Goal: Task Accomplishment & Management: Use online tool/utility

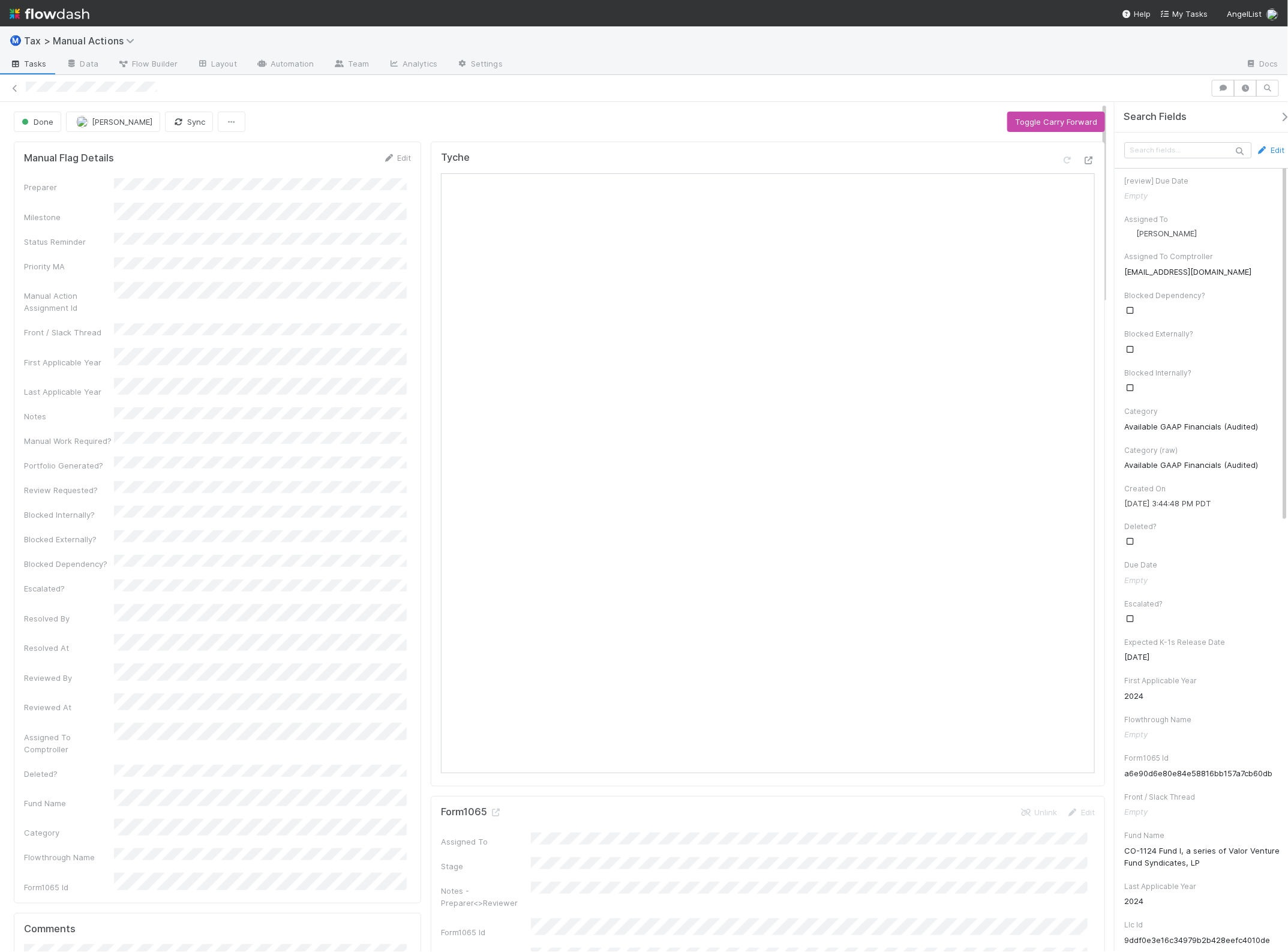
click at [68, 10] on img at bounding box center [49, 13] width 79 height 20
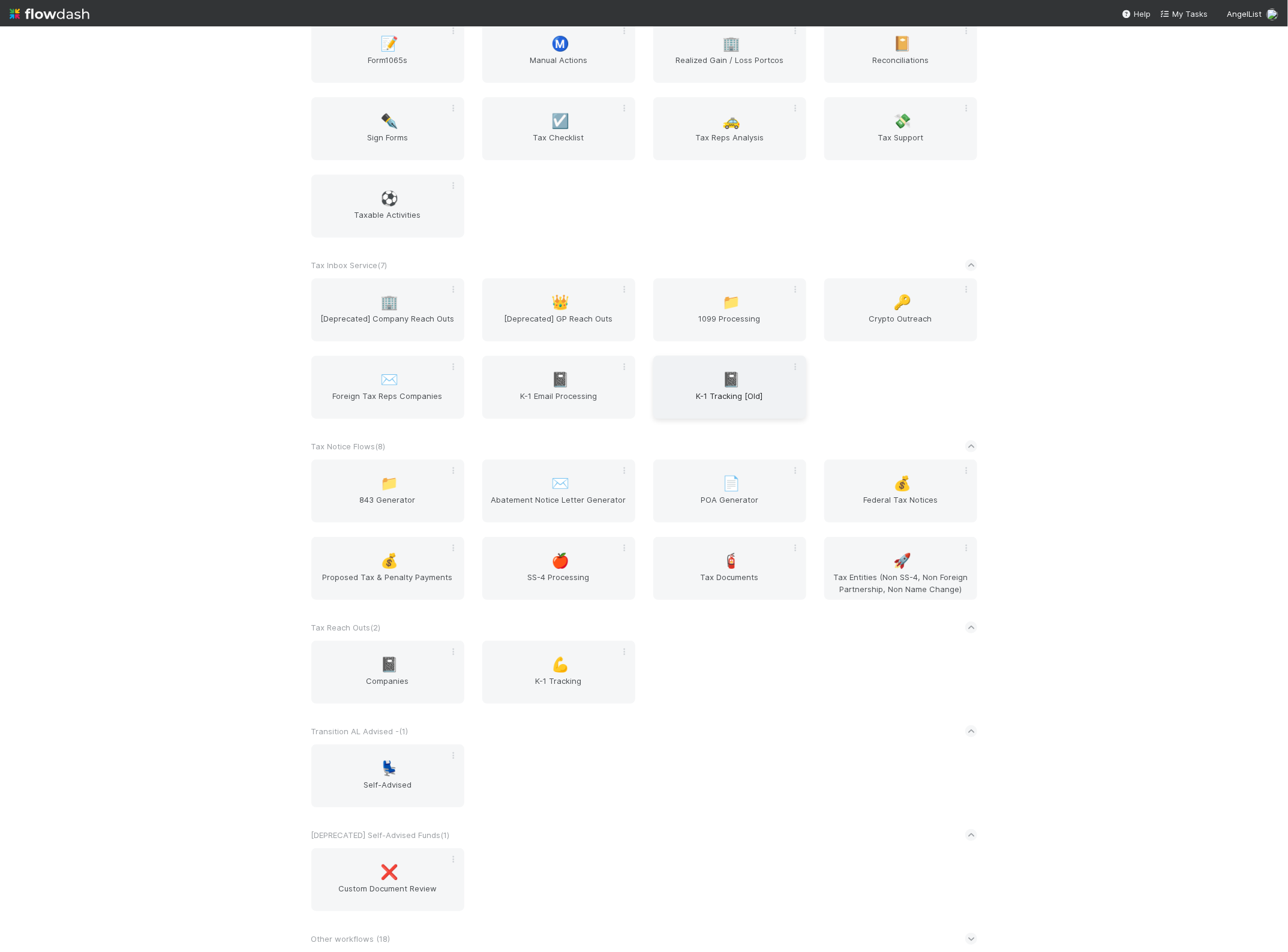
scroll to position [2527, 0]
click at [715, 561] on div "🧯 Tax Documents" at bounding box center [729, 568] width 153 height 63
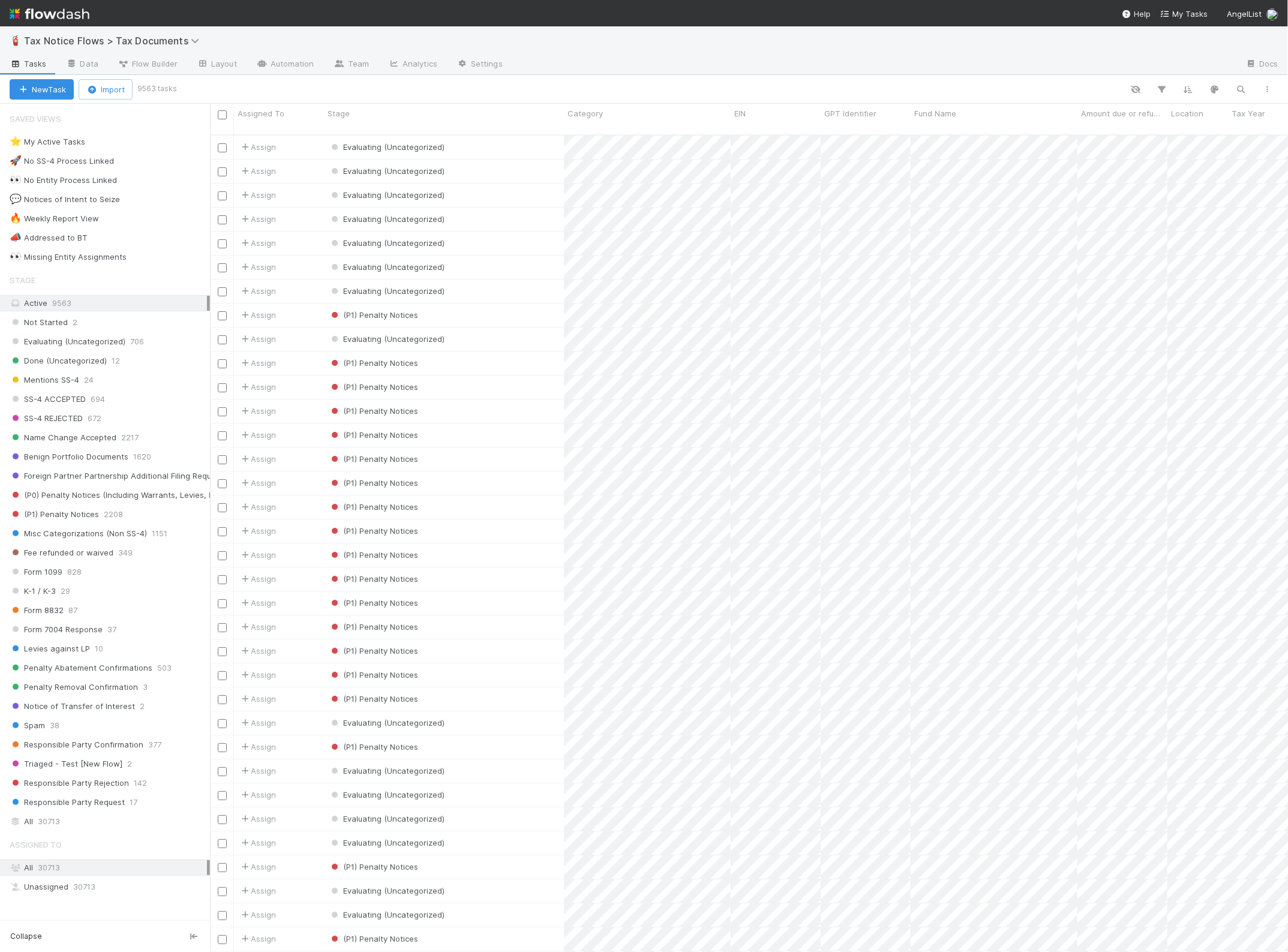
scroll to position [816, 1066]
click at [109, 255] on div "👀 Missing Entity Assignments" at bounding box center [68, 257] width 117 height 15
click at [486, 379] on div "(P1) Penalty Notices" at bounding box center [444, 387] width 240 height 23
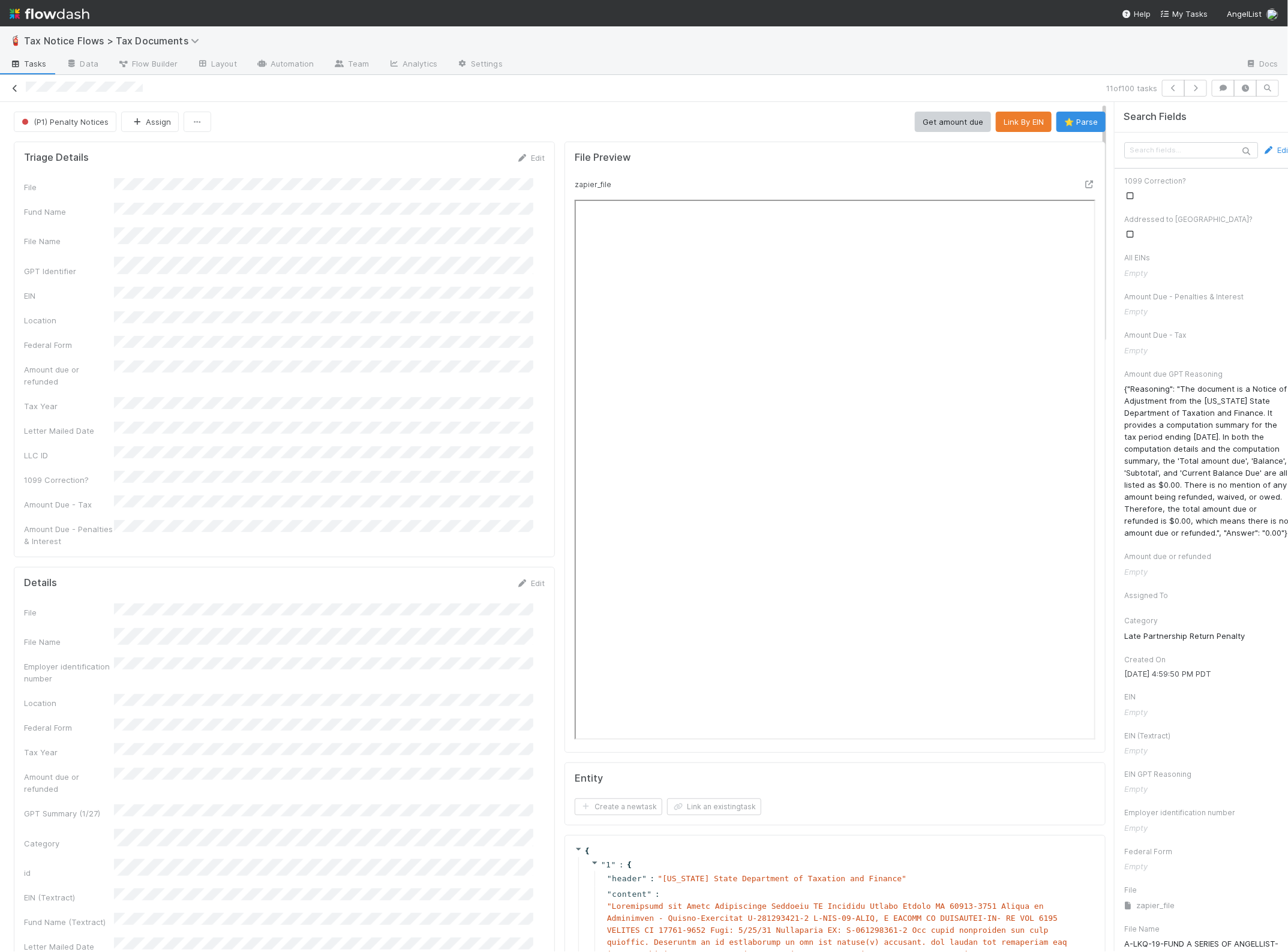
click at [14, 87] on icon at bounding box center [15, 88] width 12 height 8
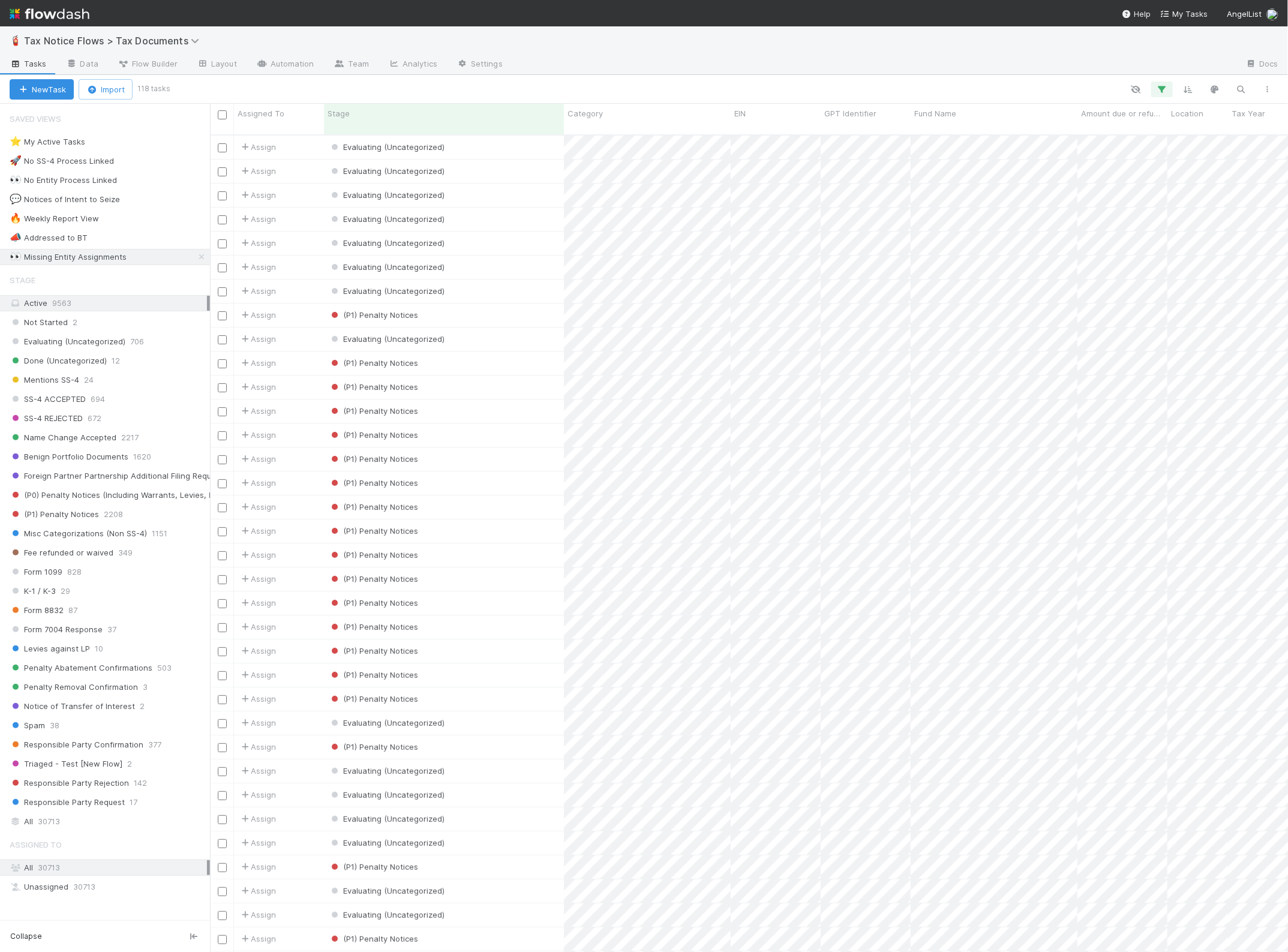
scroll to position [816, 1066]
click at [486, 185] on div "Evaluating (Uncategorized)" at bounding box center [444, 195] width 240 height 23
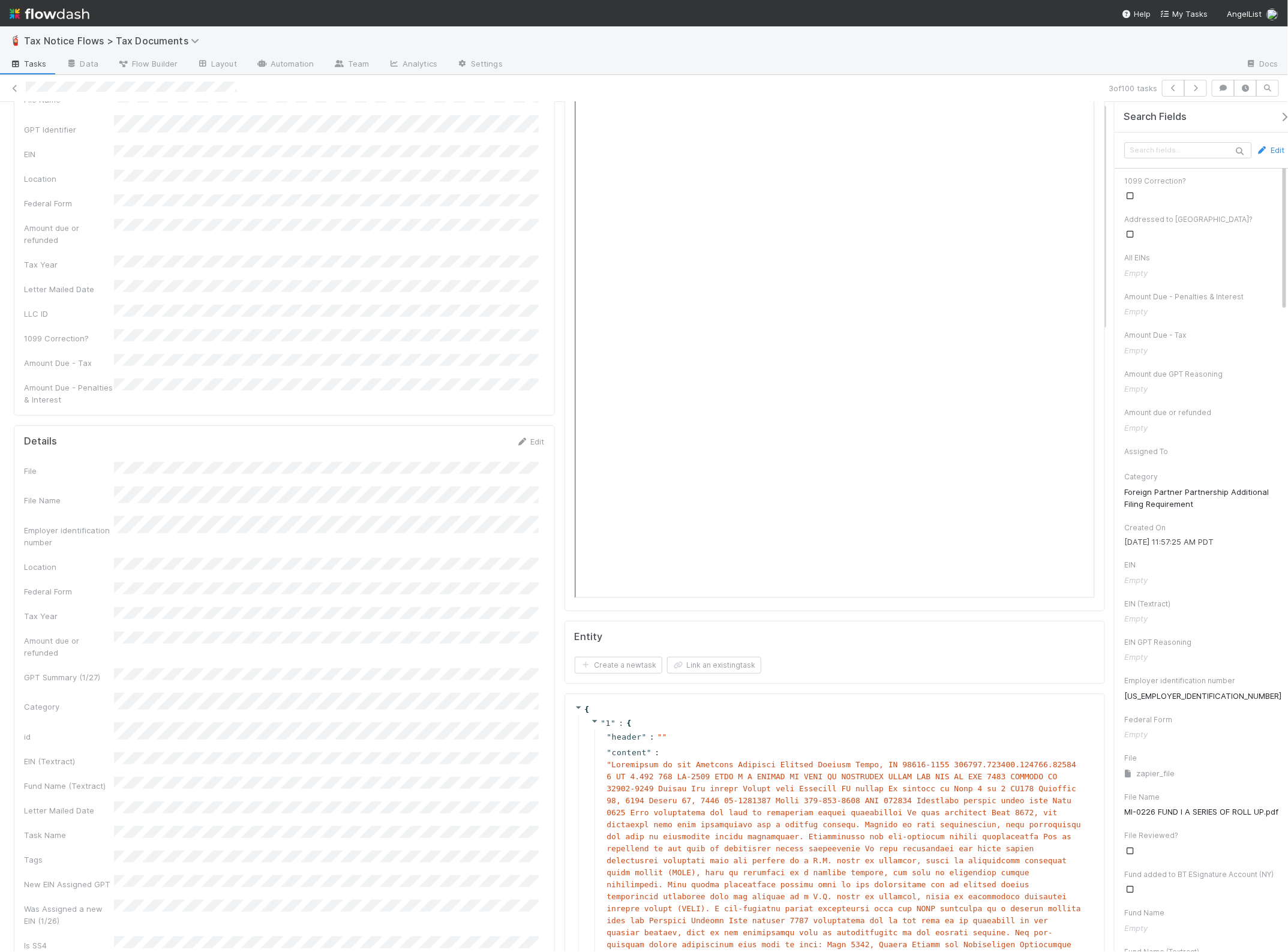
scroll to position [150, 0]
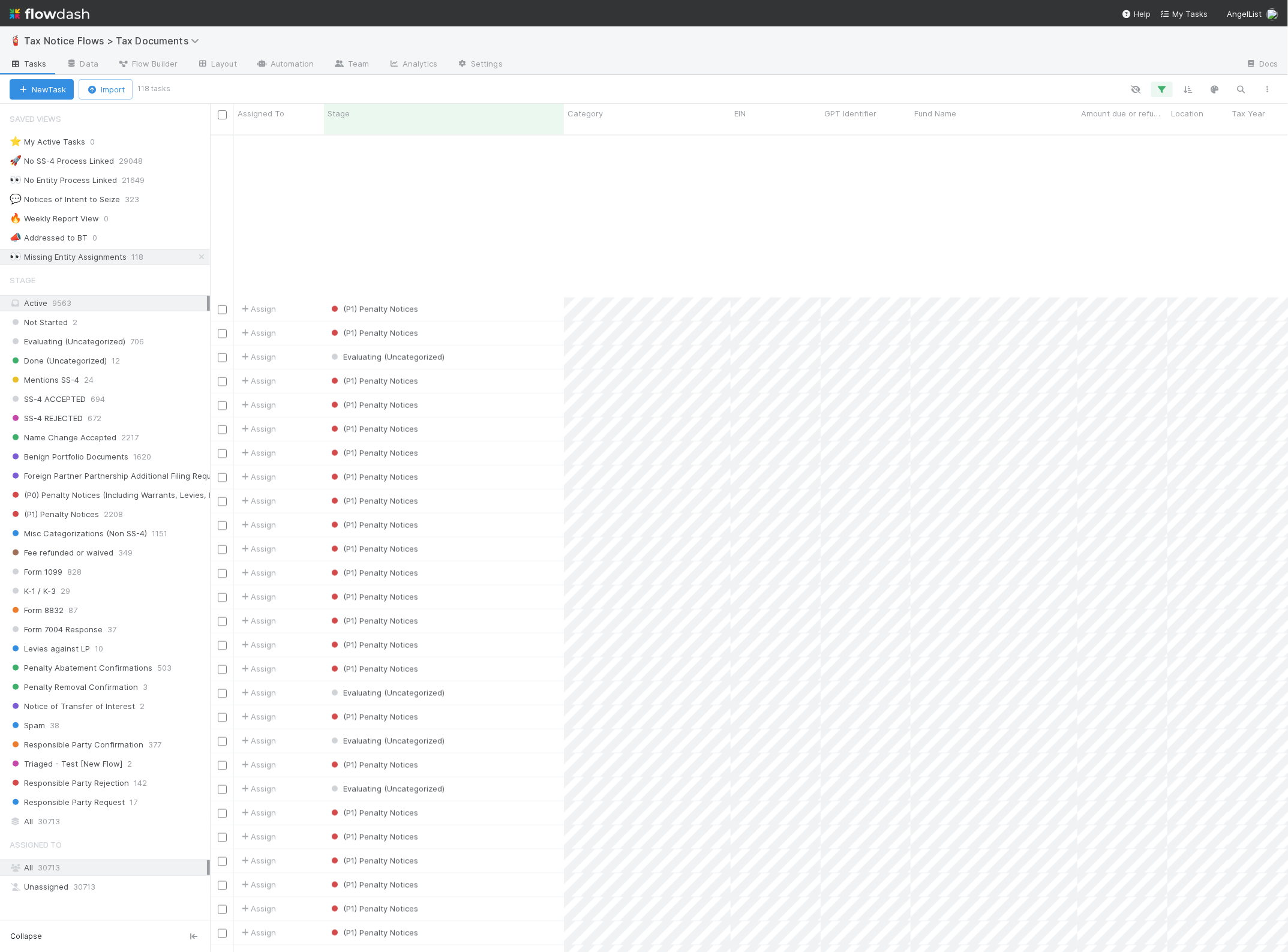
scroll to position [1050, 0]
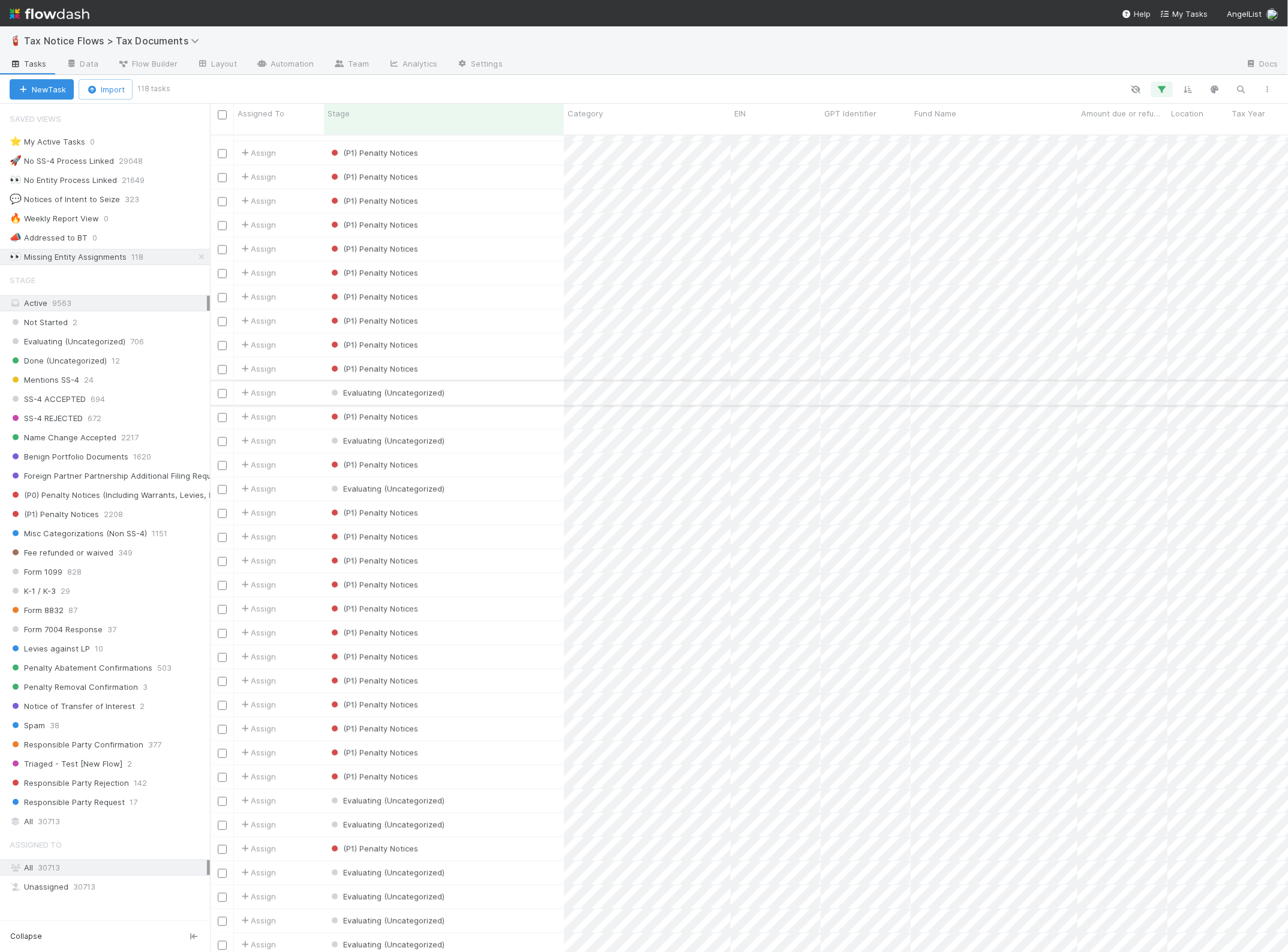
click at [515, 382] on div "Evaluating (Uncategorized)" at bounding box center [444, 393] width 240 height 23
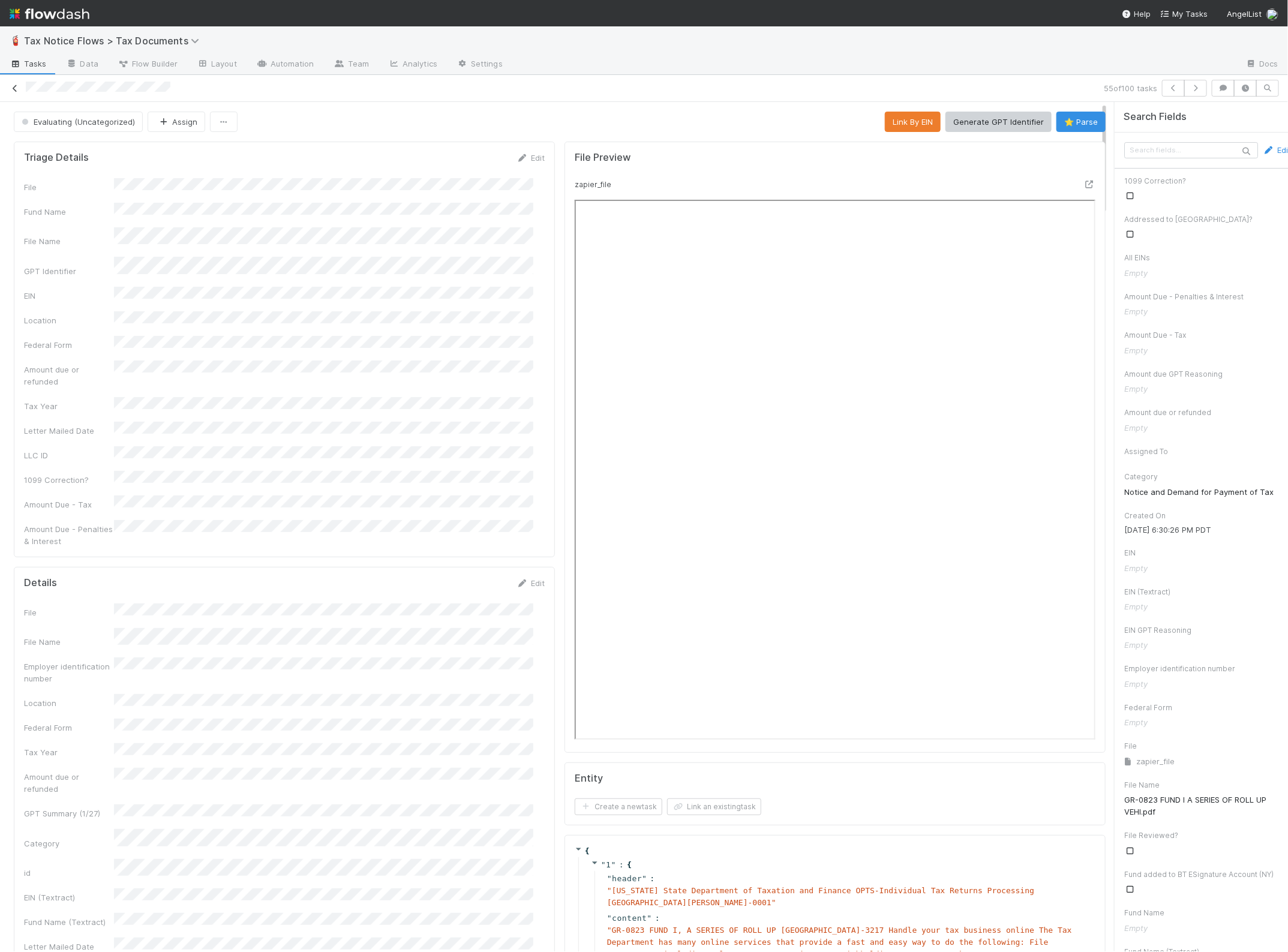
click at [16, 83] on link at bounding box center [15, 88] width 12 height 12
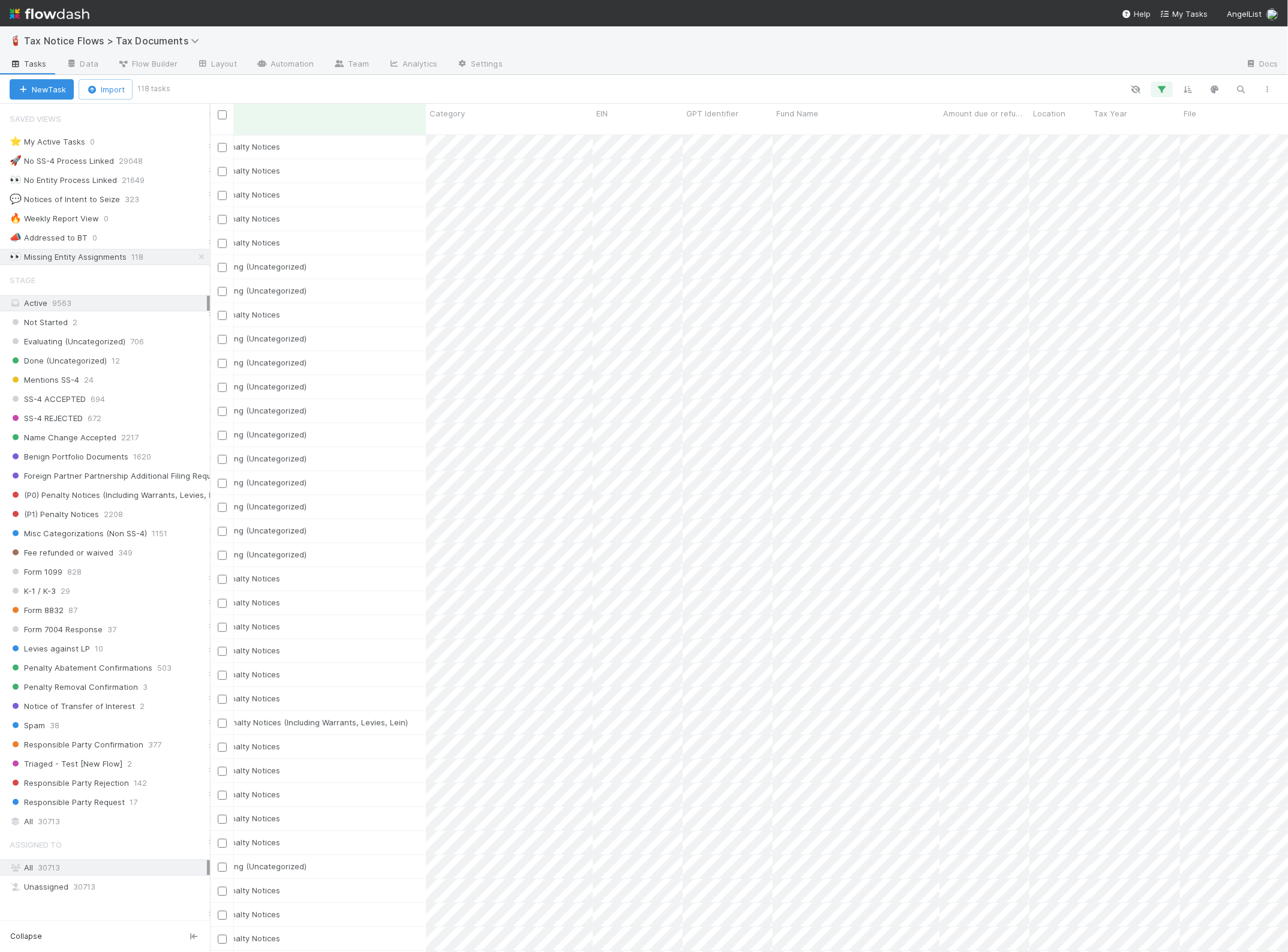
scroll to position [1584, 0]
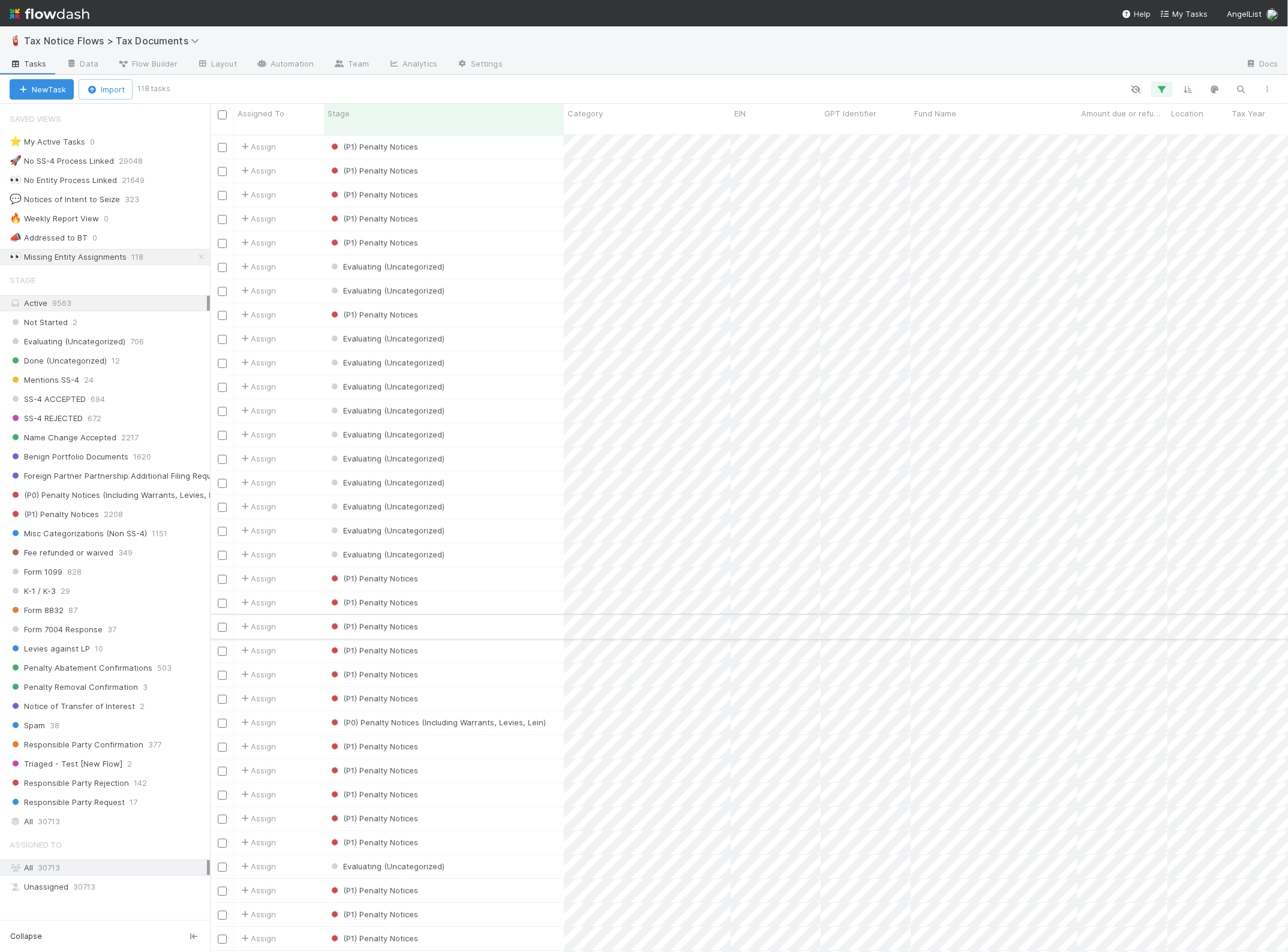
click at [509, 625] on div "(P1) Penalty Notices" at bounding box center [444, 626] width 240 height 23
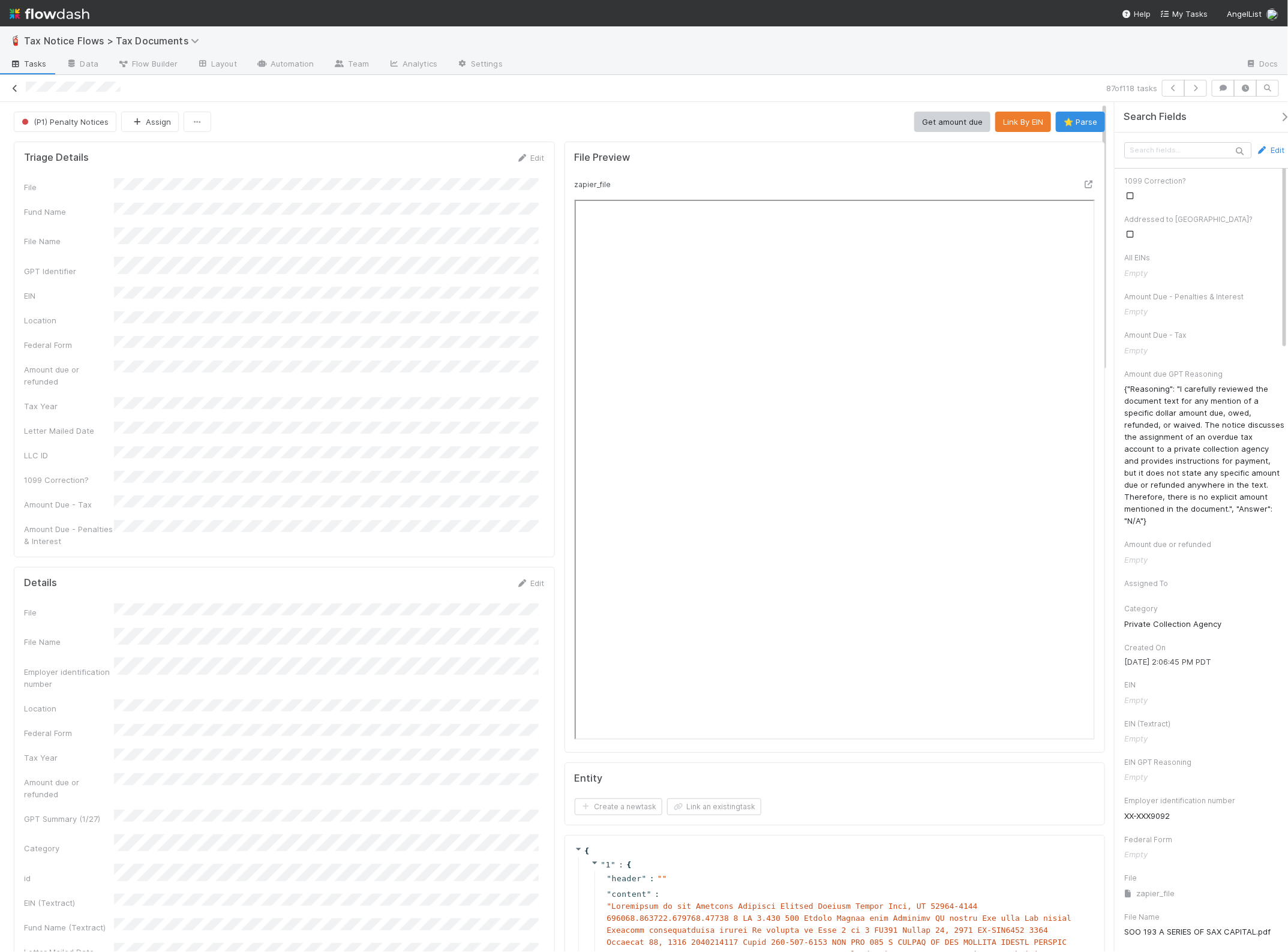
click at [12, 82] on link at bounding box center [15, 88] width 12 height 12
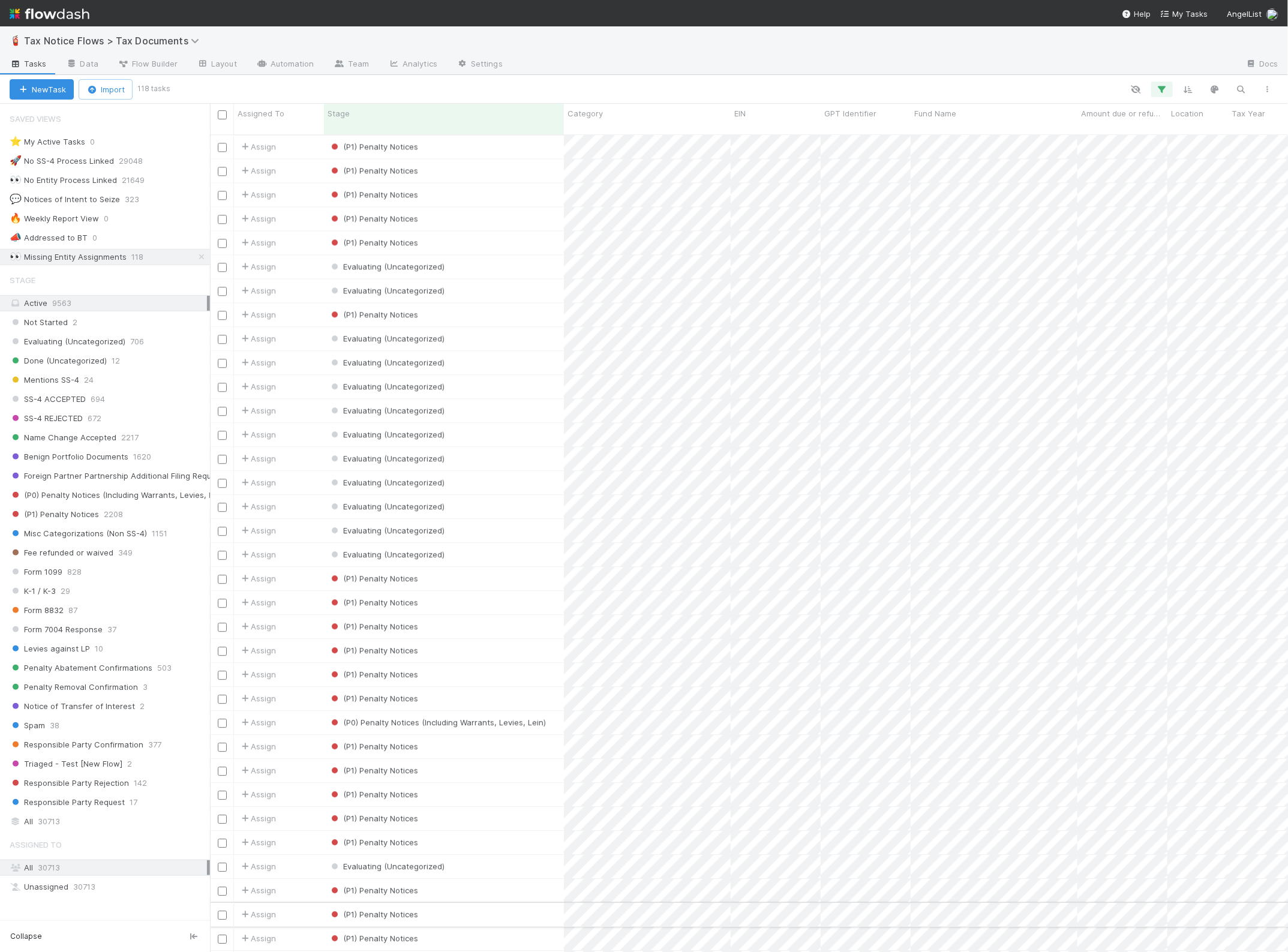
click at [493, 903] on div "(P1) Penalty Notices" at bounding box center [444, 915] width 240 height 23
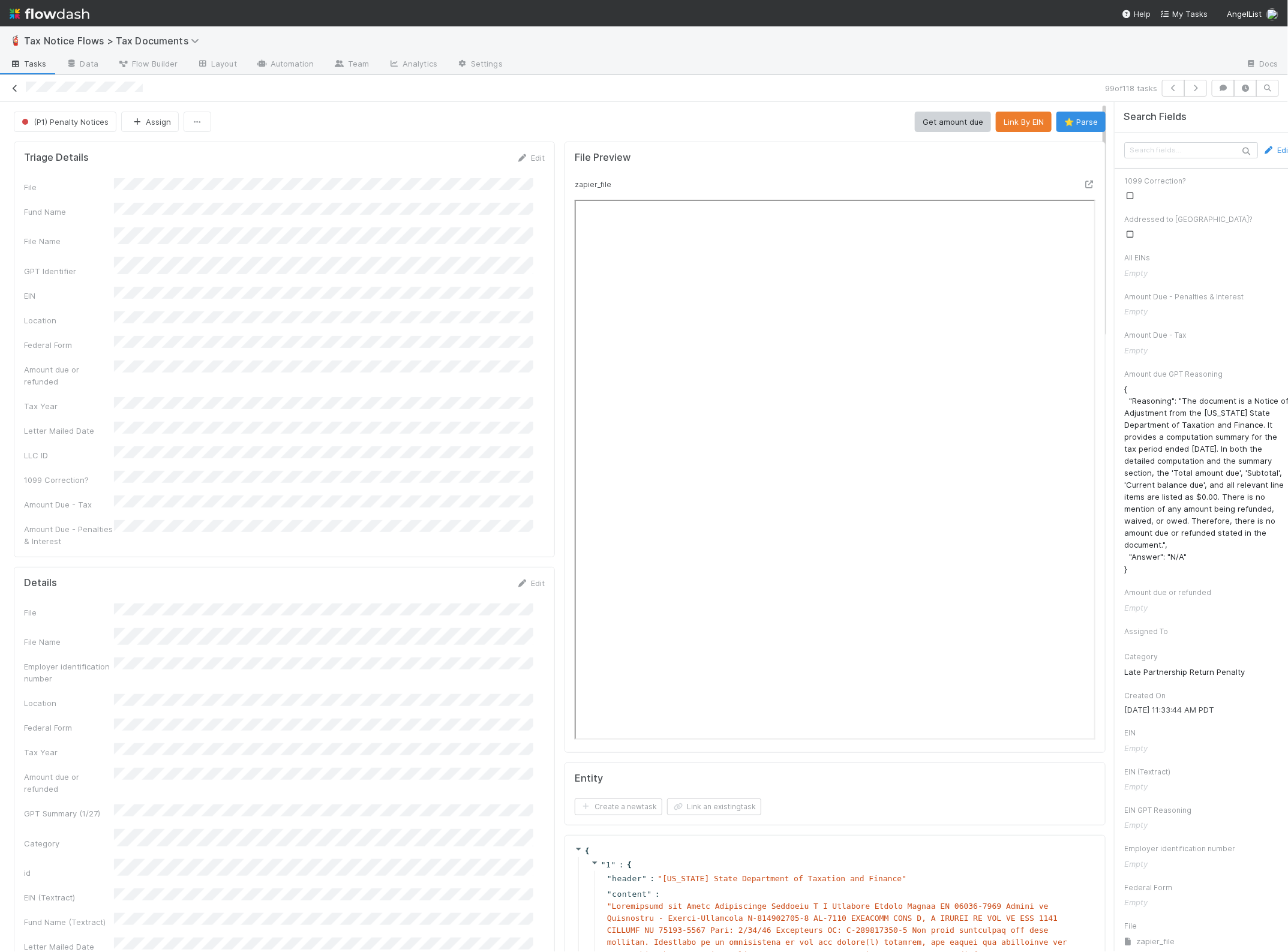
click at [18, 88] on icon at bounding box center [15, 88] width 12 height 8
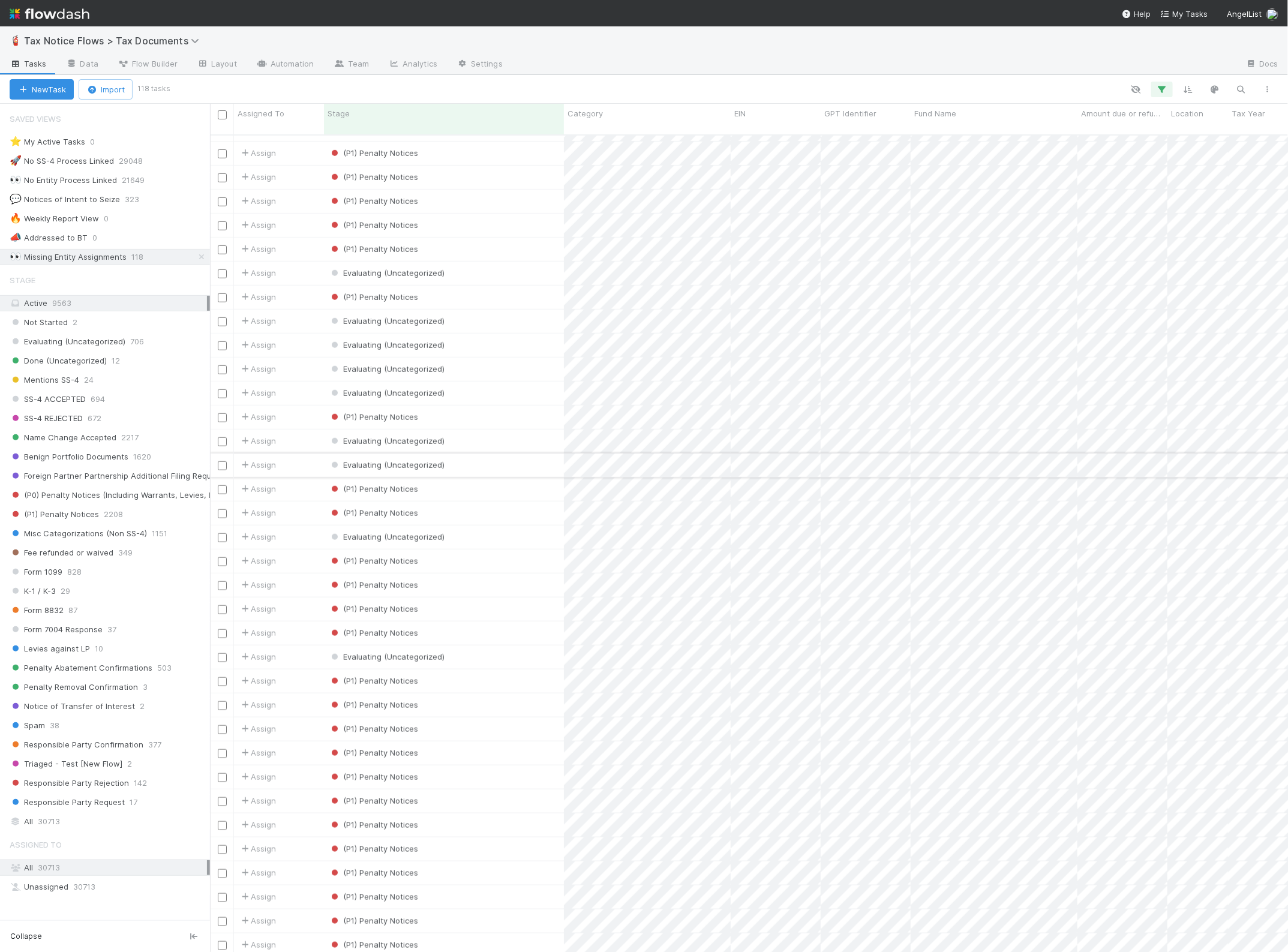
click at [493, 454] on div "Evaluating (Uncategorized)" at bounding box center [444, 465] width 240 height 23
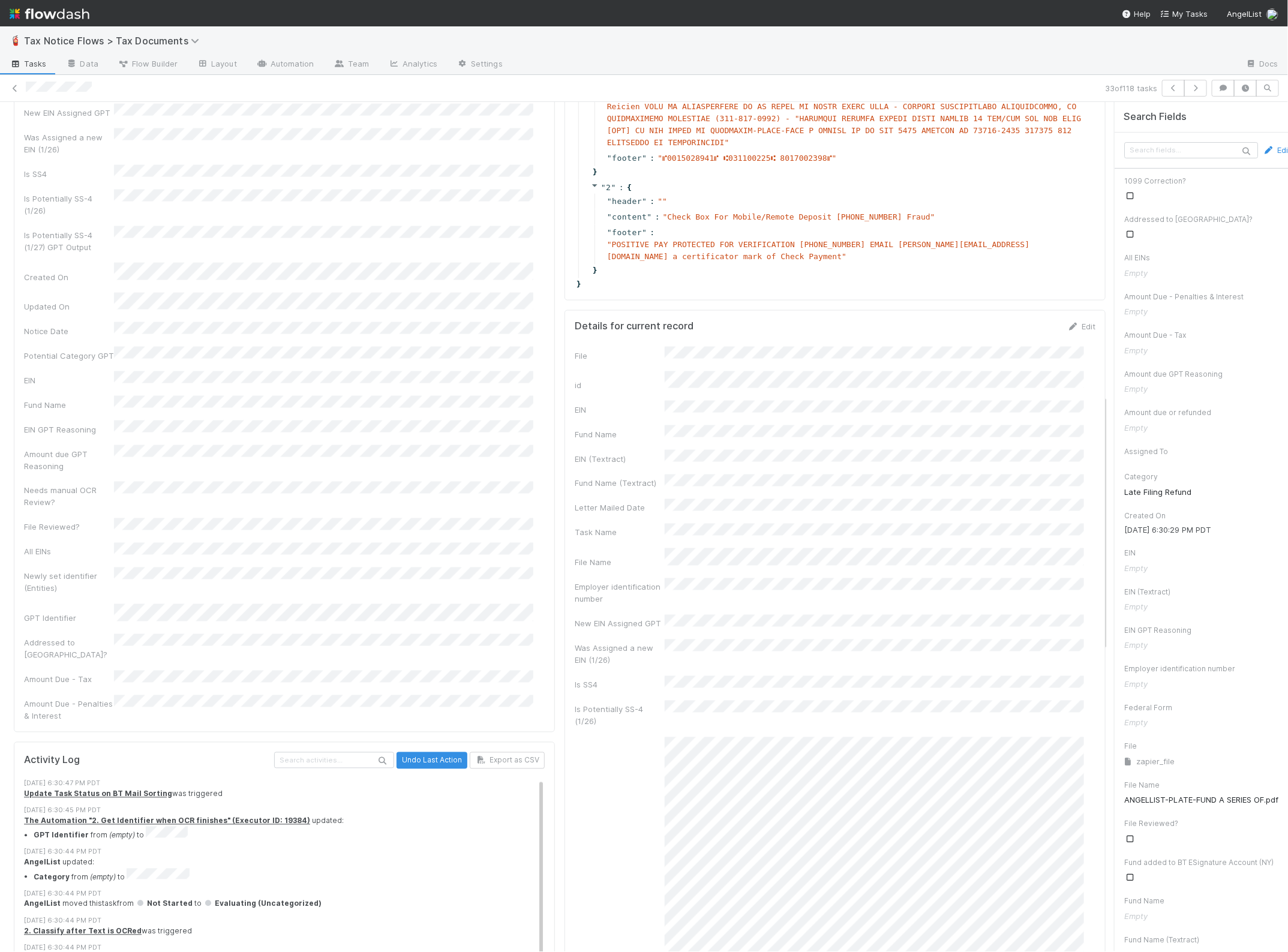
scroll to position [900, 0]
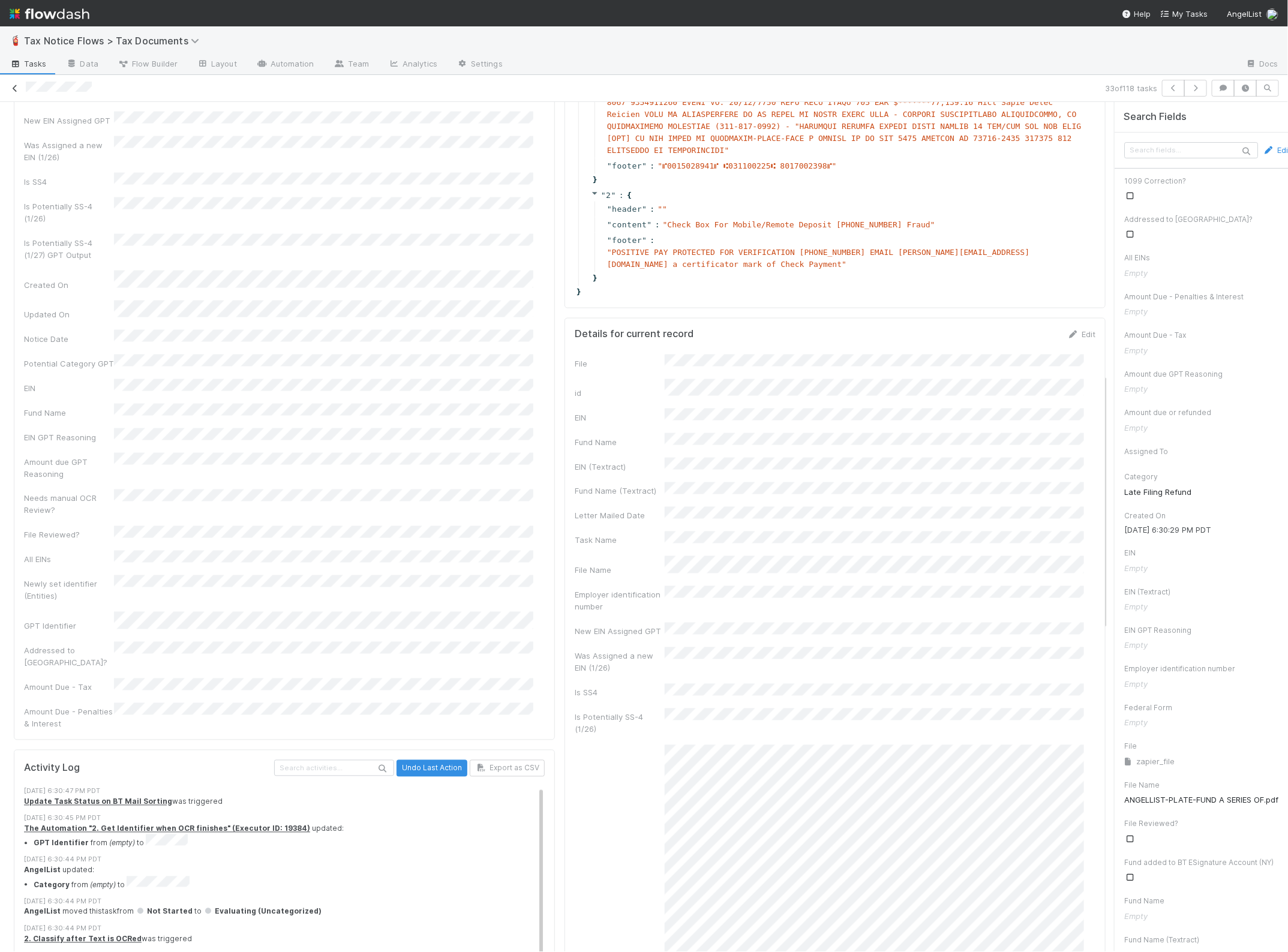
click at [19, 89] on icon at bounding box center [15, 88] width 12 height 8
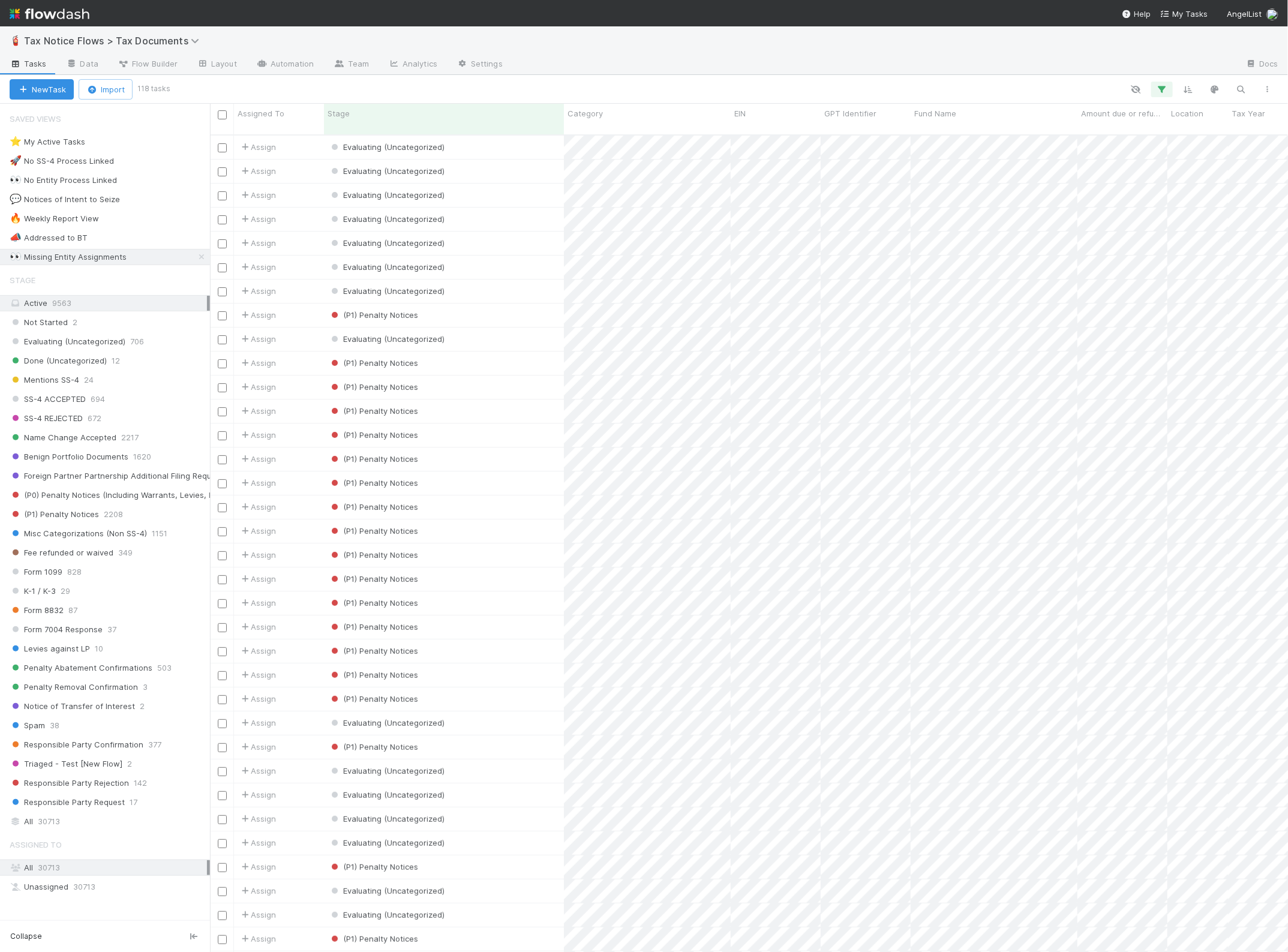
scroll to position [816, 1066]
click at [220, 143] on input "checkbox" at bounding box center [222, 147] width 9 height 9
click at [222, 287] on input "checkbox" at bounding box center [222, 291] width 9 height 9
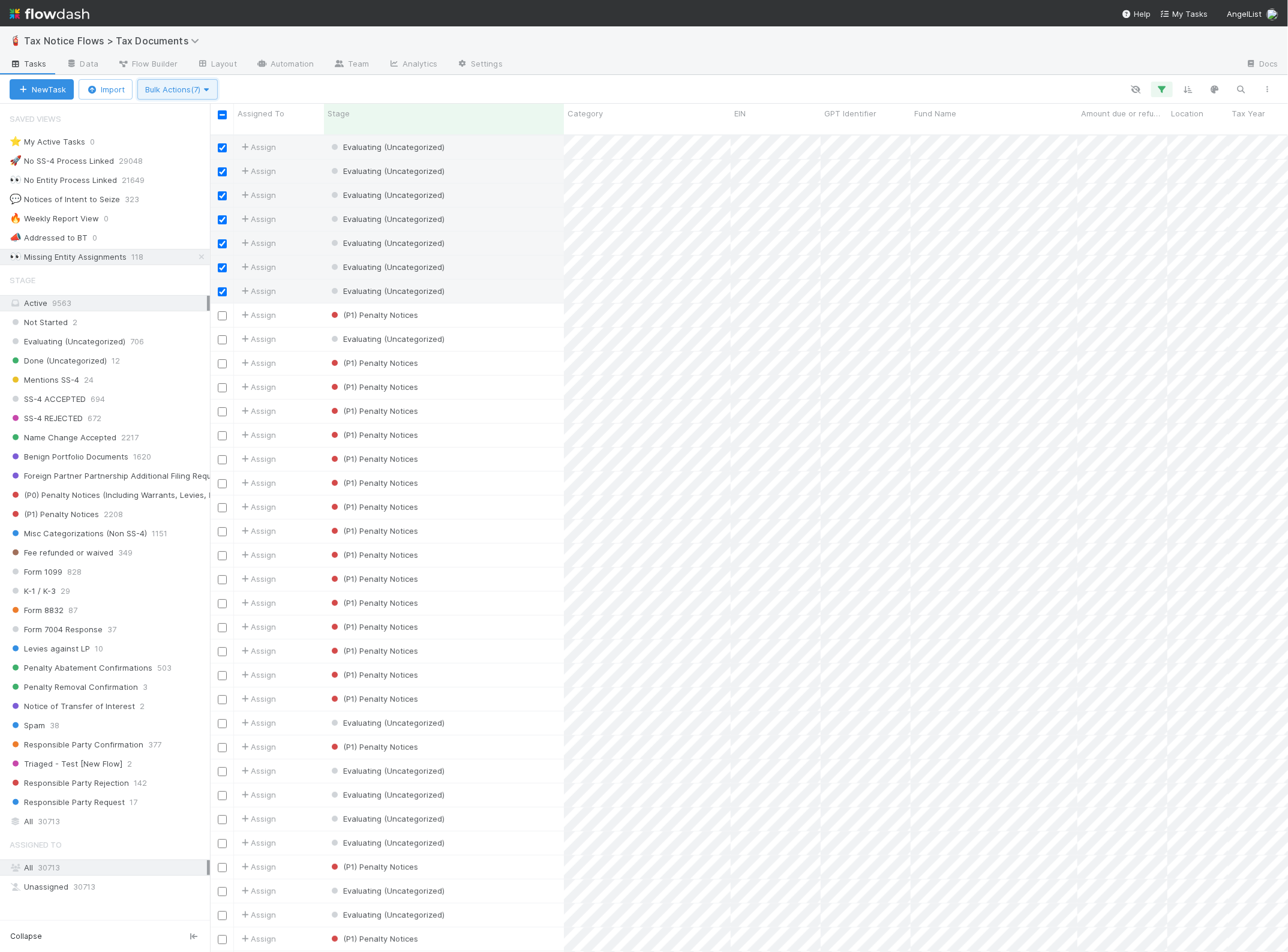
click at [177, 92] on span "Bulk Actions (7)" at bounding box center [177, 89] width 64 height 10
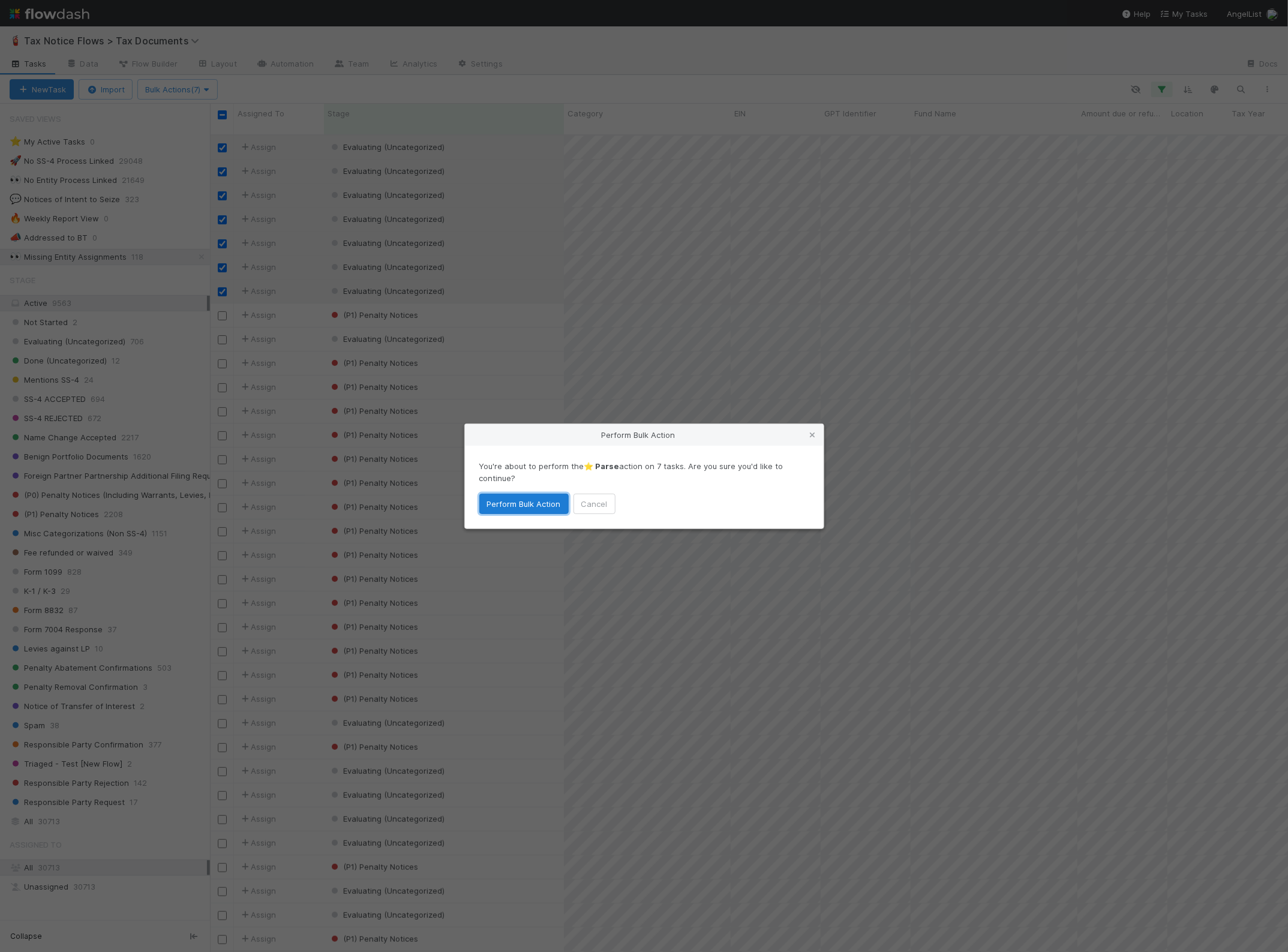
click at [502, 504] on button "Perform Bulk Action" at bounding box center [523, 503] width 89 height 20
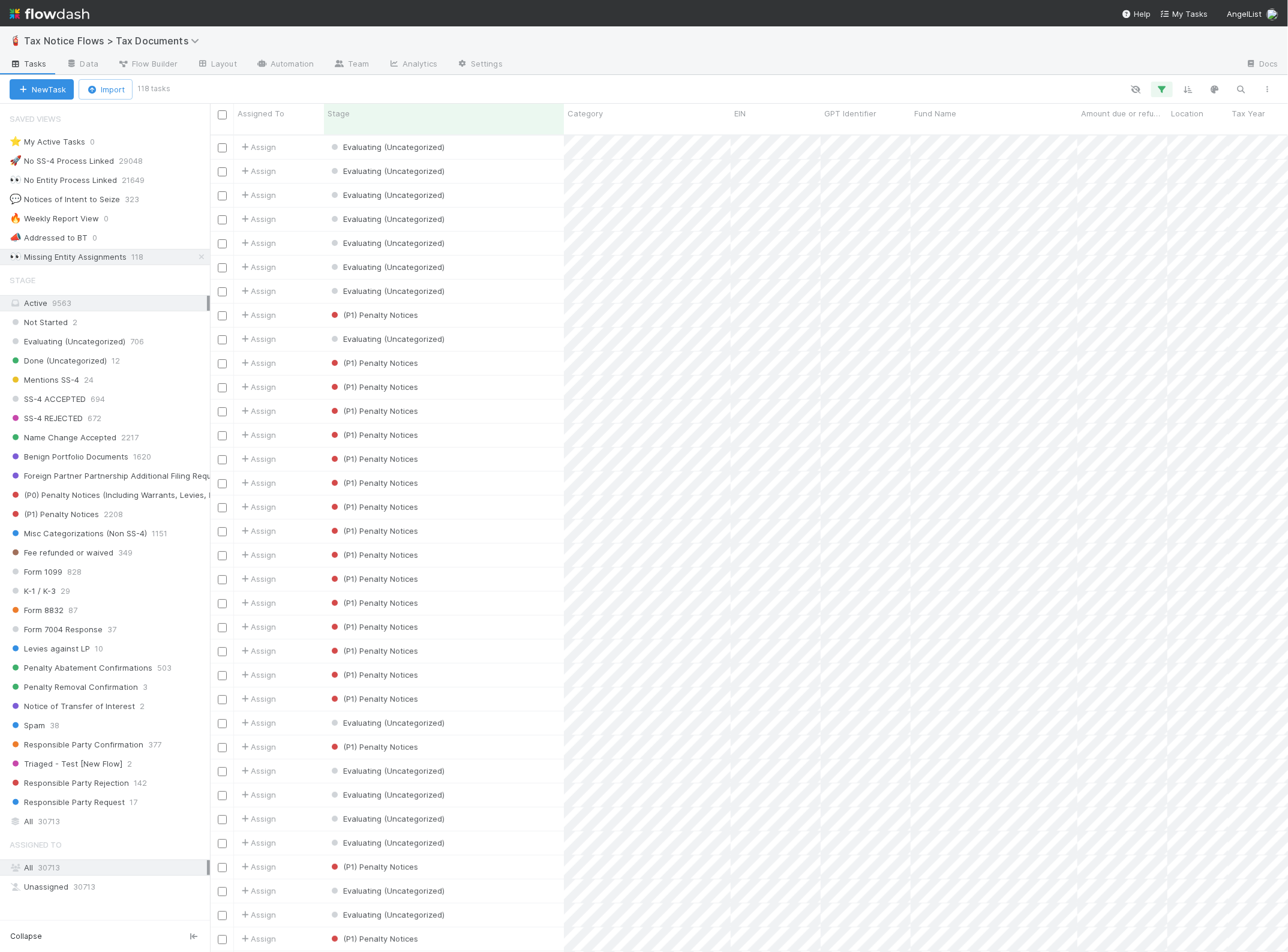
scroll to position [0, 0]
click at [225, 143] on input "checkbox" at bounding box center [222, 147] width 9 height 9
click at [223, 287] on input "checkbox" at bounding box center [222, 291] width 9 height 9
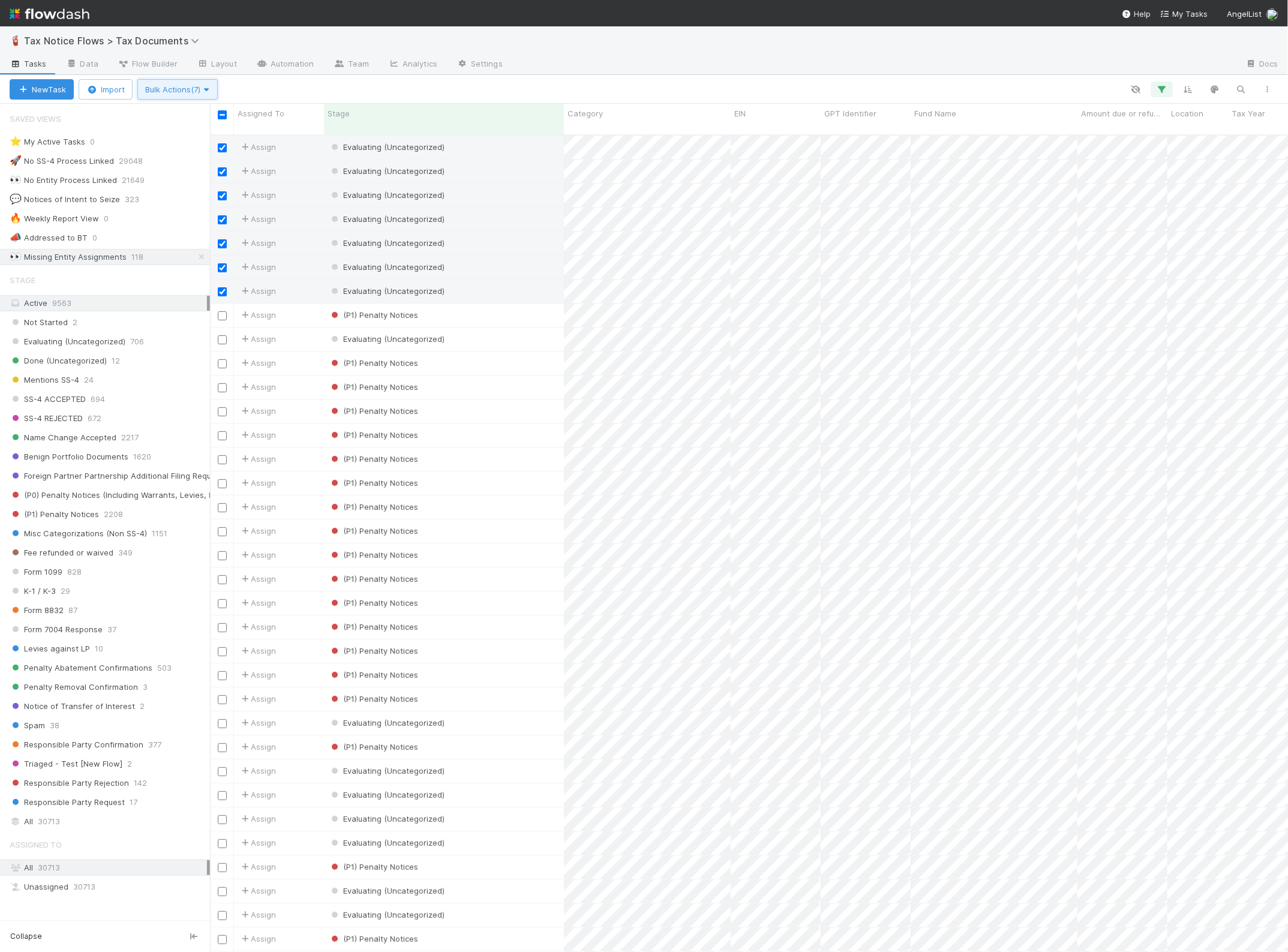
click at [173, 92] on span "Bulk Actions (7)" at bounding box center [177, 89] width 64 height 10
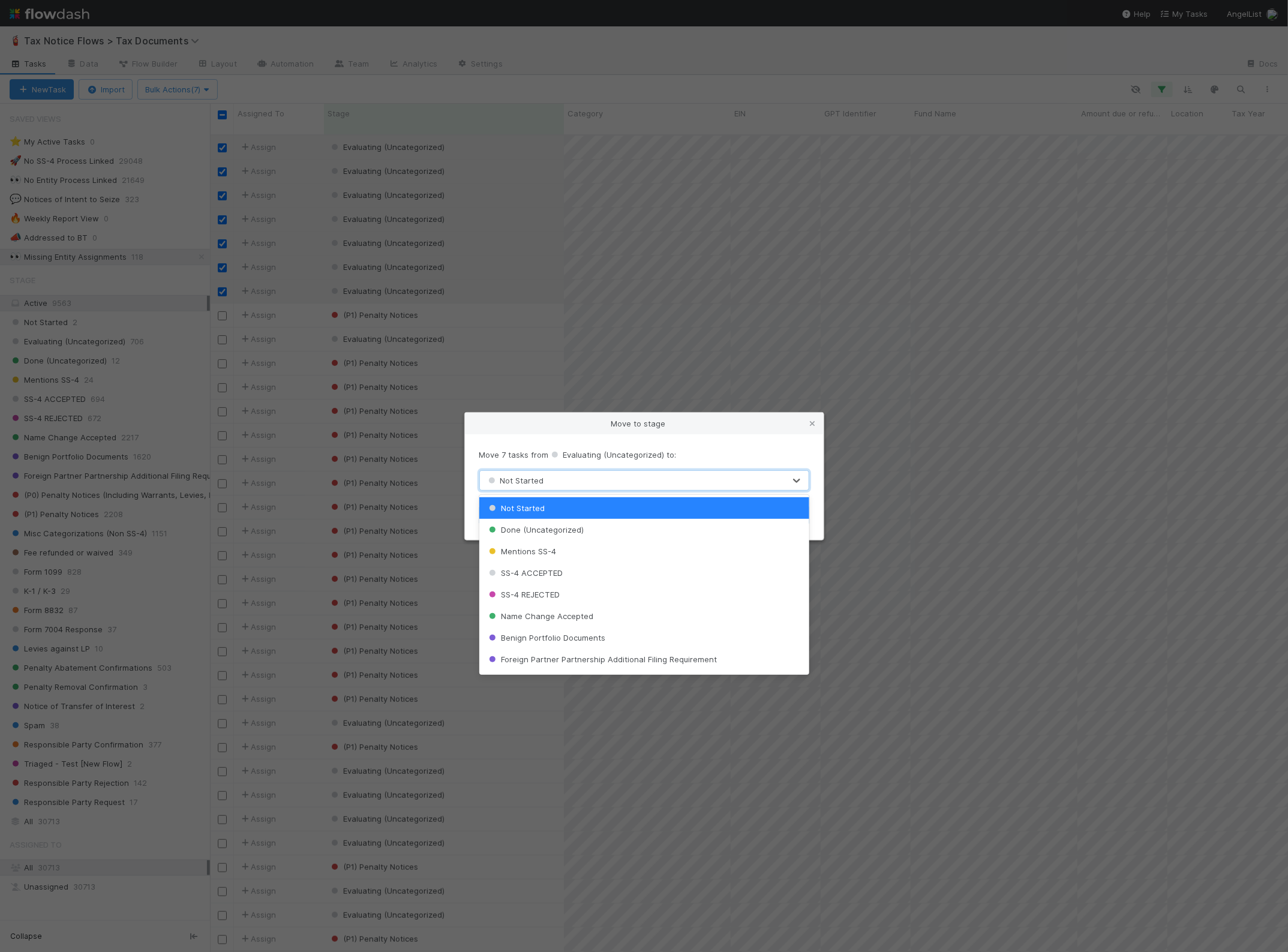
click at [562, 482] on div "Not Started" at bounding box center [632, 480] width 305 height 19
click at [577, 658] on span "Foreign Partner Partnership Additional Filing Requirement" at bounding box center [601, 659] width 230 height 10
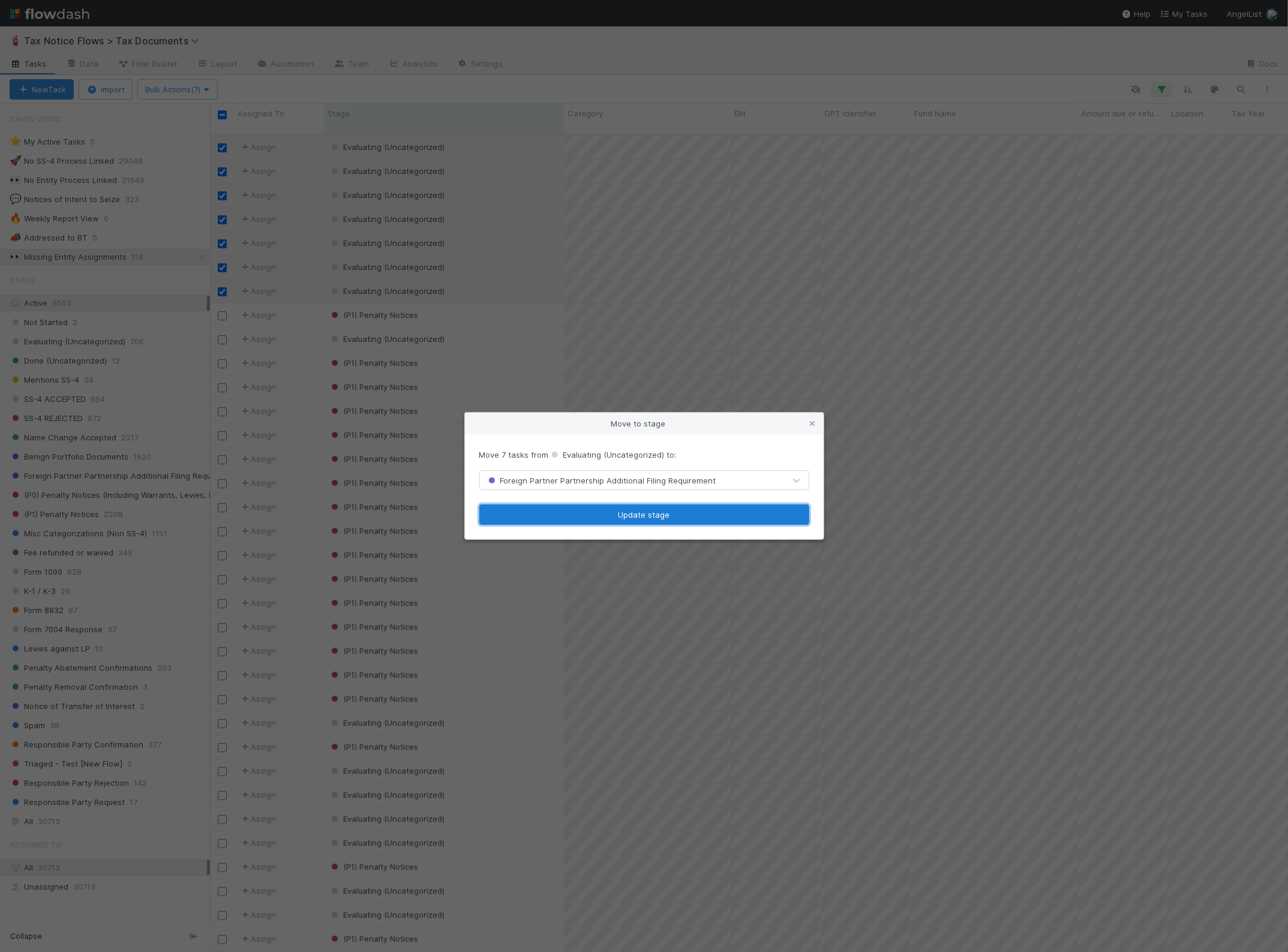
click at [601, 517] on button "Update stage" at bounding box center [644, 514] width 330 height 20
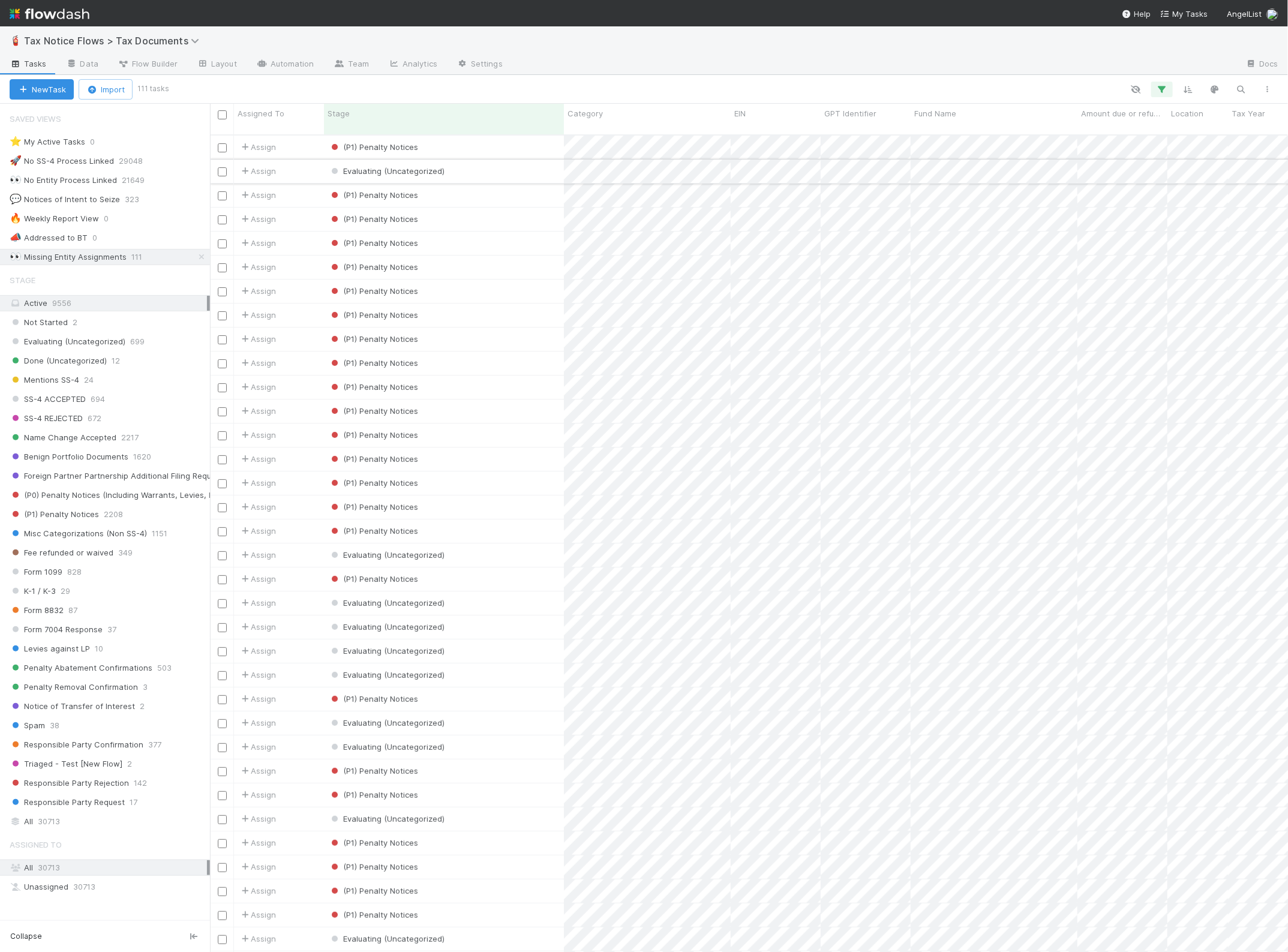
click at [500, 160] on div "Evaluating (Uncategorized)" at bounding box center [444, 171] width 240 height 23
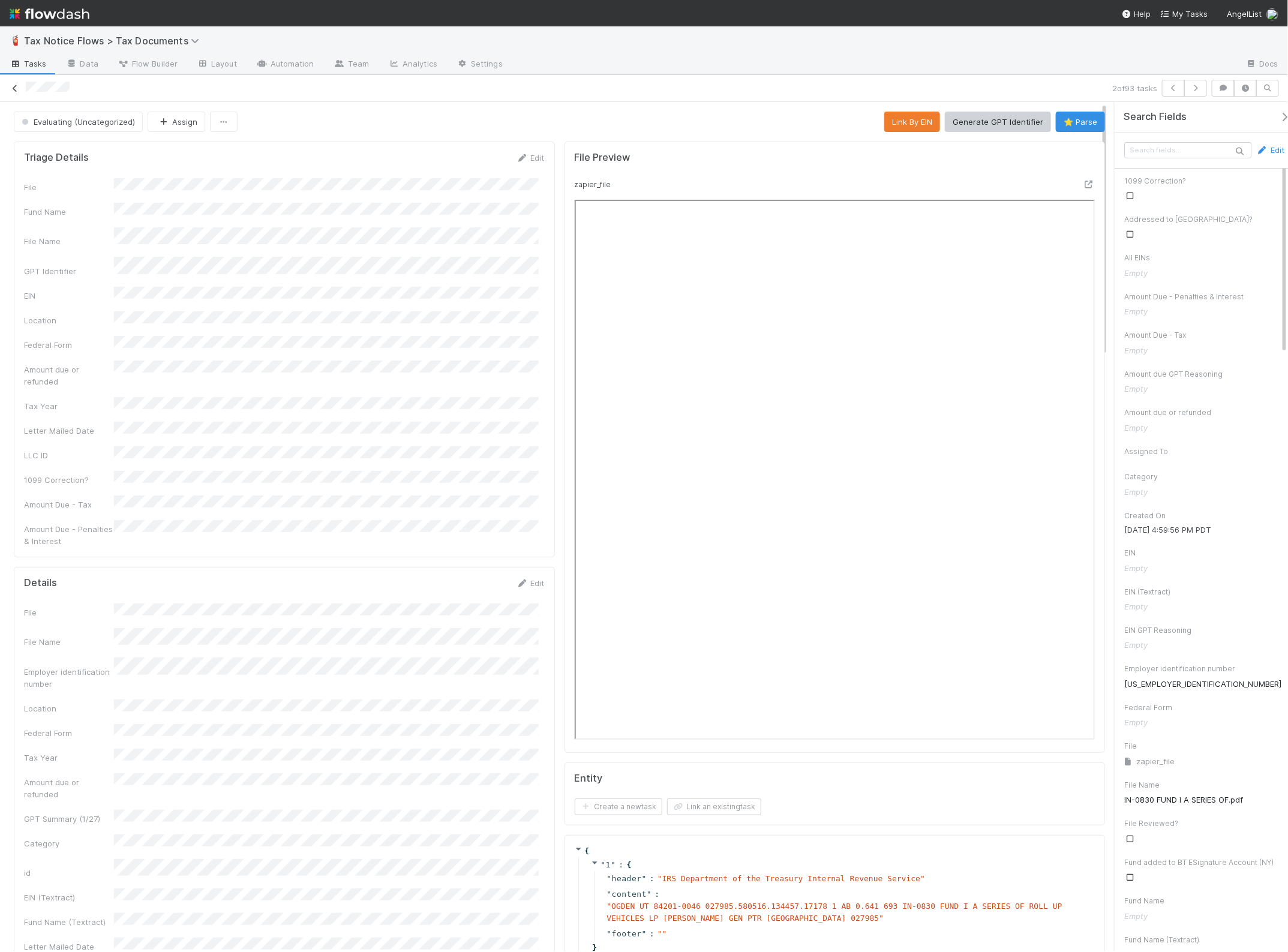
click at [17, 89] on icon at bounding box center [15, 88] width 12 height 8
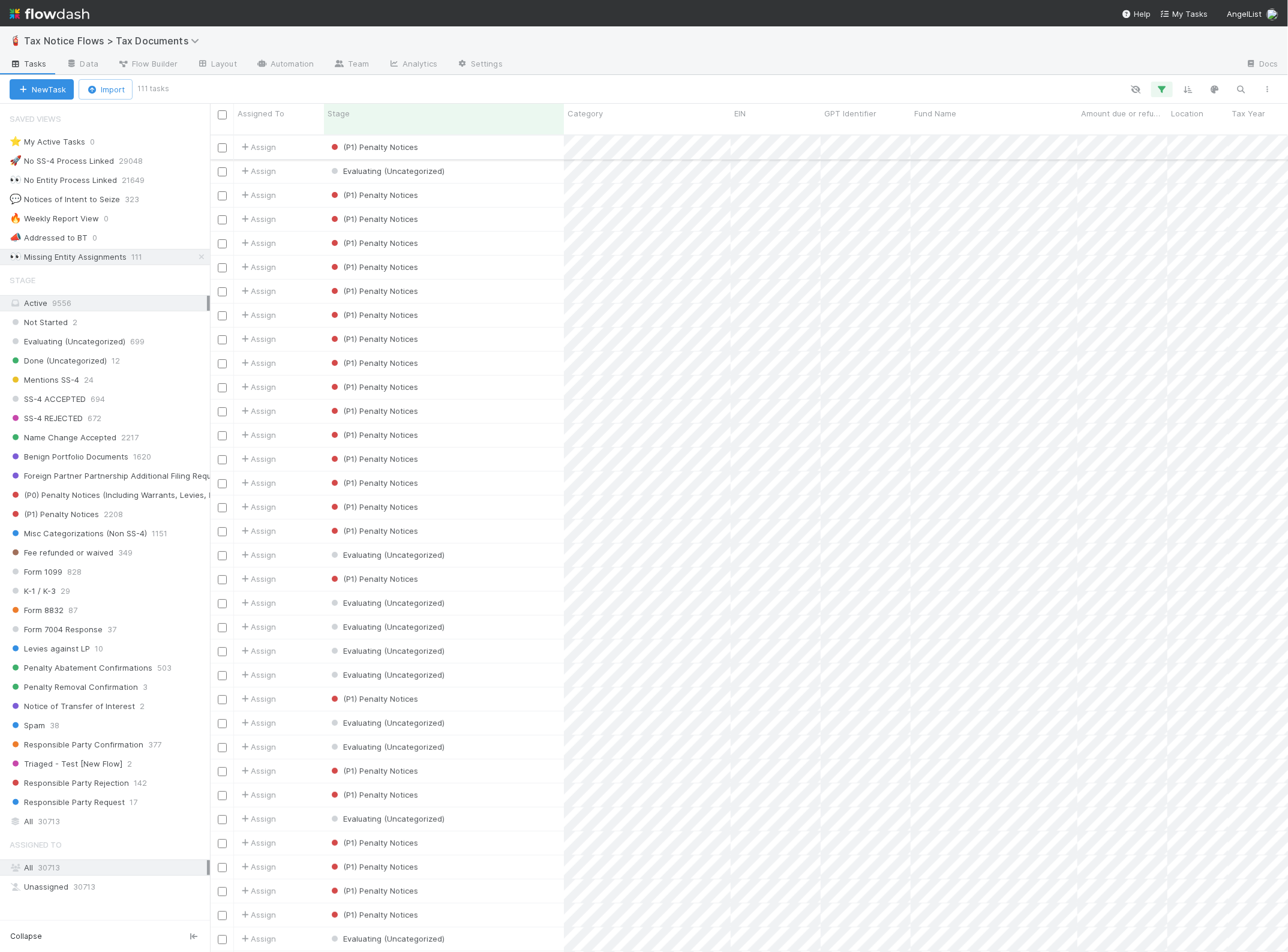
click at [218, 143] on input "checkbox" at bounding box center [222, 147] width 9 height 9
click at [222, 527] on input "checkbox" at bounding box center [222, 532] width 9 height 9
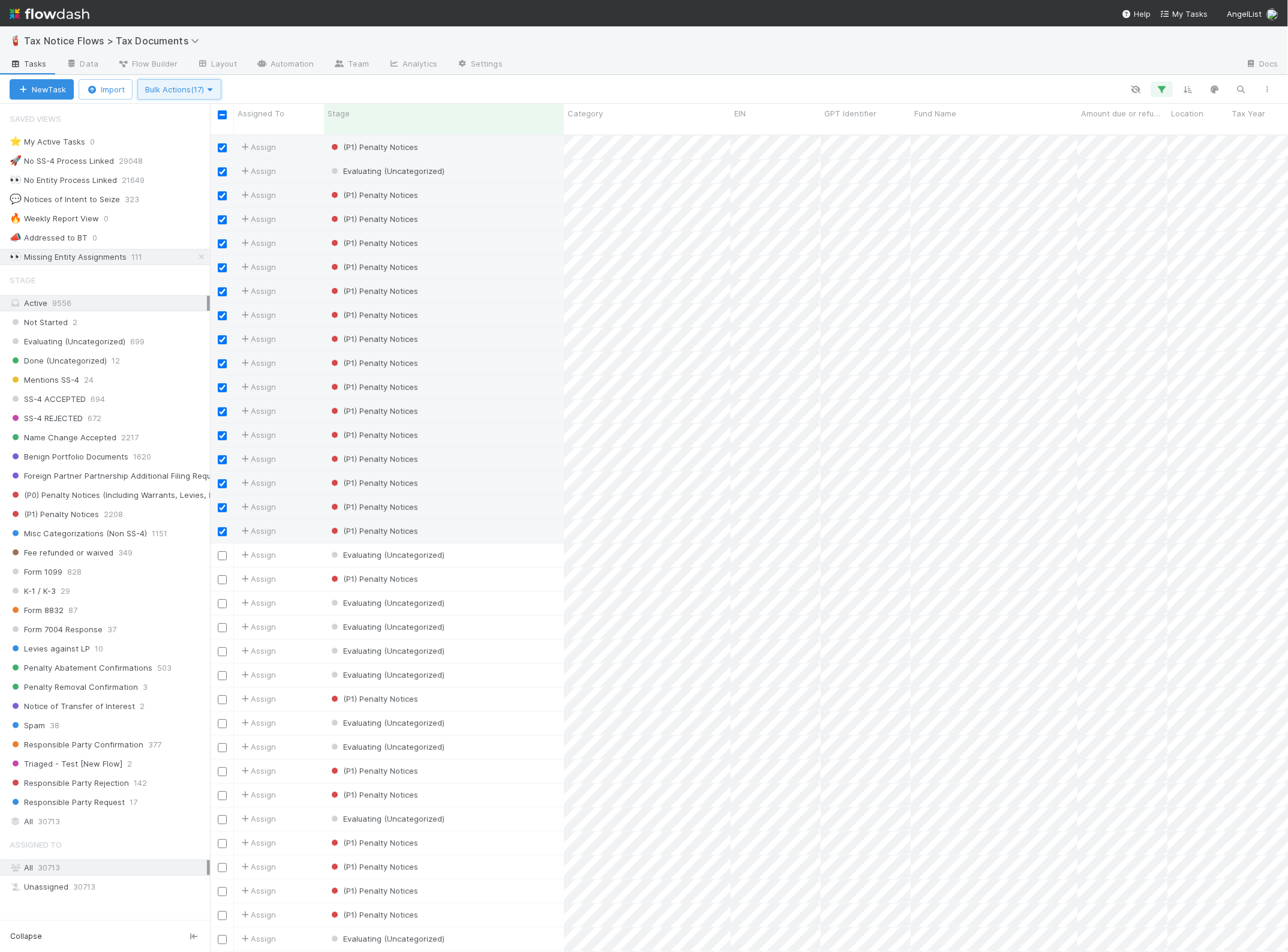
click at [199, 91] on span "Bulk Actions (17)" at bounding box center [178, 89] width 68 height 10
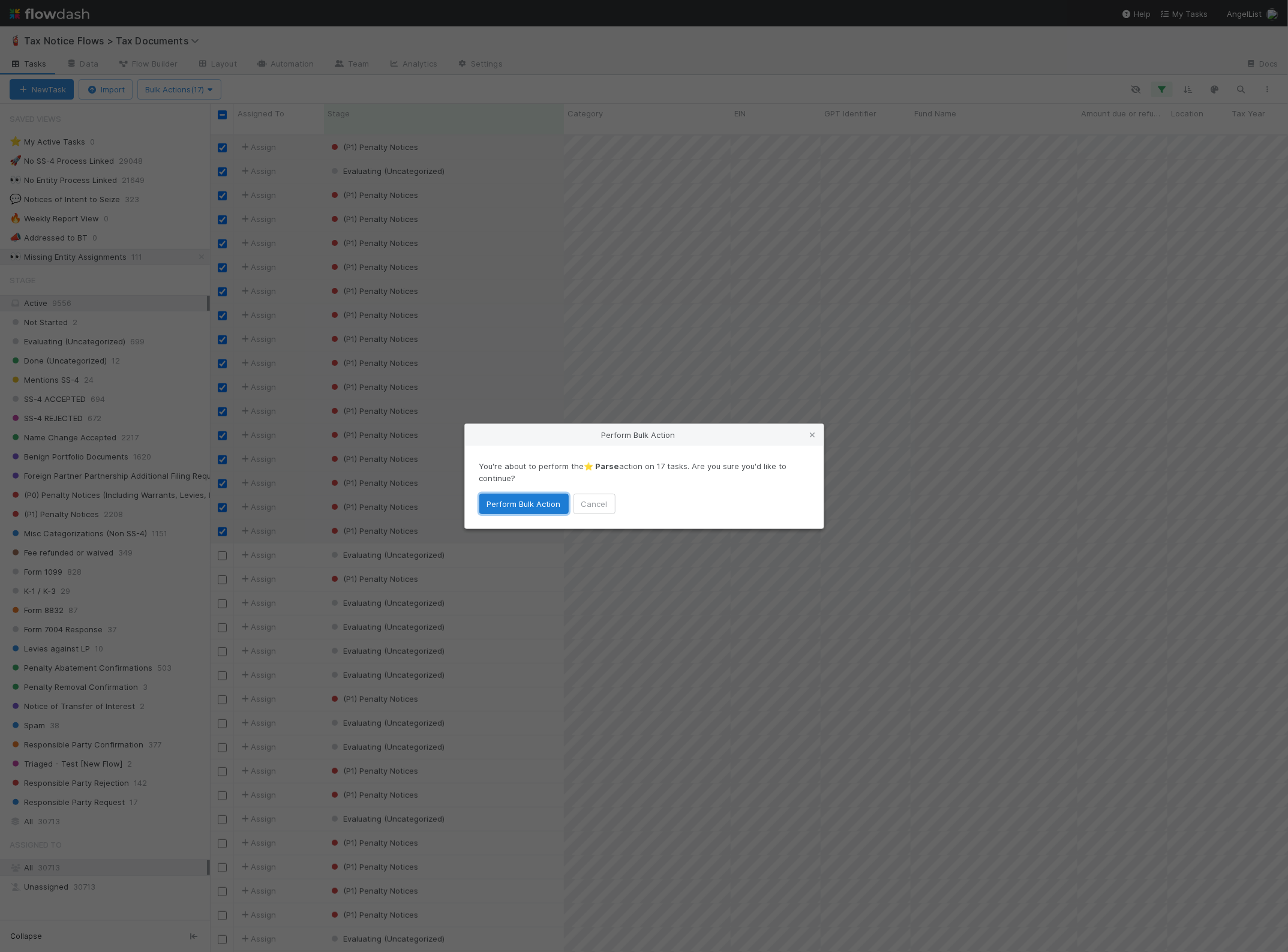
click at [512, 504] on button "Perform Bulk Action" at bounding box center [523, 503] width 89 height 20
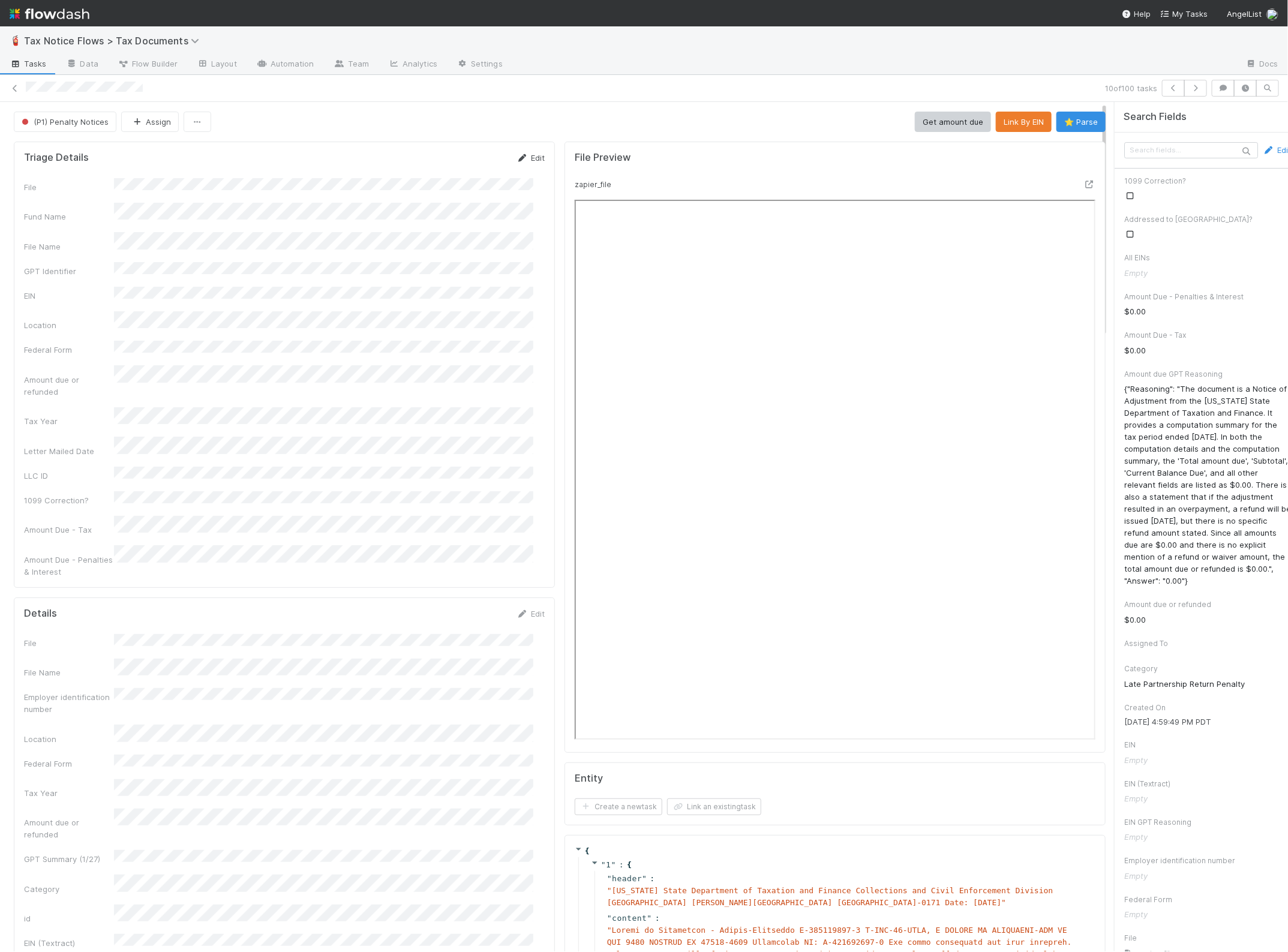
click at [516, 160] on icon at bounding box center [523, 158] width 12 height 8
click at [474, 156] on button "Save" at bounding box center [480, 162] width 34 height 20
click at [15, 85] on icon at bounding box center [15, 88] width 12 height 8
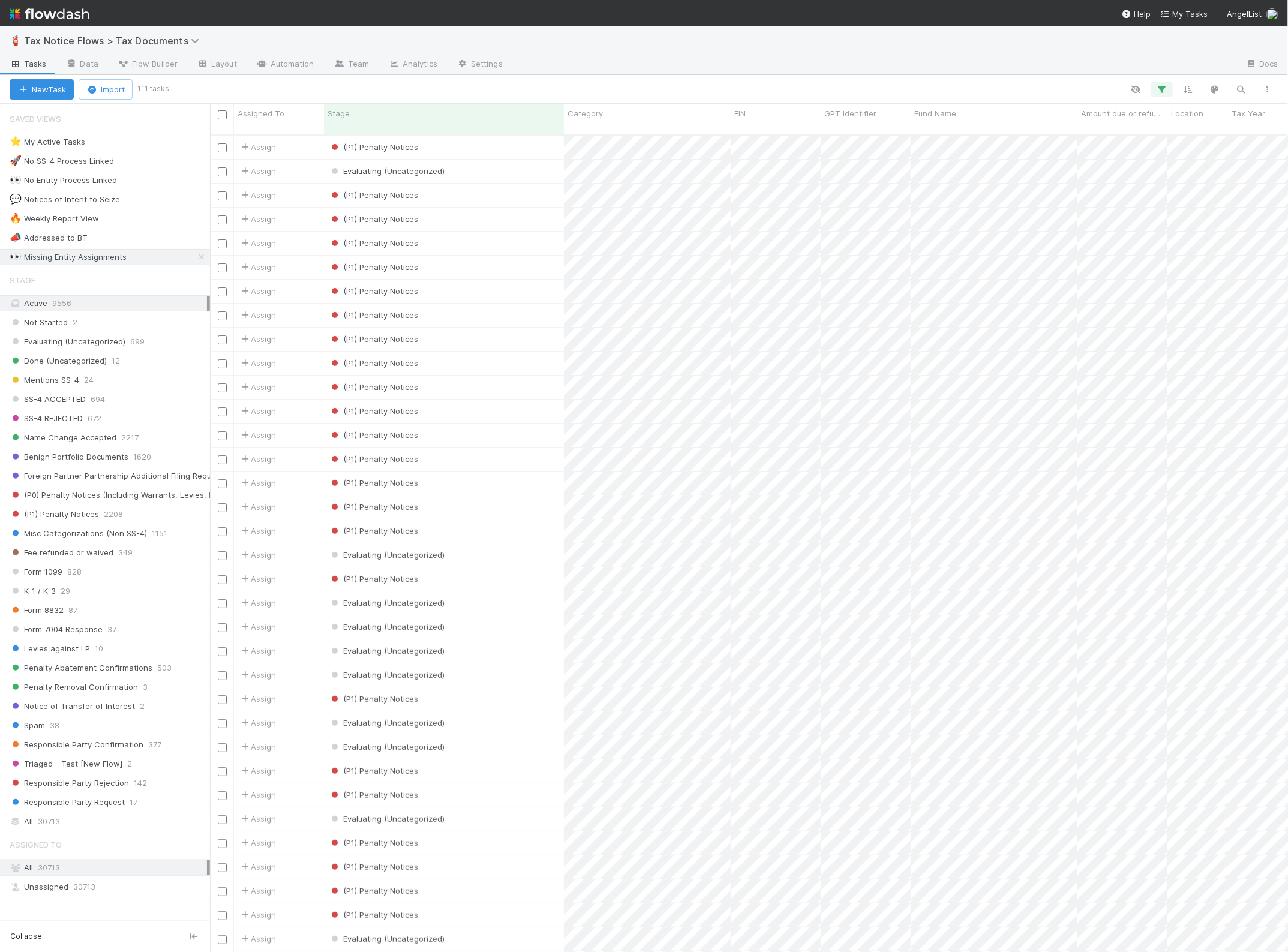
scroll to position [816, 1066]
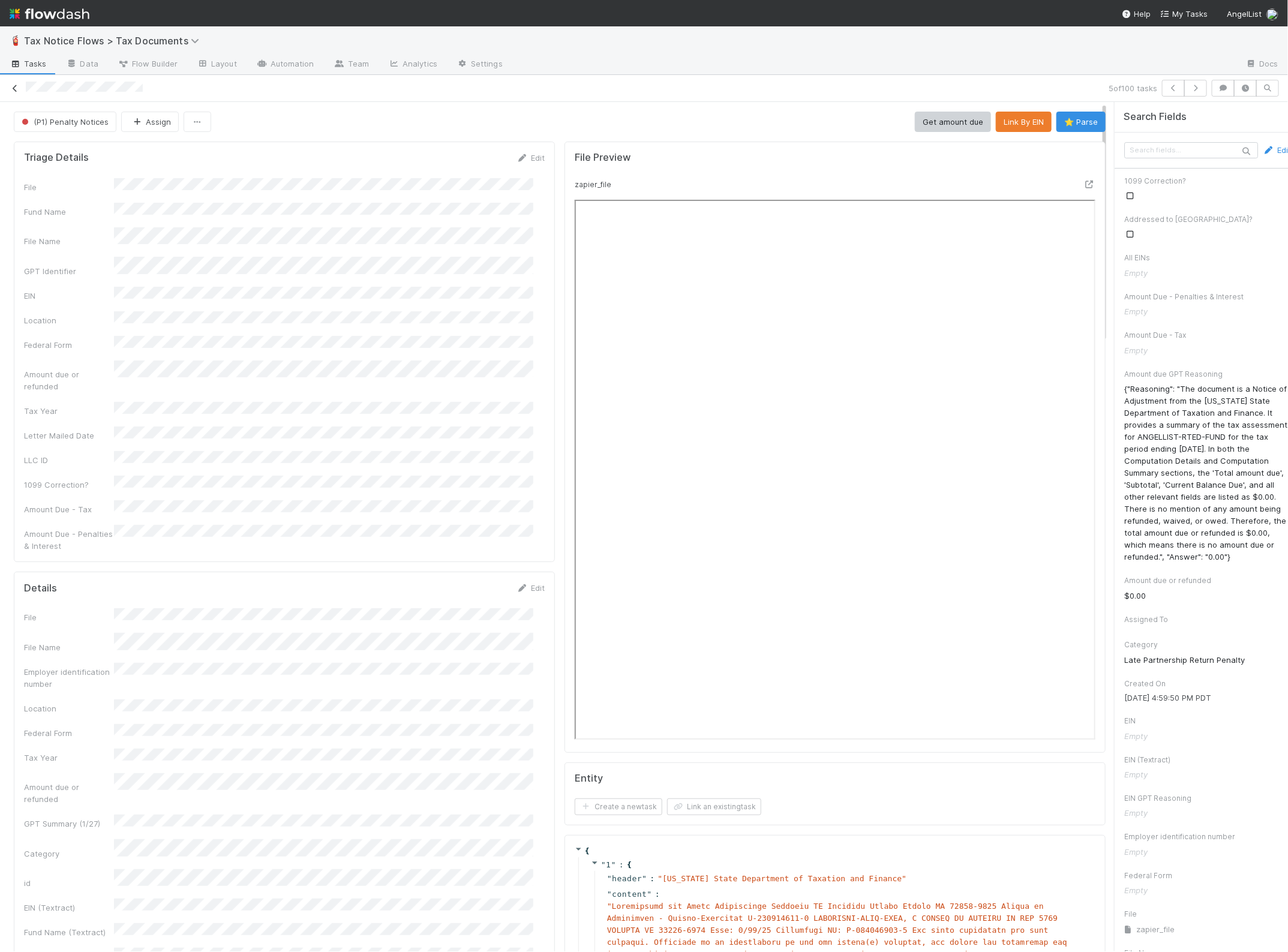
click at [16, 85] on icon at bounding box center [15, 88] width 12 height 8
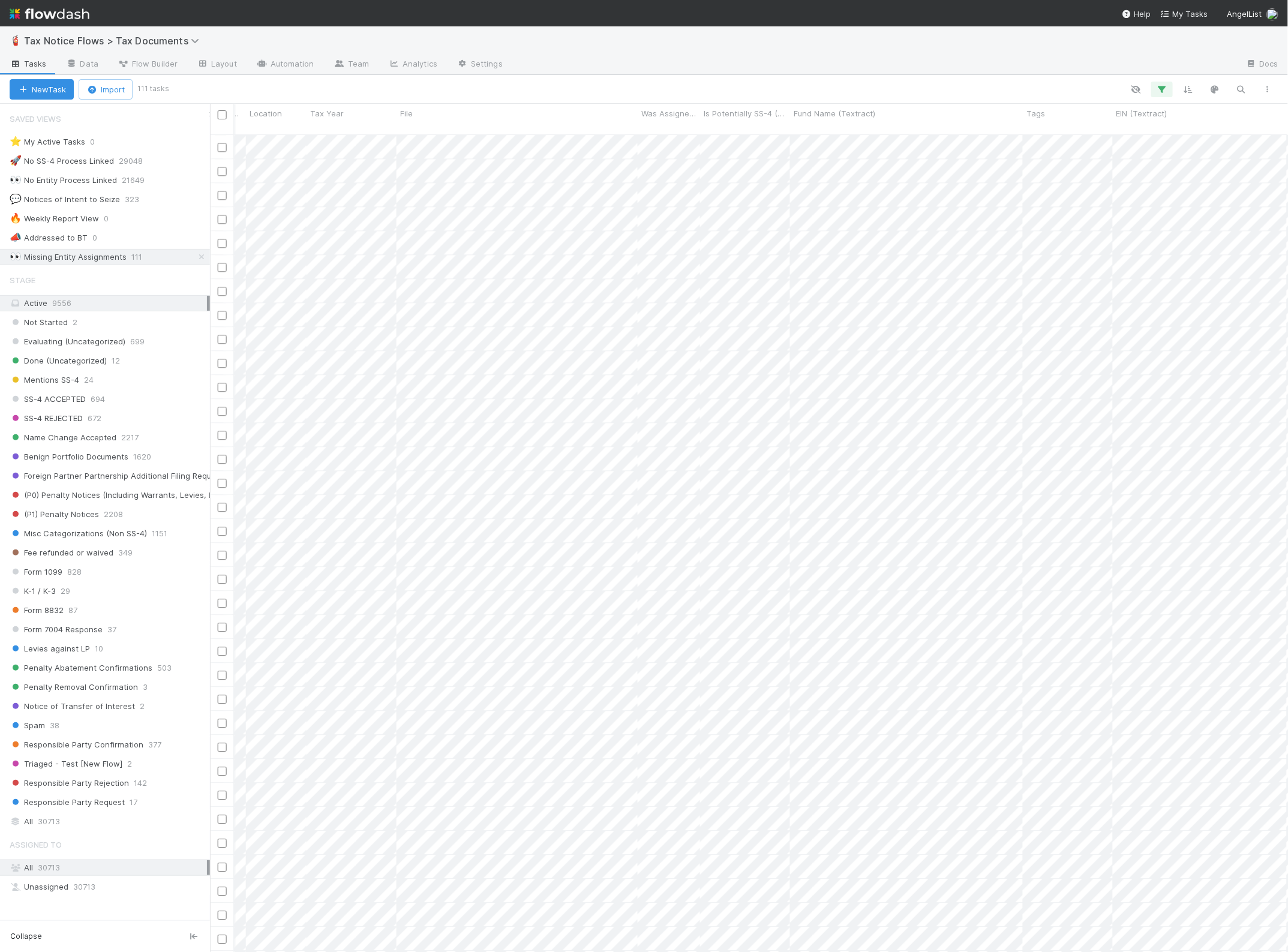
scroll to position [1584, 222]
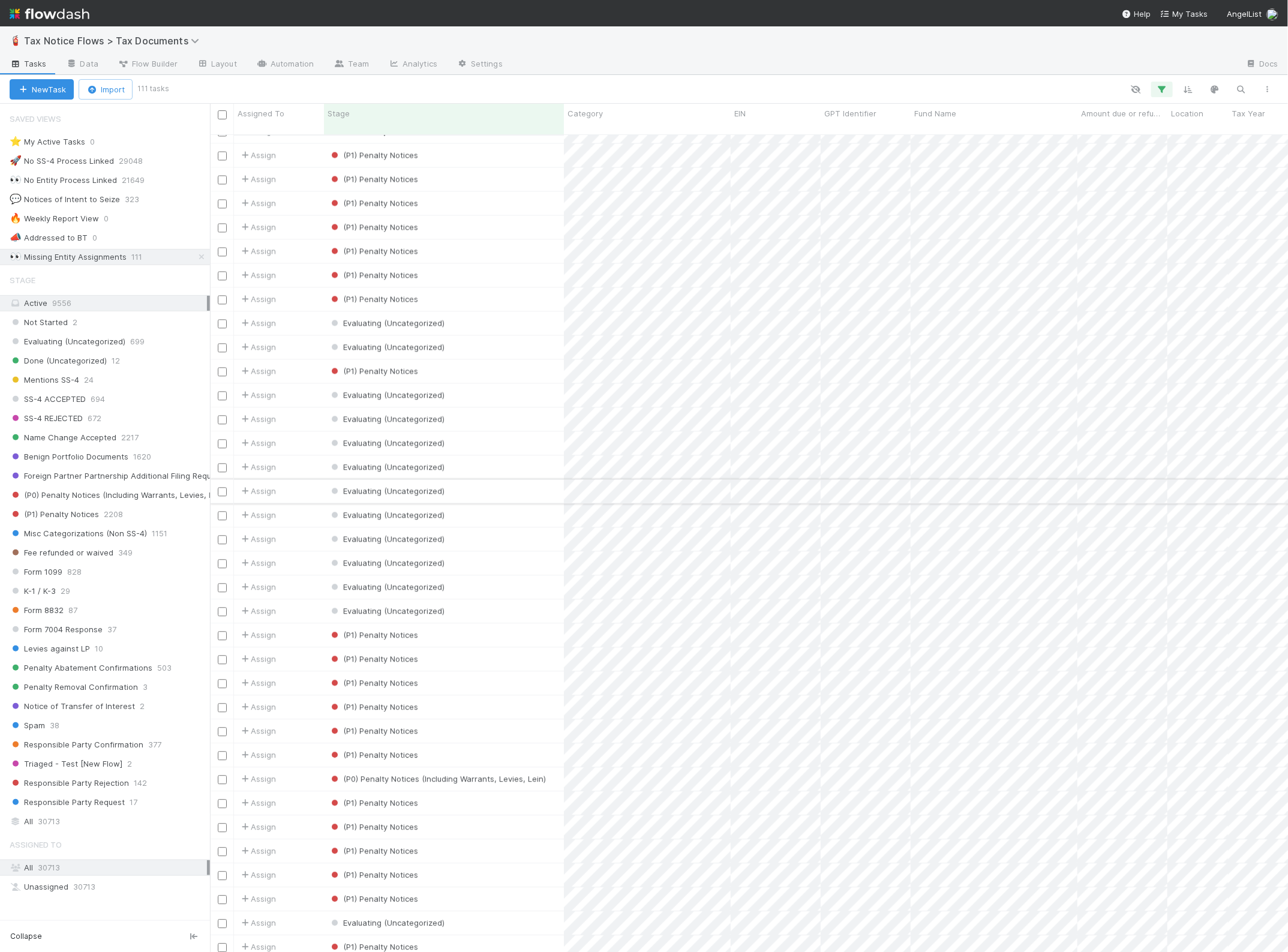
click at [517, 480] on div "Evaluating (Uncategorized)" at bounding box center [444, 492] width 240 height 23
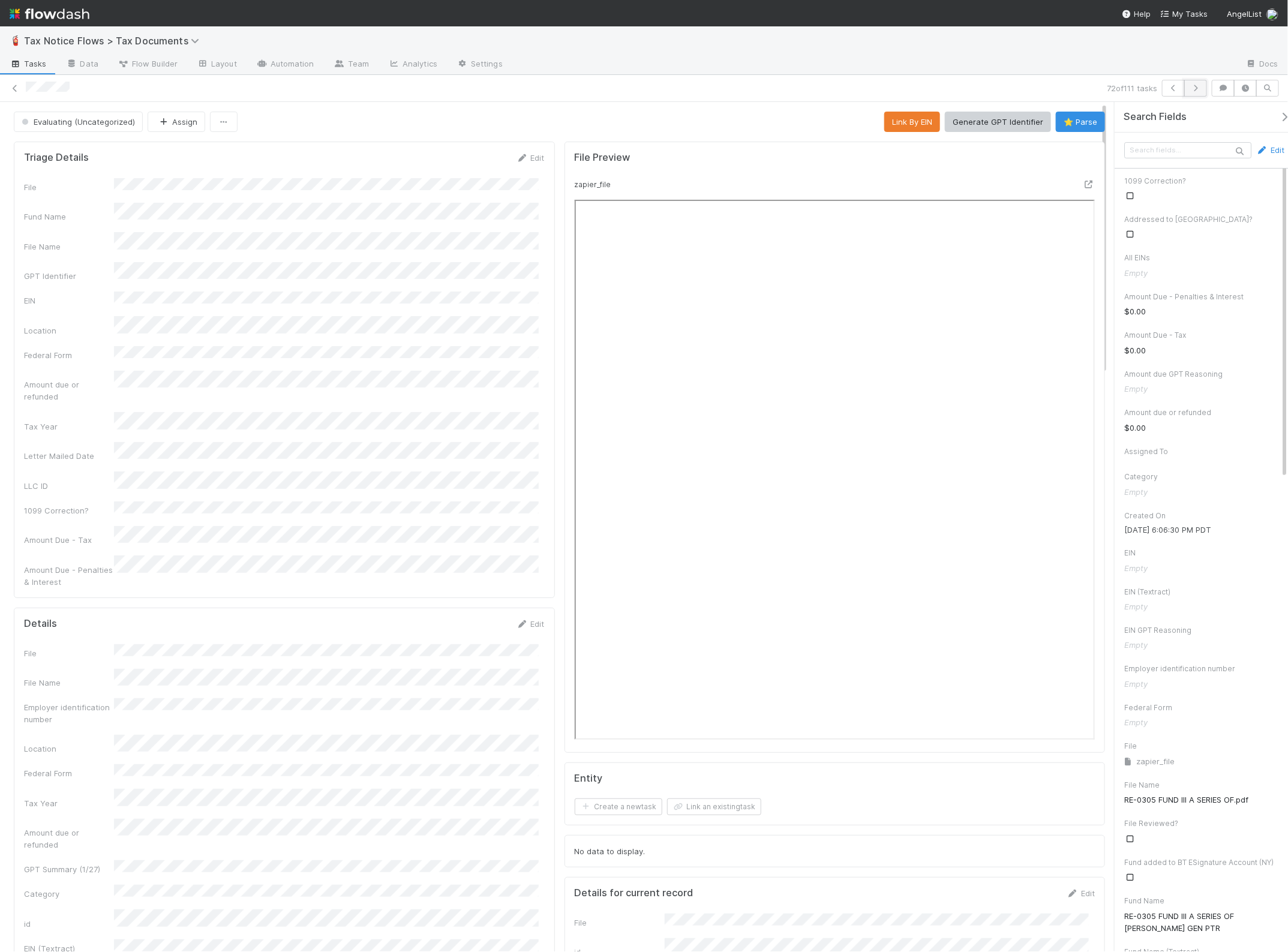
click at [1202, 87] on button "button" at bounding box center [1195, 87] width 23 height 17
click at [109, 123] on span "Evaluating (Uncategorized)" at bounding box center [77, 121] width 116 height 10
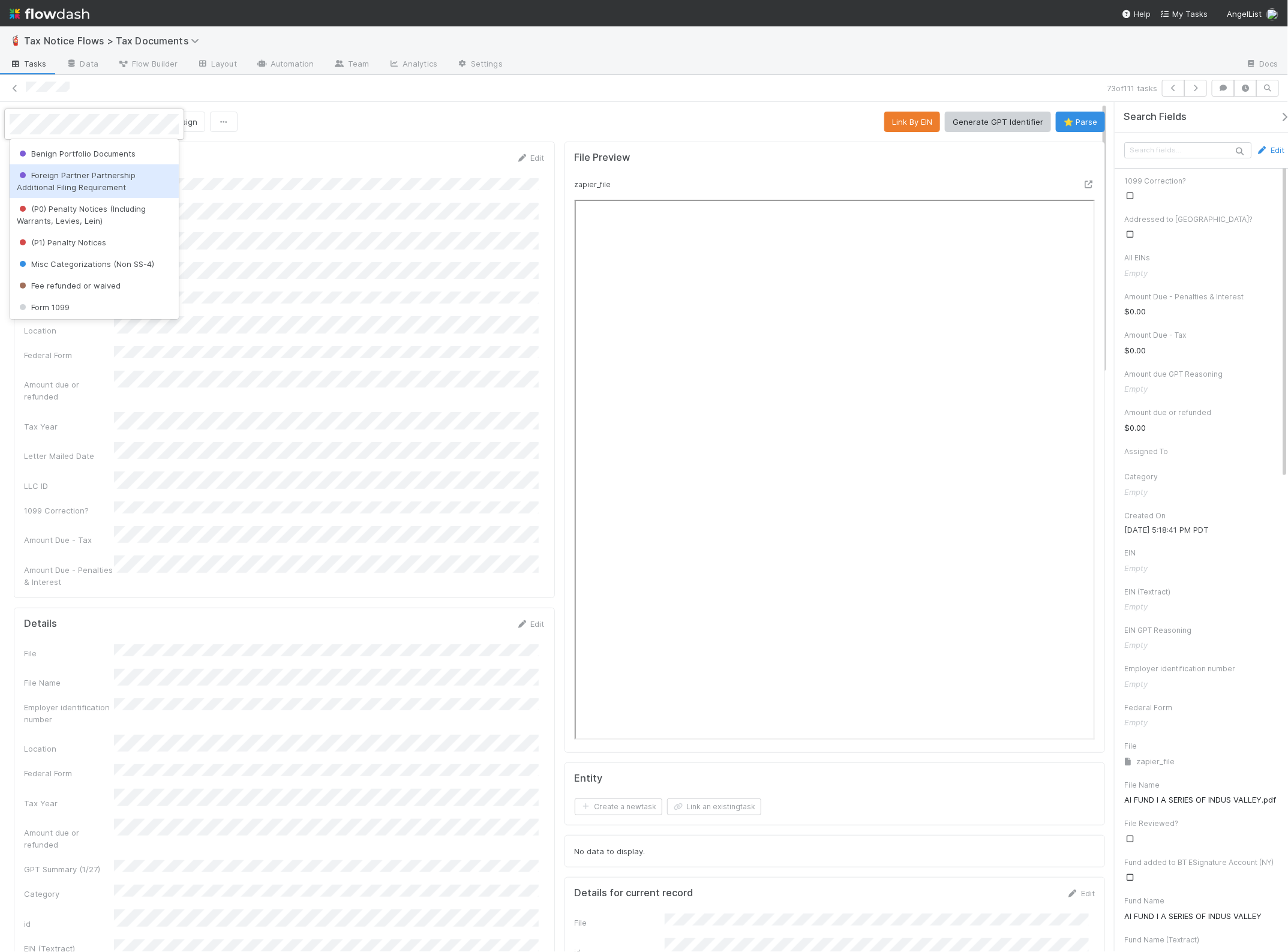
click at [106, 184] on span "Foreign Partner Partnership Additional Filing Requirement" at bounding box center [76, 181] width 119 height 21
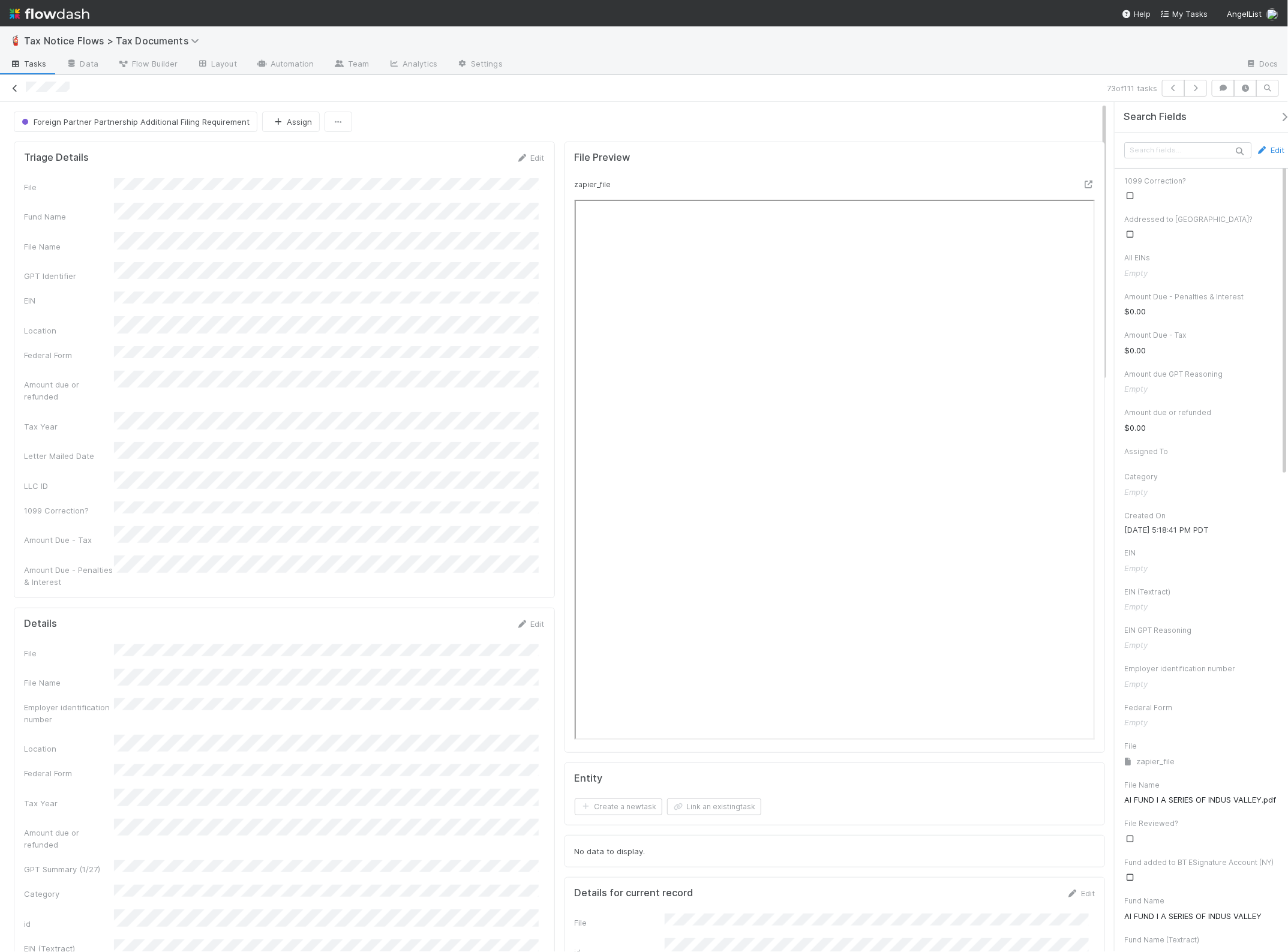
click at [19, 89] on icon at bounding box center [15, 88] width 12 height 8
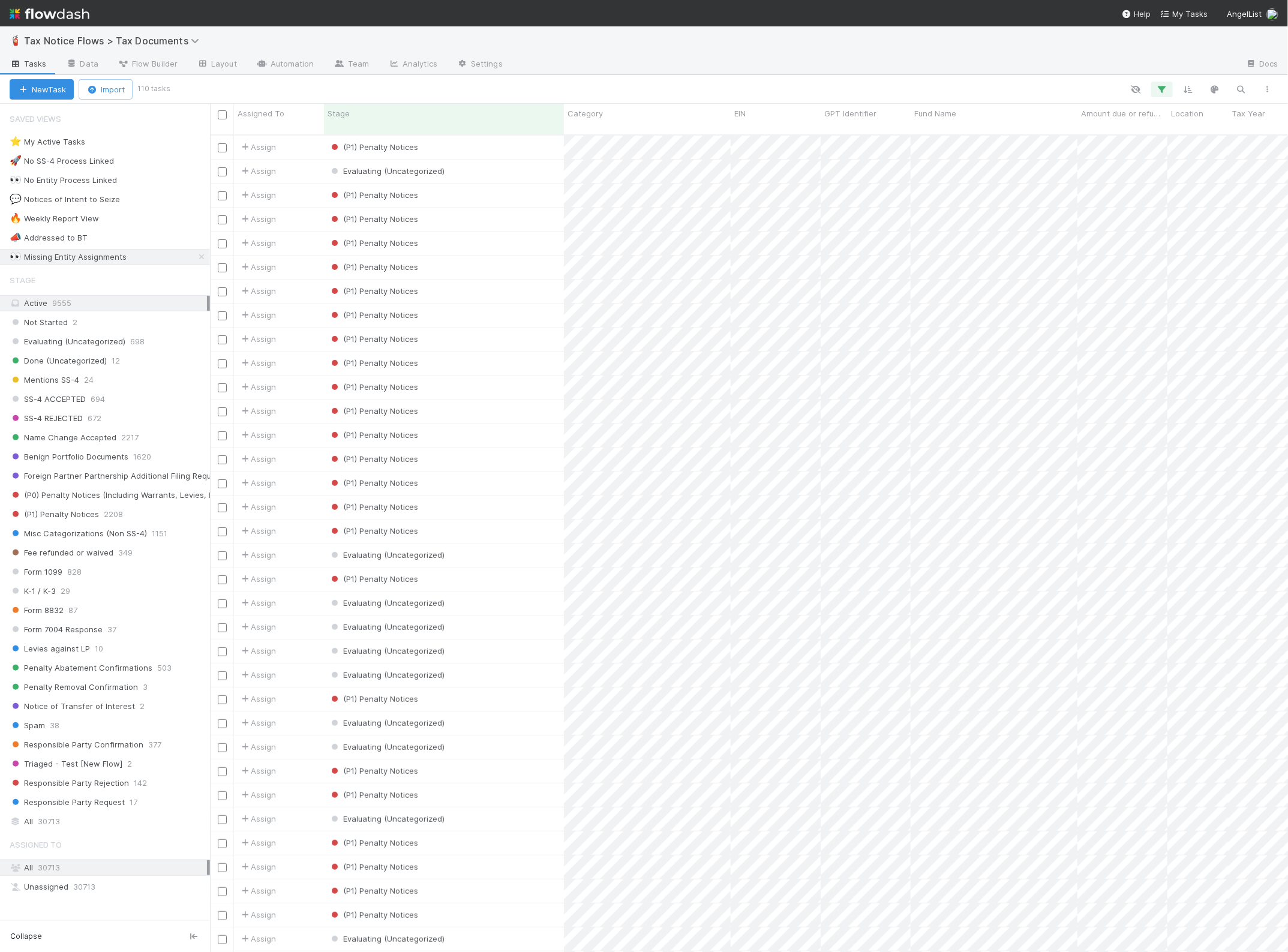
scroll to position [816, 1066]
click at [1249, 89] on button "button" at bounding box center [1240, 89] width 21 height 16
click at [1156, 68] on input at bounding box center [1179, 69] width 120 height 14
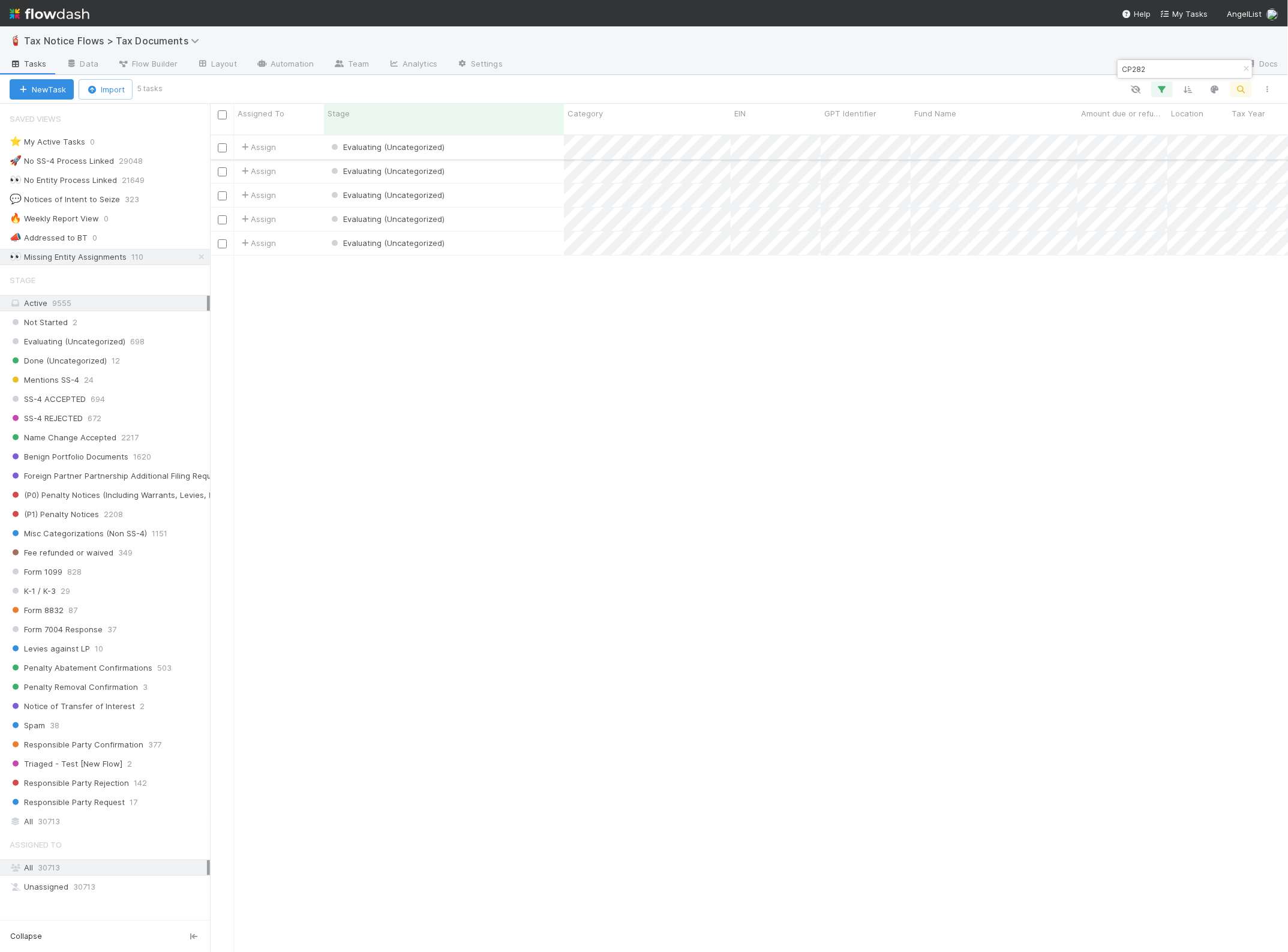
type input "CP282"
click at [220, 143] on input "checkbox" at bounding box center [222, 147] width 9 height 9
click at [223, 239] on input "checkbox" at bounding box center [222, 244] width 9 height 9
checkbox input "true"
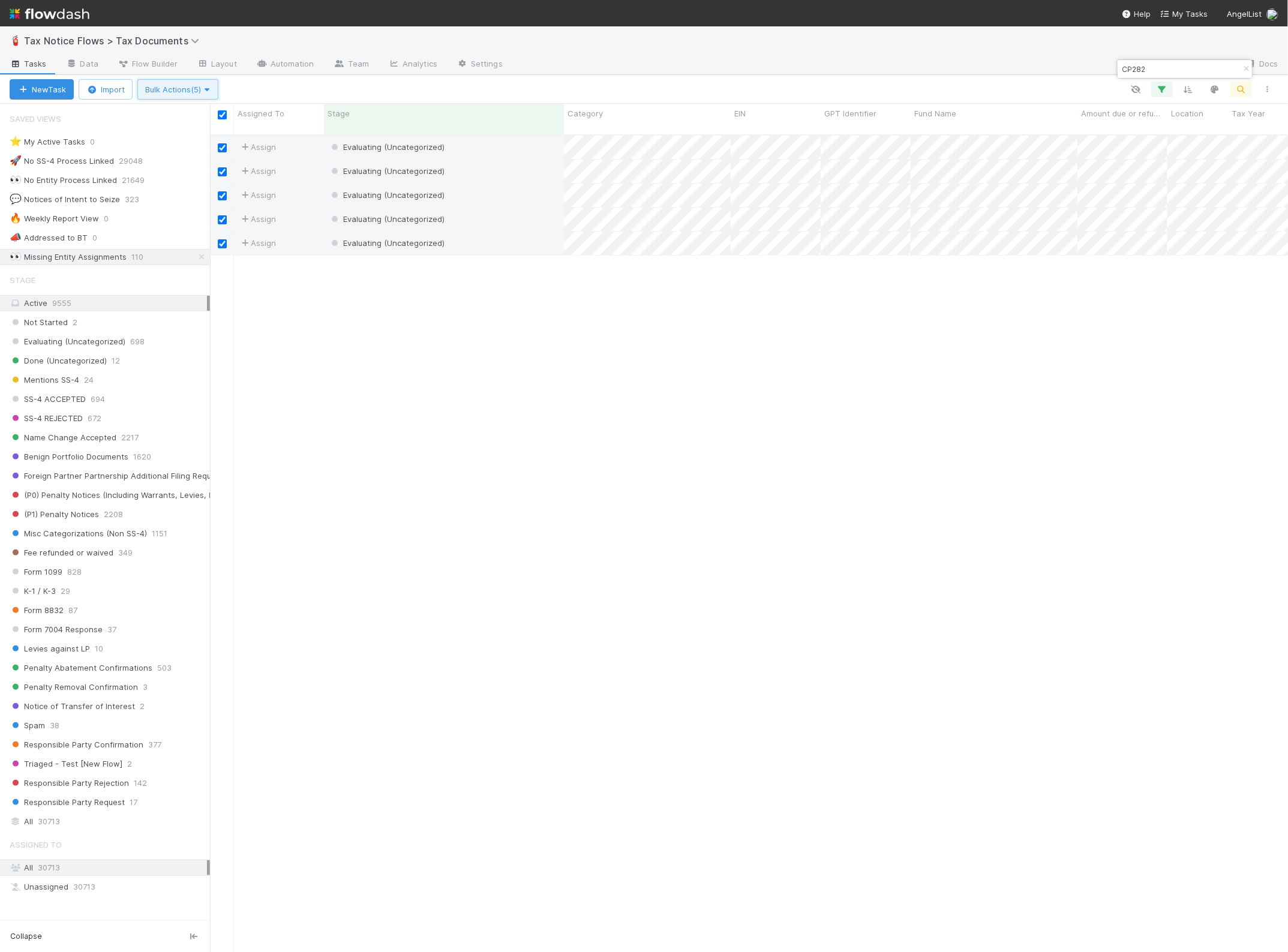
click at [171, 87] on span "Bulk Actions (5)" at bounding box center [177, 89] width 65 height 10
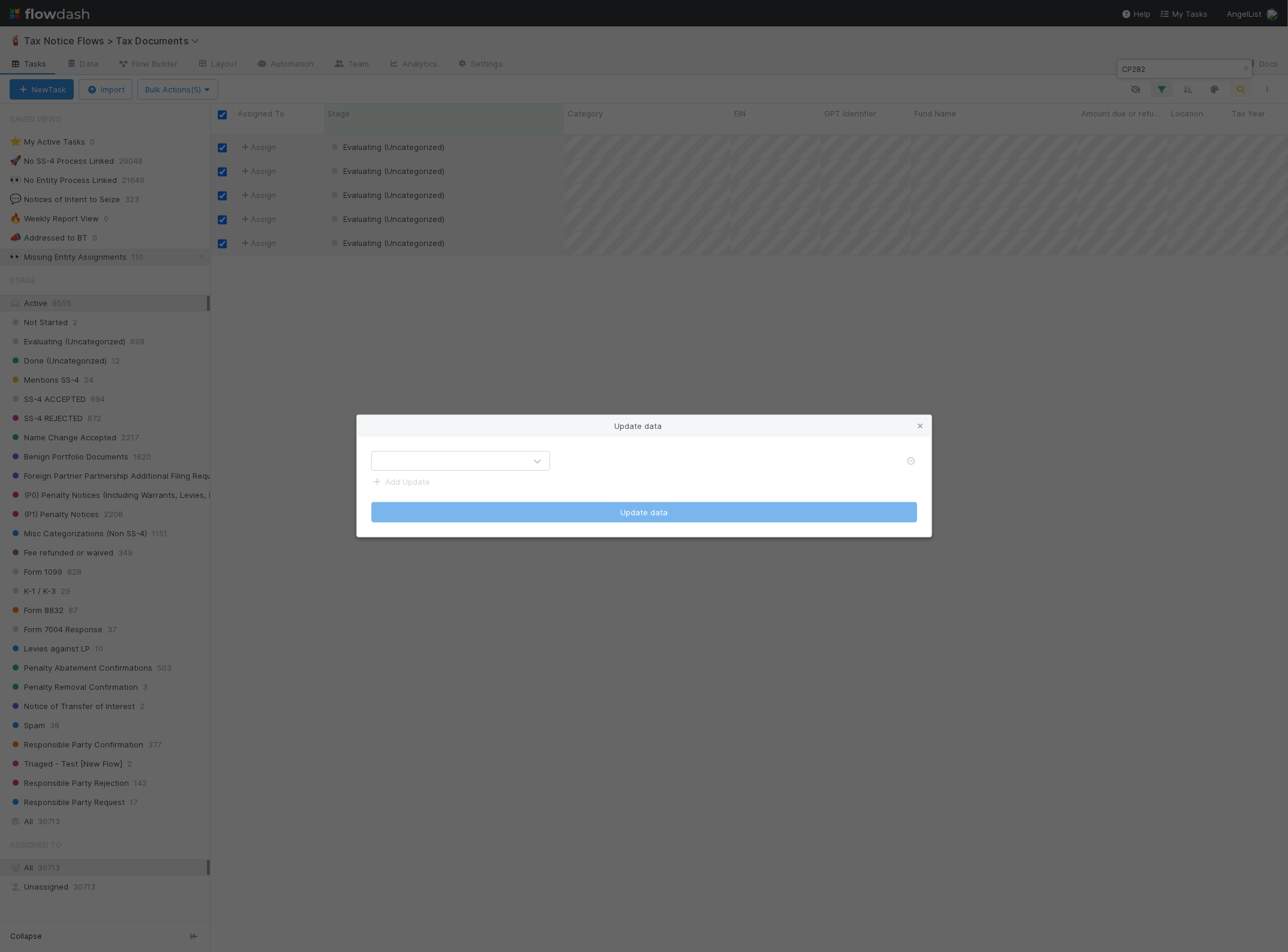
click at [403, 457] on div at bounding box center [448, 462] width 154 height 19
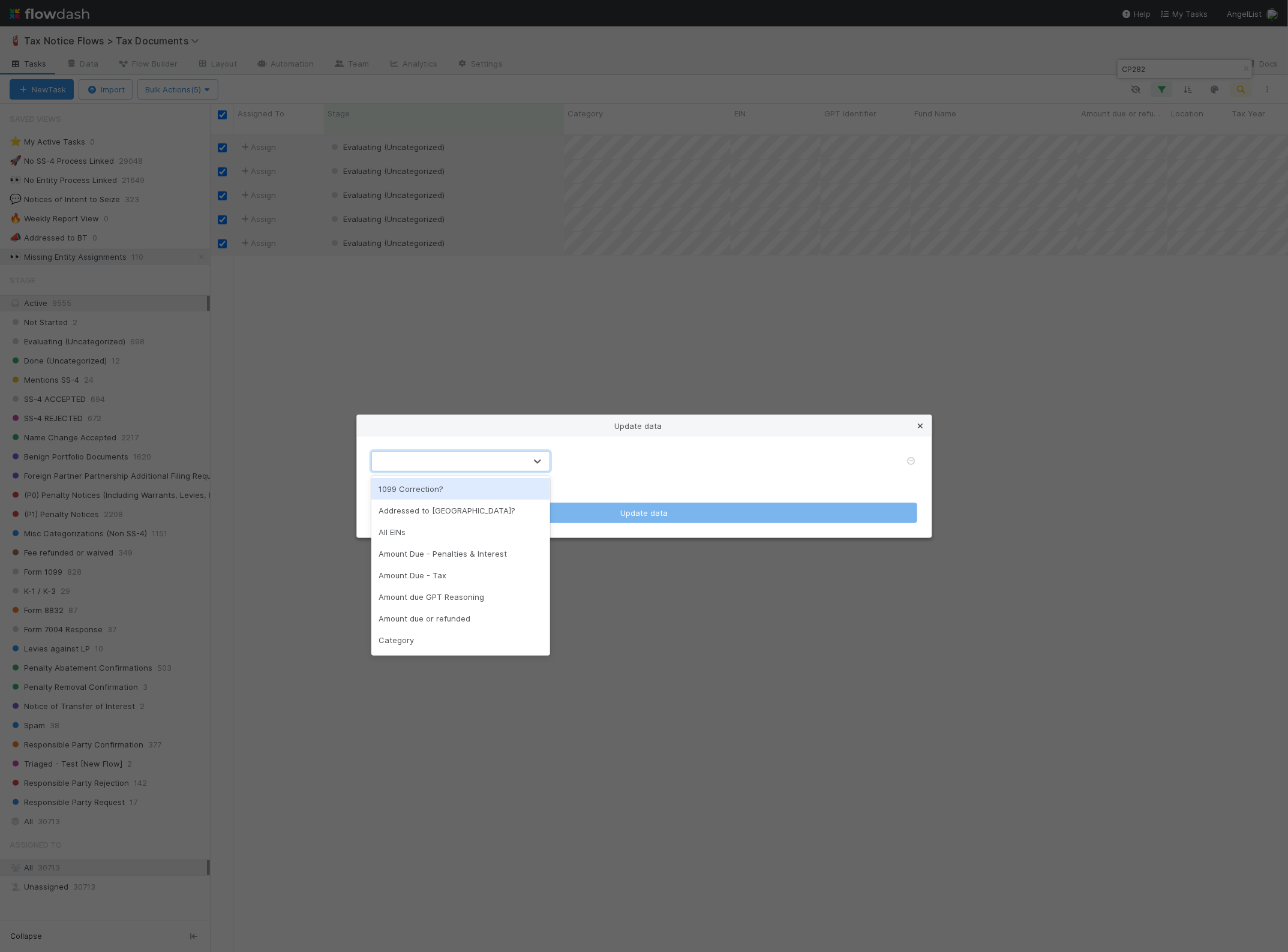
click at [920, 422] on icon at bounding box center [921, 426] width 12 height 8
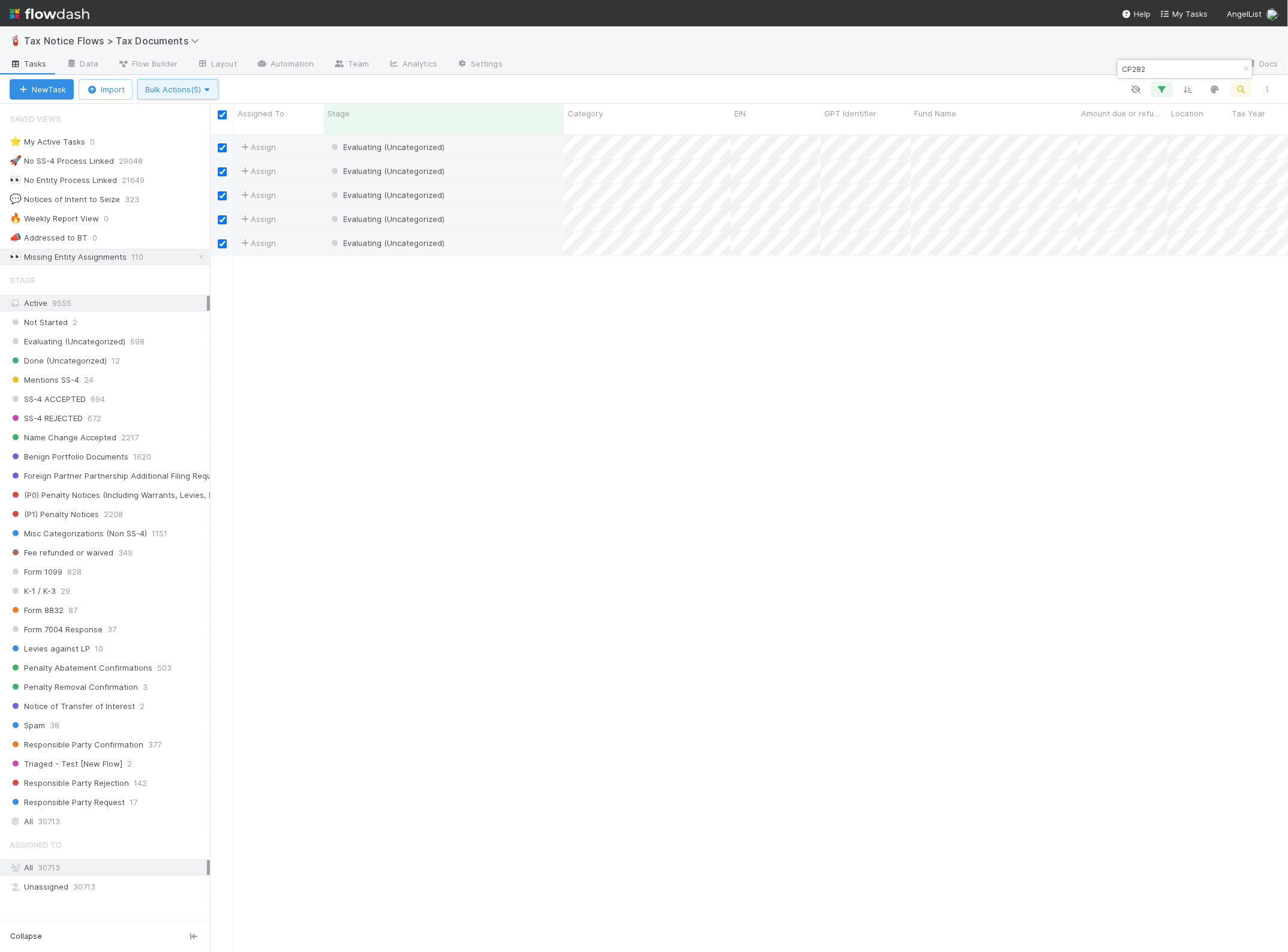
click at [173, 87] on span "Bulk Actions (5)" at bounding box center [177, 89] width 65 height 10
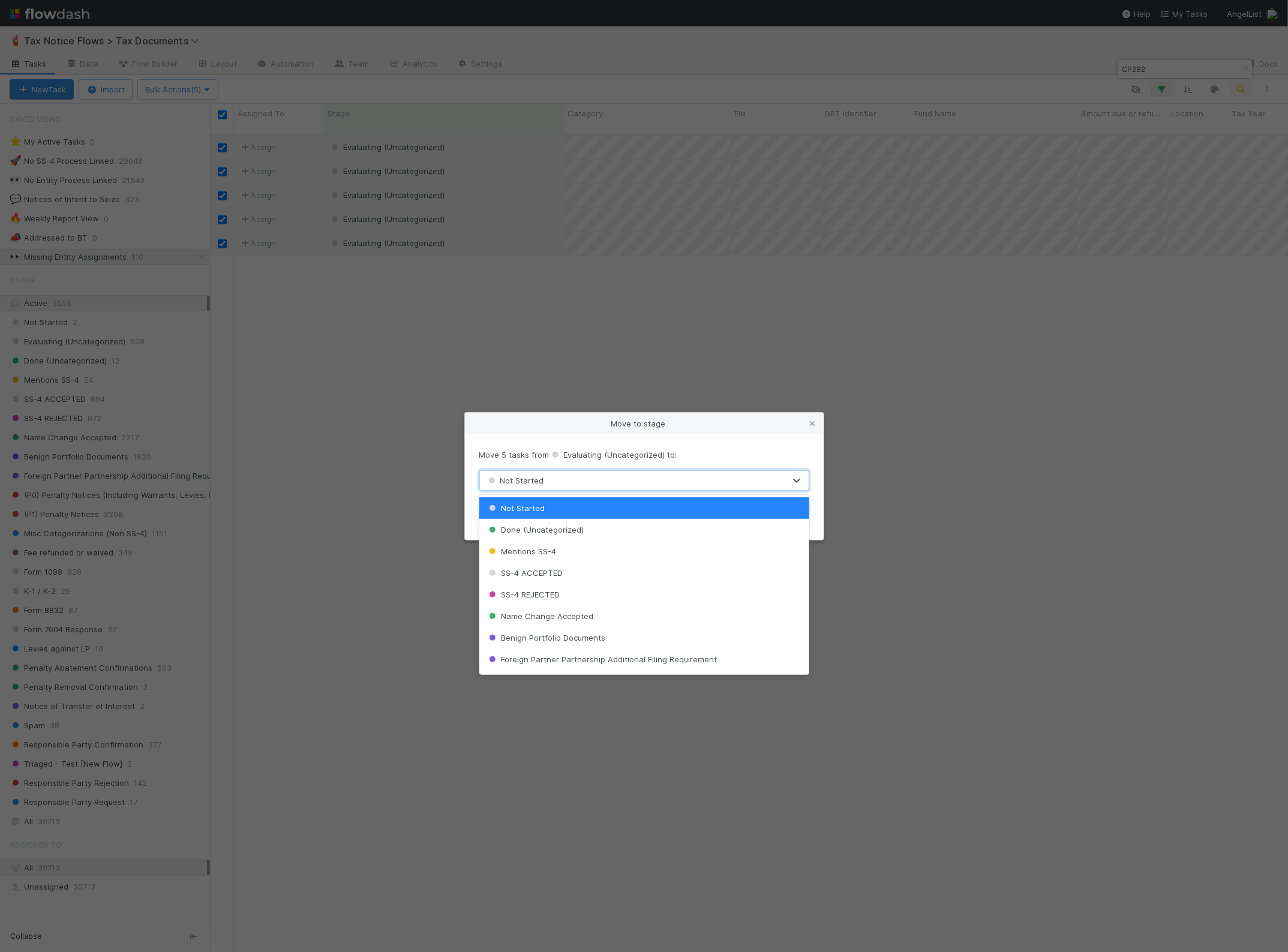
click at [569, 480] on div "Not Started" at bounding box center [632, 480] width 305 height 19
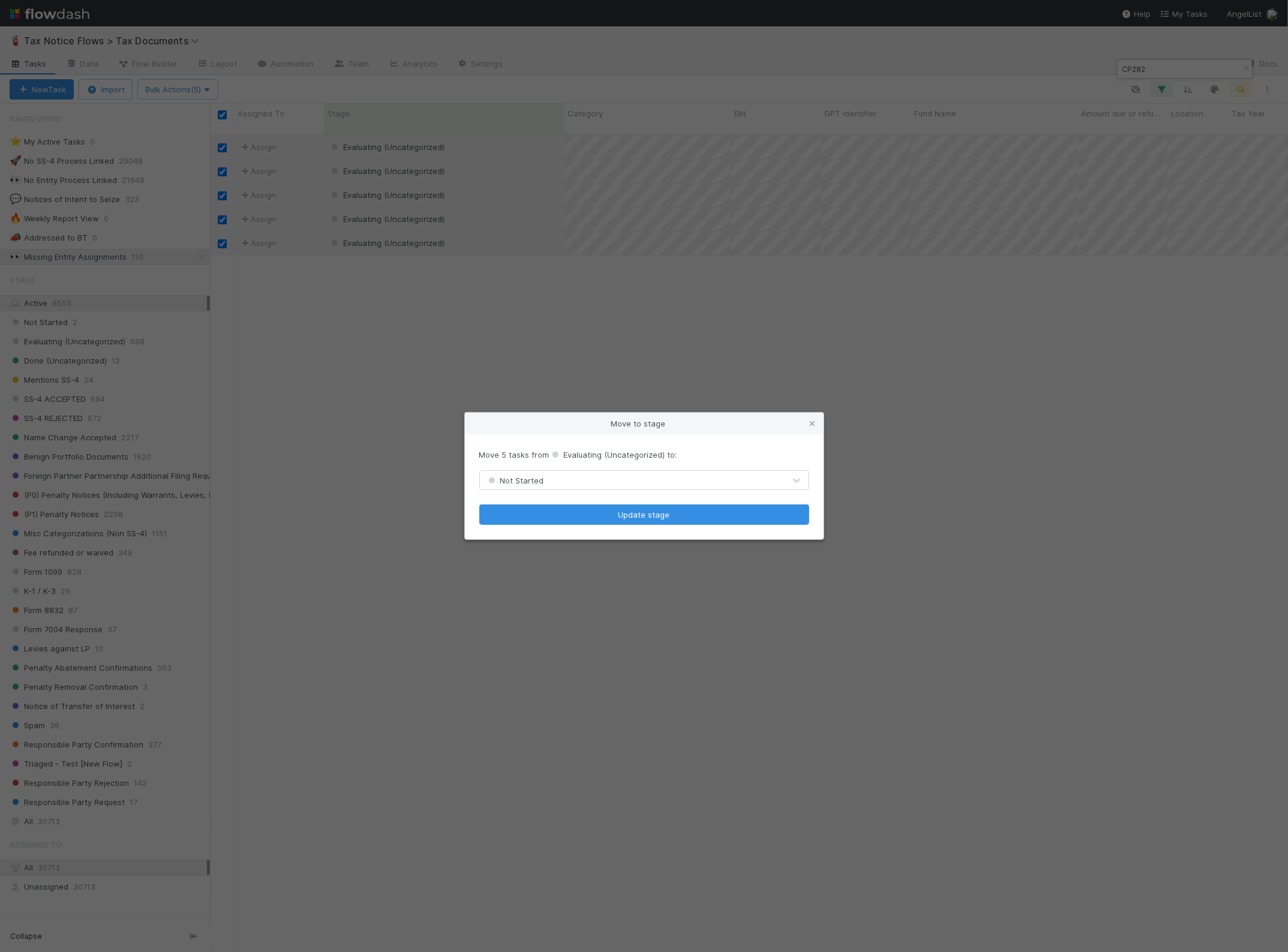
click at [418, 372] on div "Move to stage Move 5 tasks from Evaluating (Uncategorized) to: Not Started Upda…" at bounding box center [644, 476] width 1288 height 952
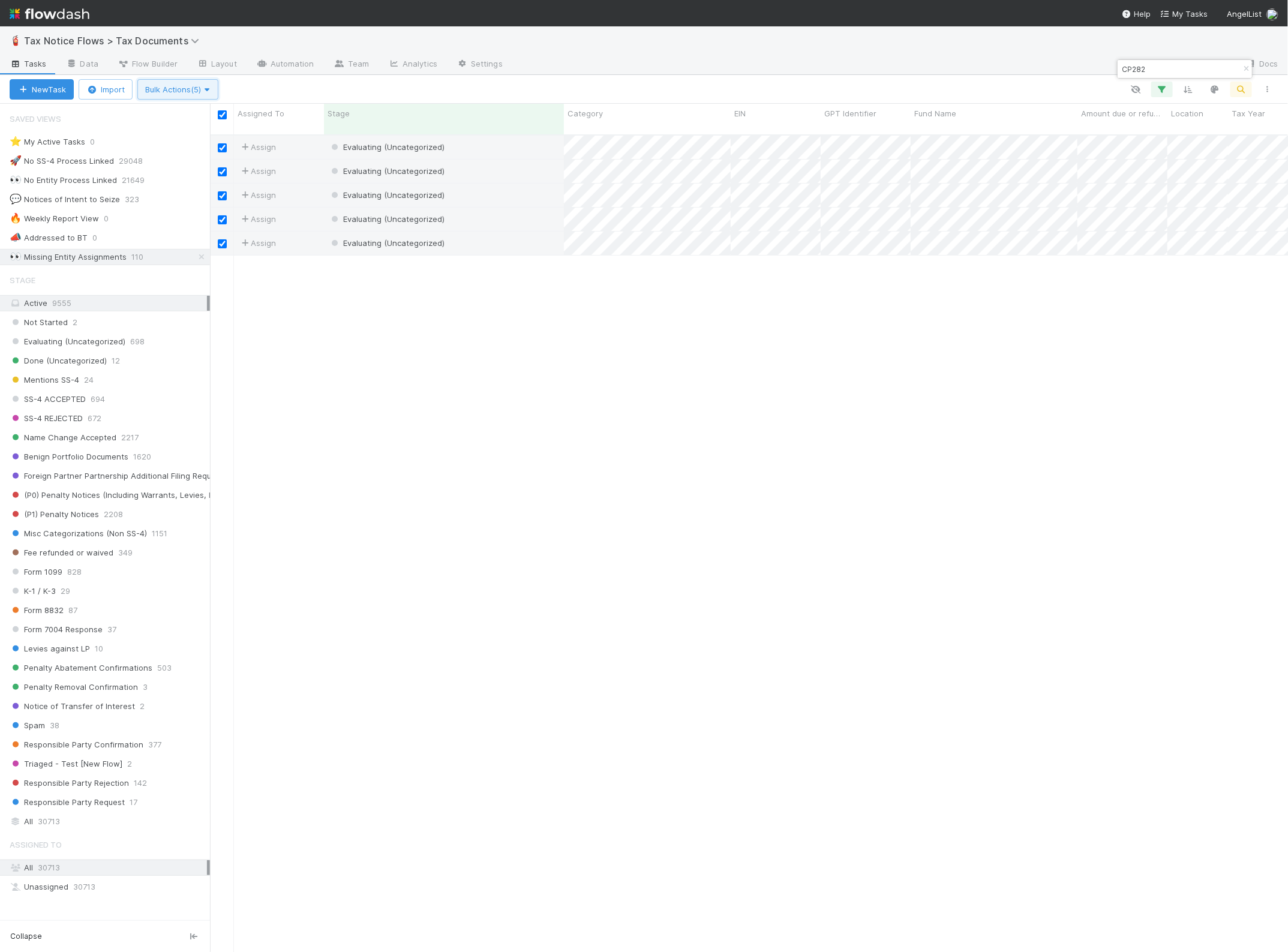
click at [188, 94] on button "Bulk Actions (5)" at bounding box center [178, 89] width 81 height 20
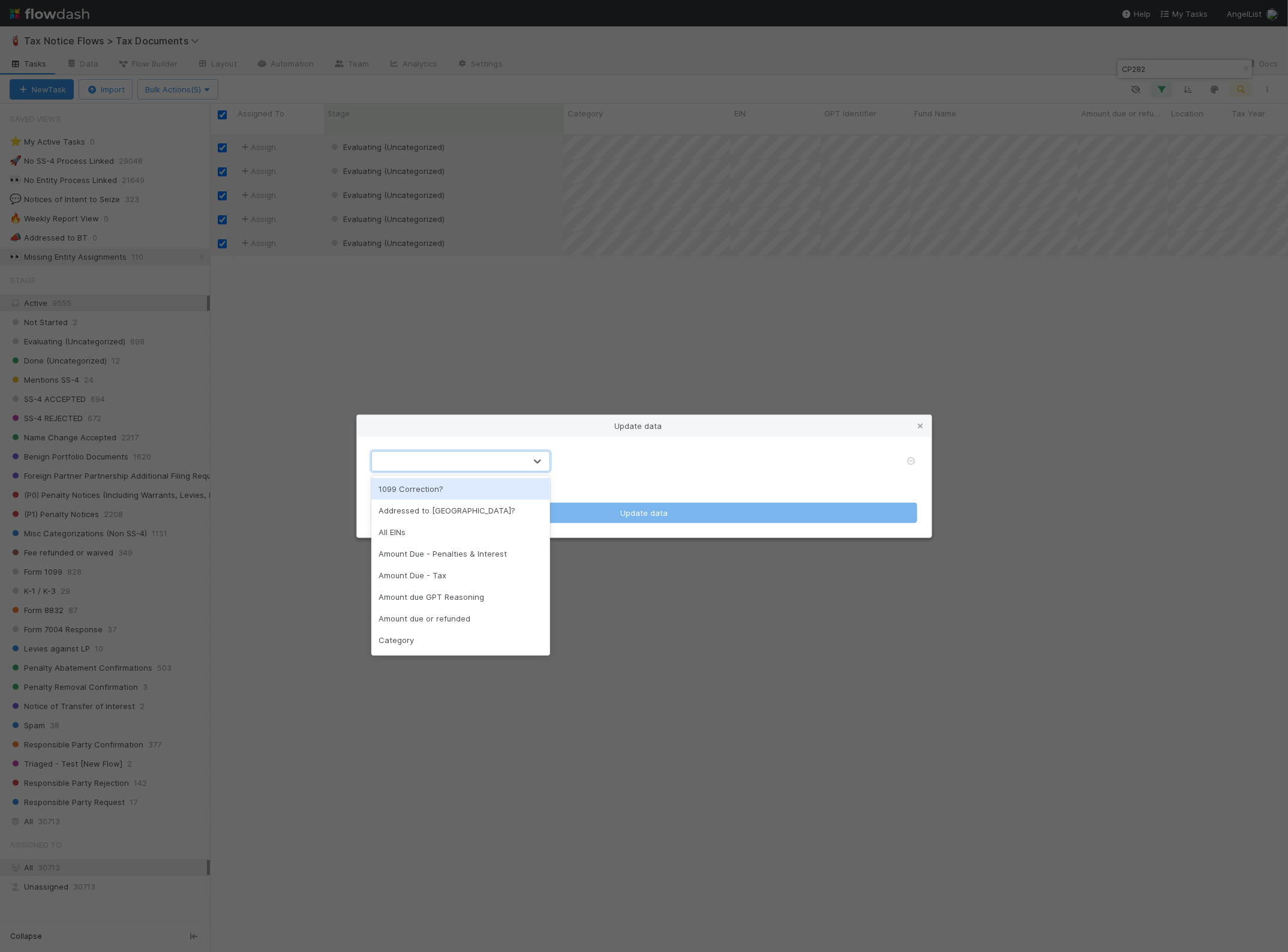
click at [474, 464] on div at bounding box center [448, 462] width 154 height 19
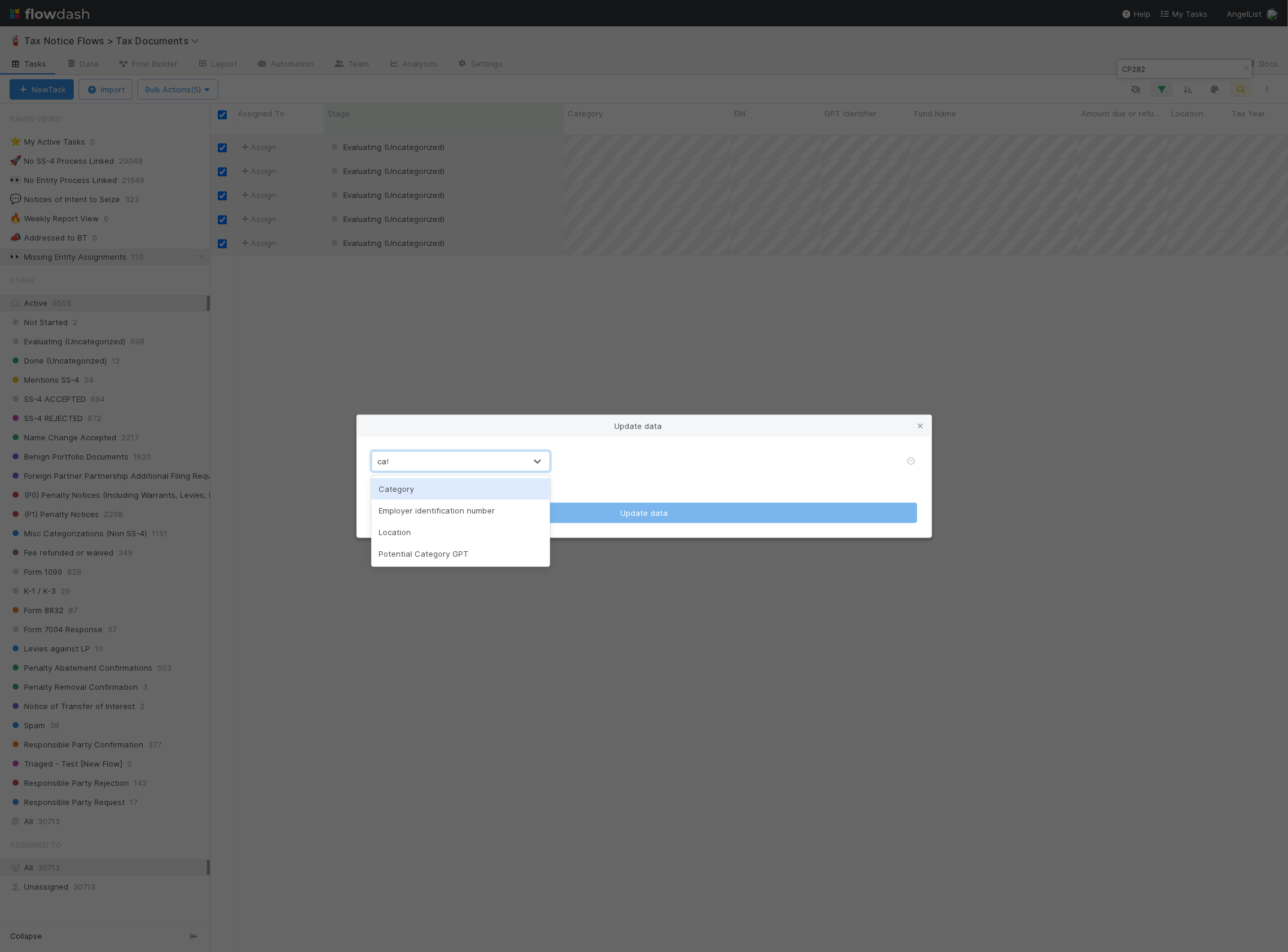
type input "cate"
click at [463, 489] on div "Category" at bounding box center [461, 488] width 178 height 21
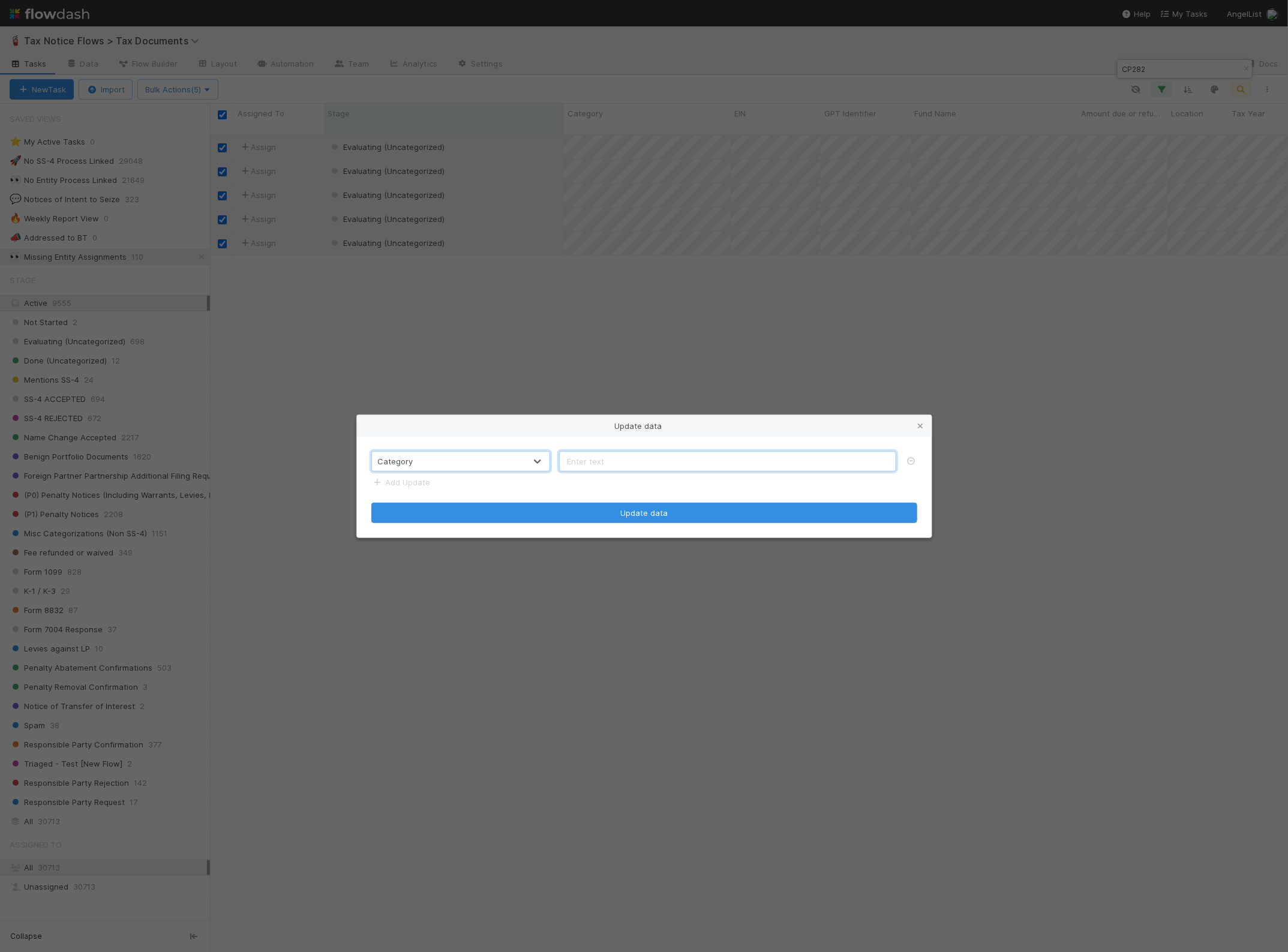
click at [624, 465] on input "text" at bounding box center [727, 461] width 337 height 20
type input "F"
type input "Foreign Partner Partnership Additional Filing Requirement"
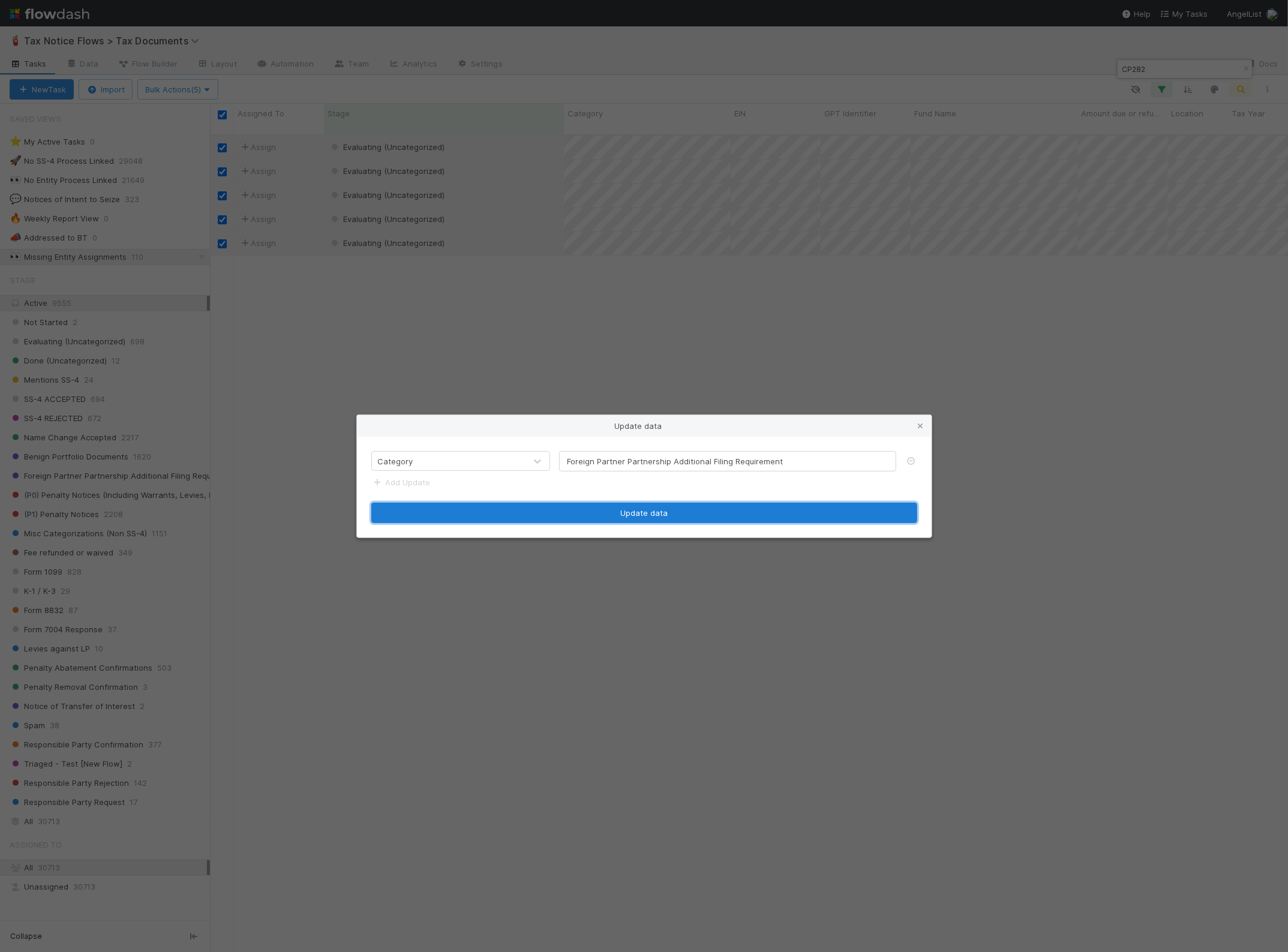
click at [609, 514] on button "Update data" at bounding box center [644, 512] width 546 height 20
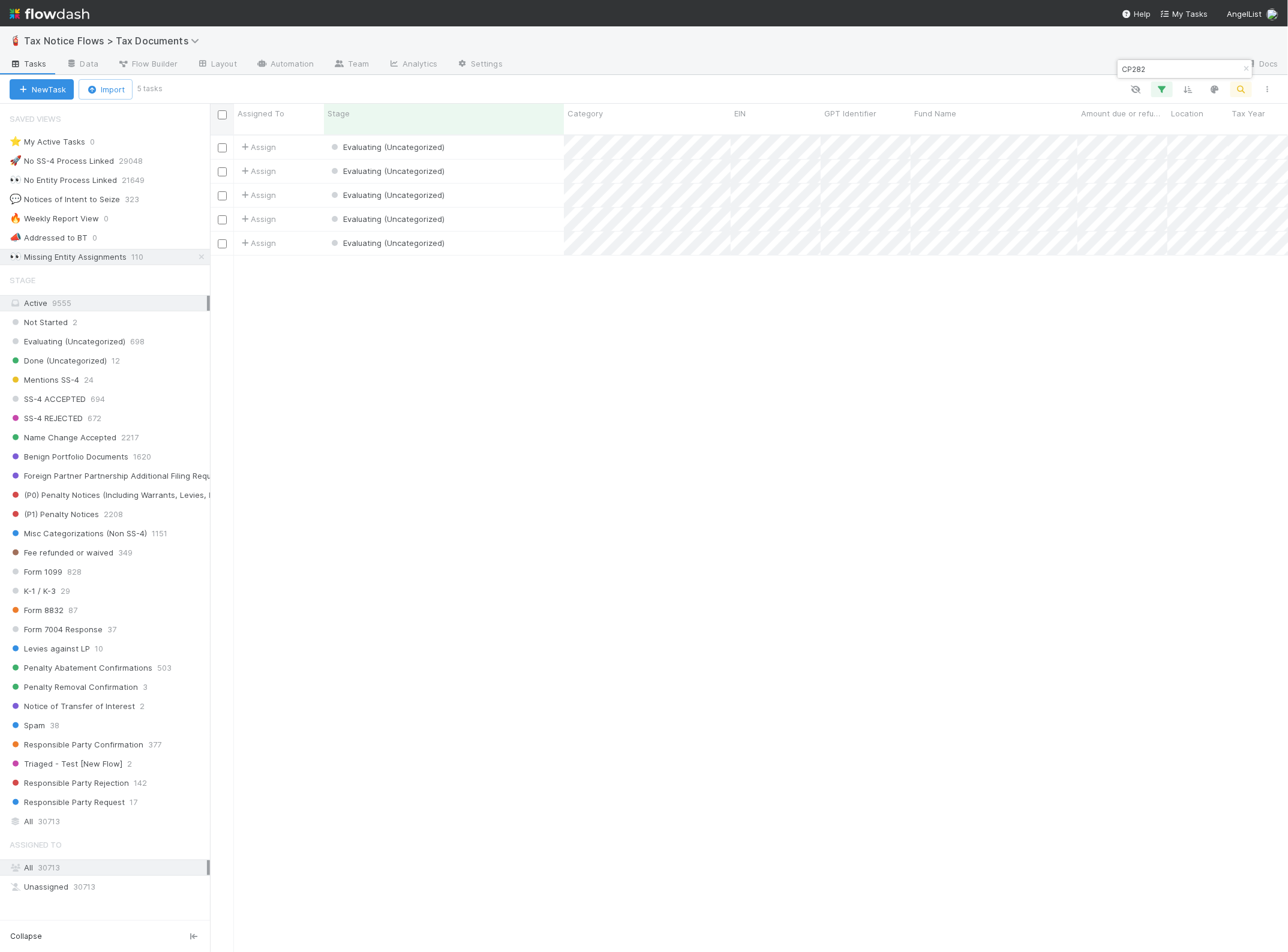
click at [225, 113] on input "checkbox" at bounding box center [222, 115] width 9 height 9
checkbox input "true"
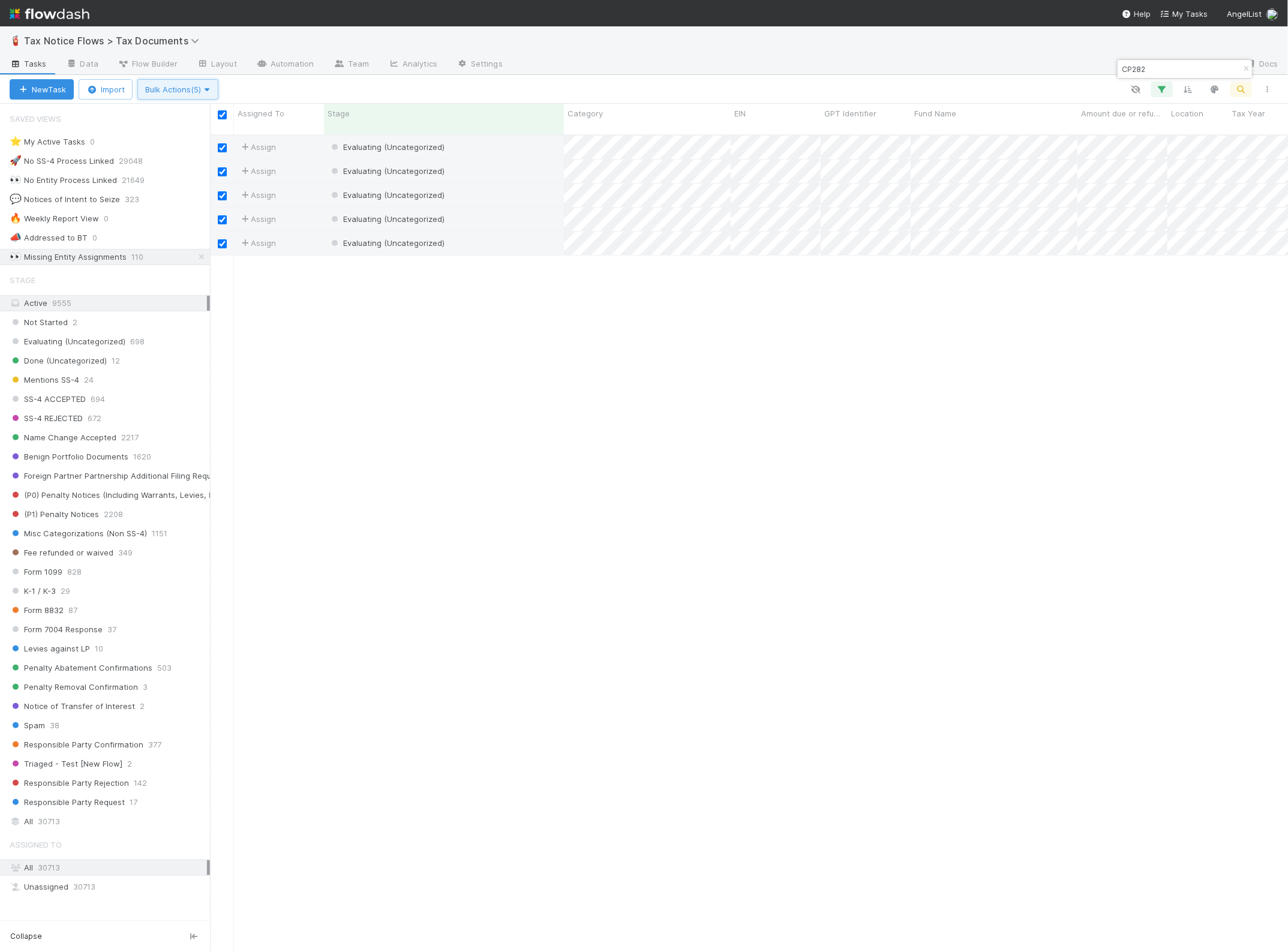
click at [171, 85] on span "Bulk Actions (5)" at bounding box center [177, 89] width 65 height 10
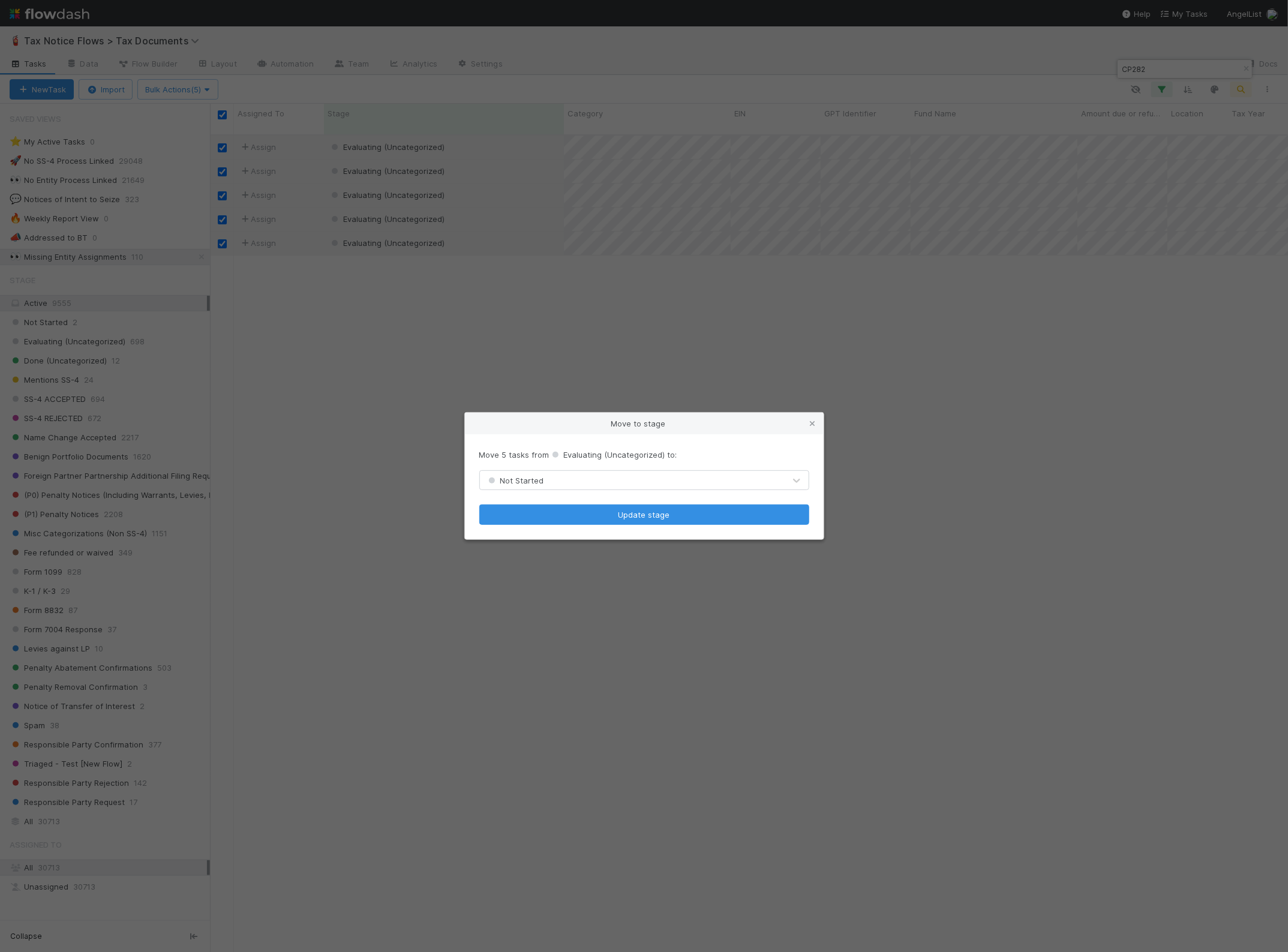
click at [569, 489] on div "Not Started" at bounding box center [632, 480] width 305 height 19
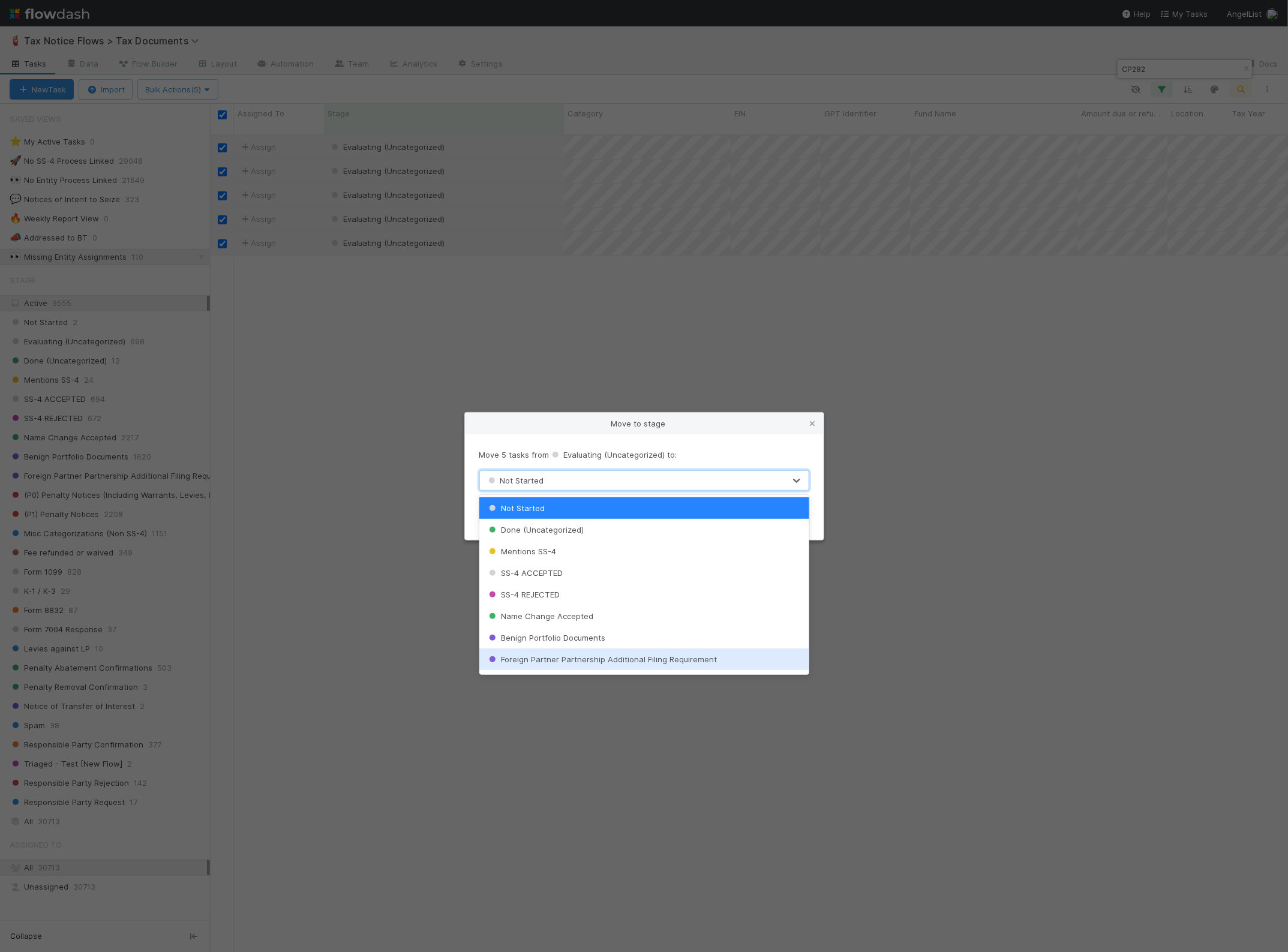
click at [601, 661] on span "Foreign Partner Partnership Additional Filing Requirement" at bounding box center [601, 659] width 230 height 10
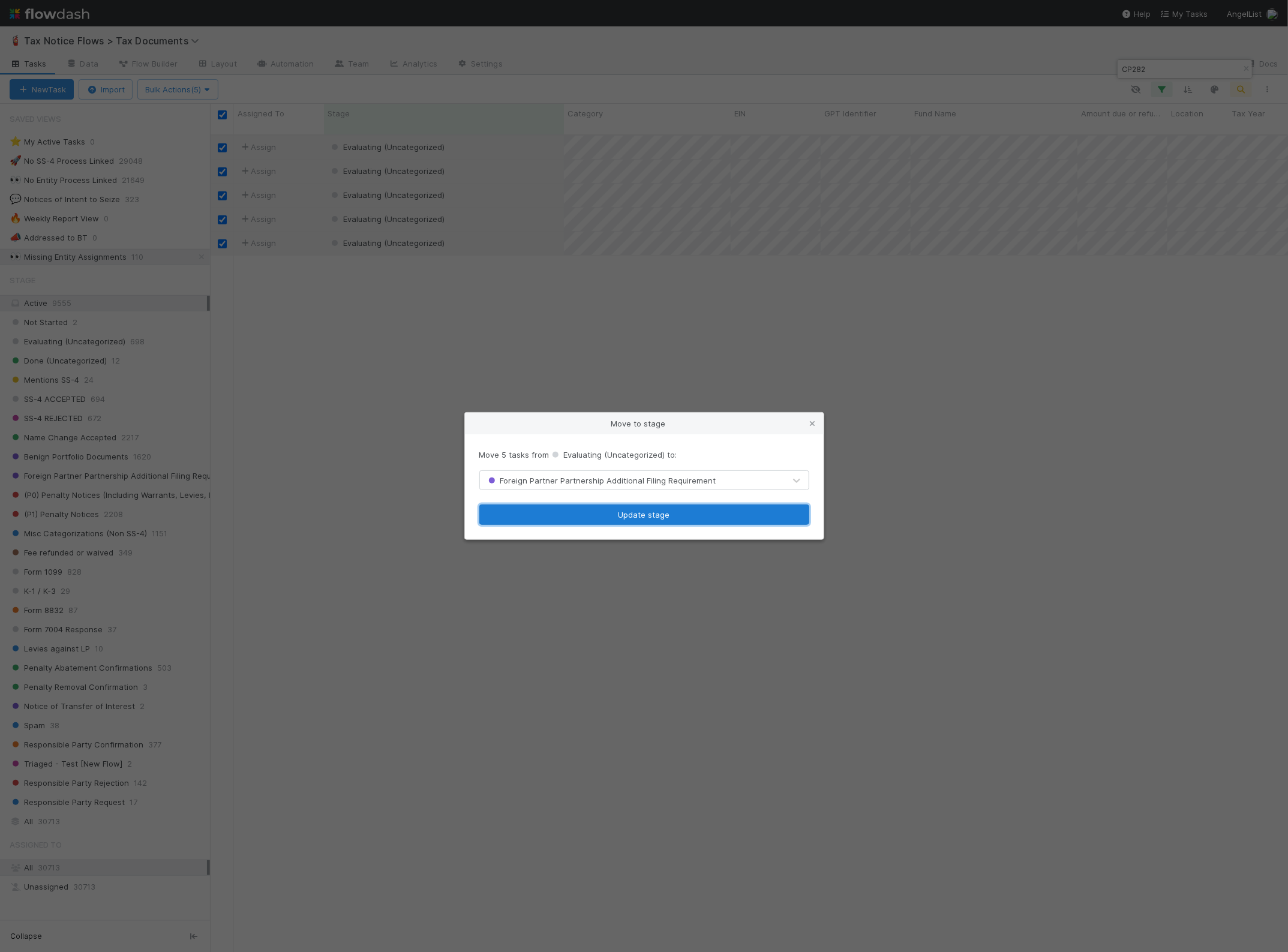
click at [616, 515] on button "Update stage" at bounding box center [644, 514] width 330 height 20
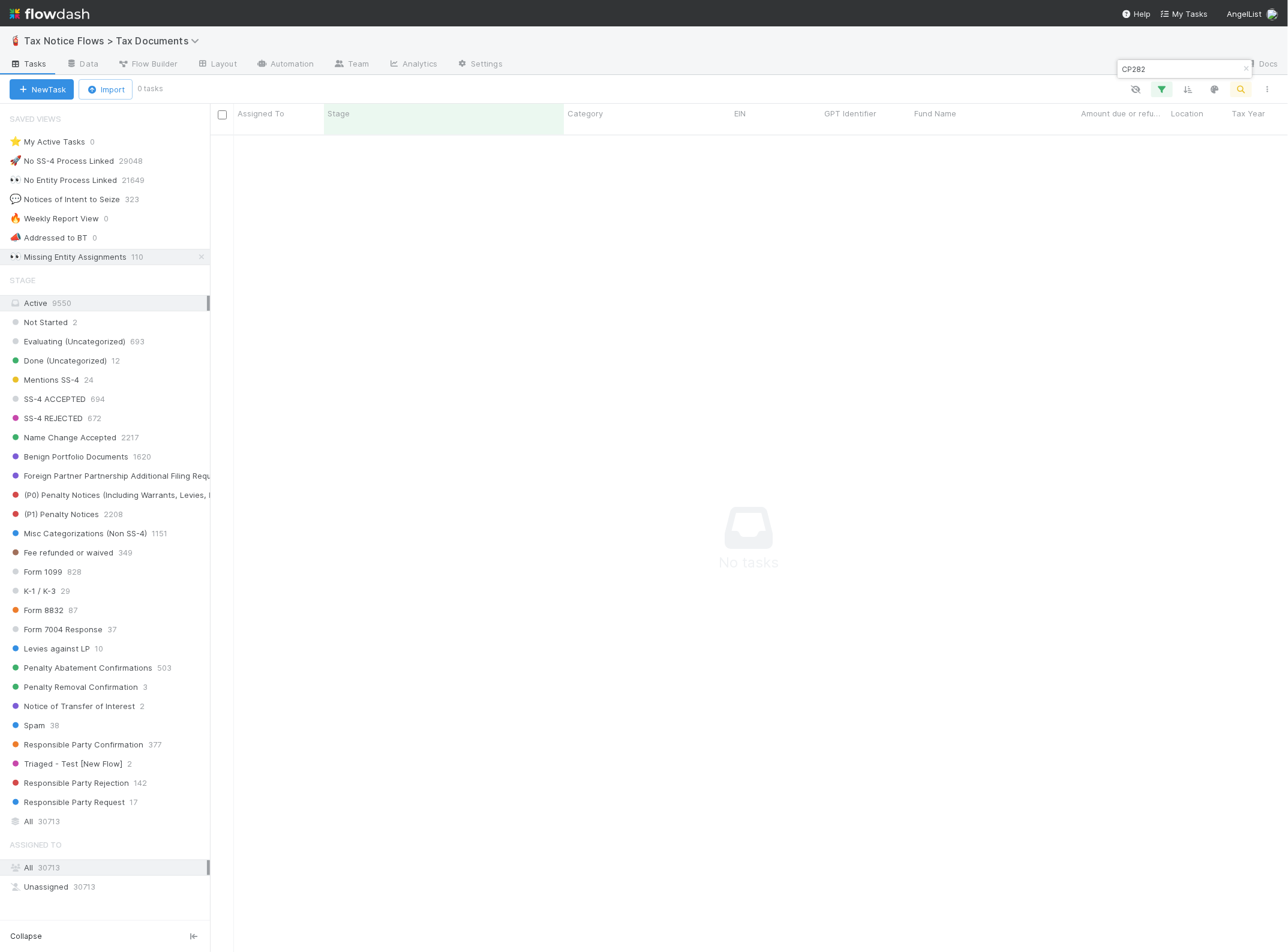
scroll to position [12, 12]
click at [1243, 66] on icon "button" at bounding box center [1246, 69] width 12 height 7
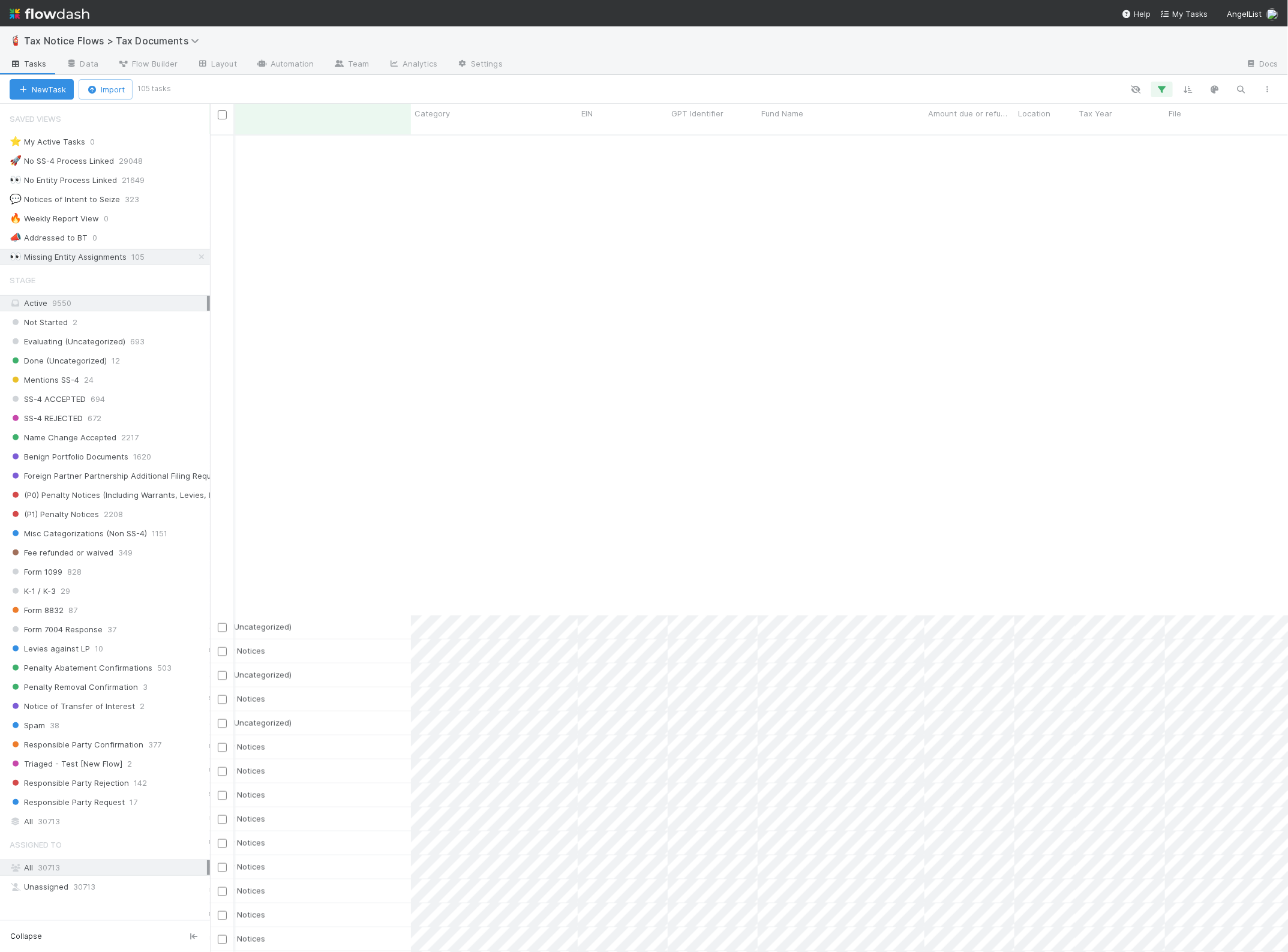
scroll to position [1125, 153]
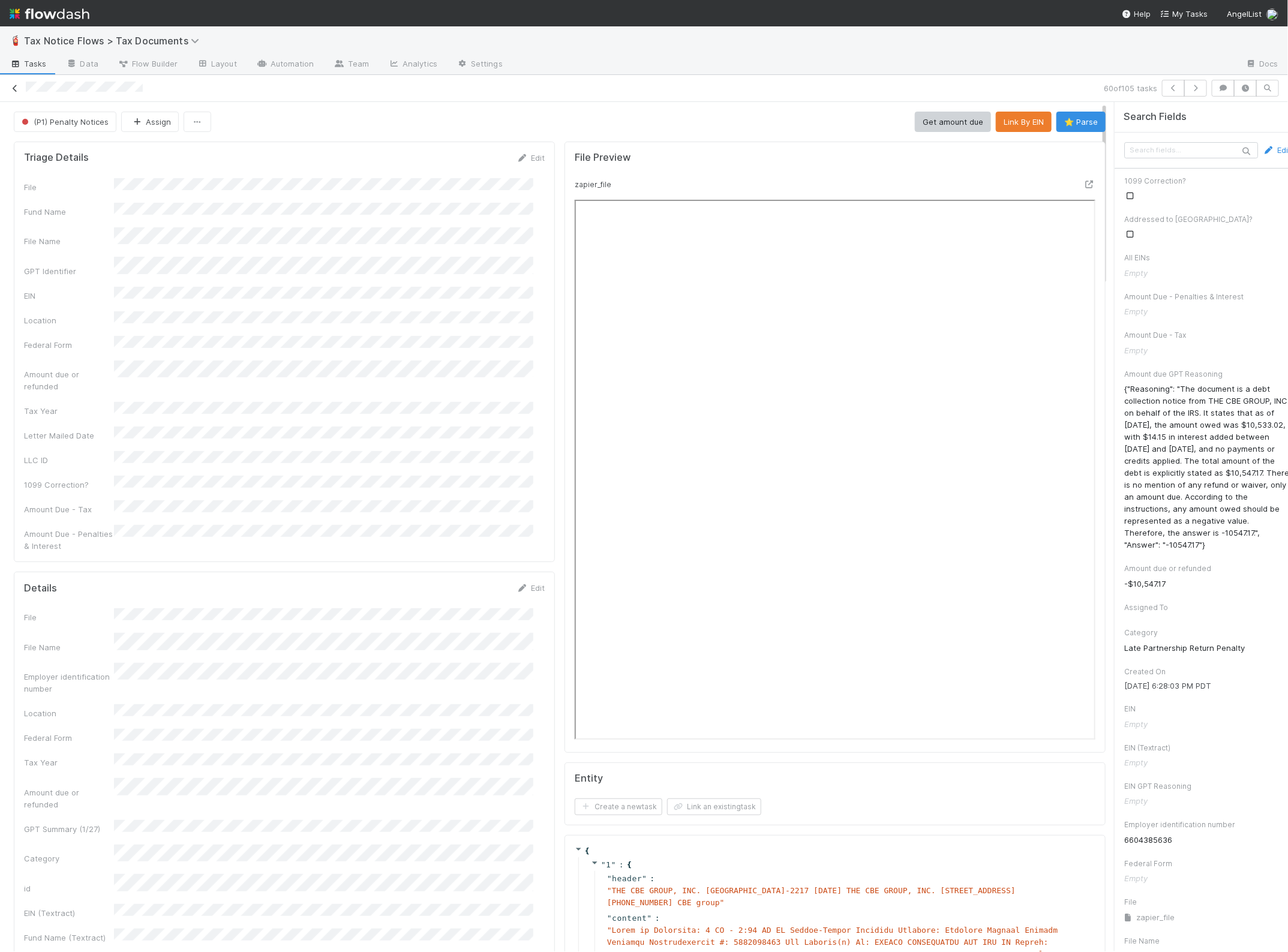
click at [16, 89] on icon at bounding box center [15, 88] width 12 height 8
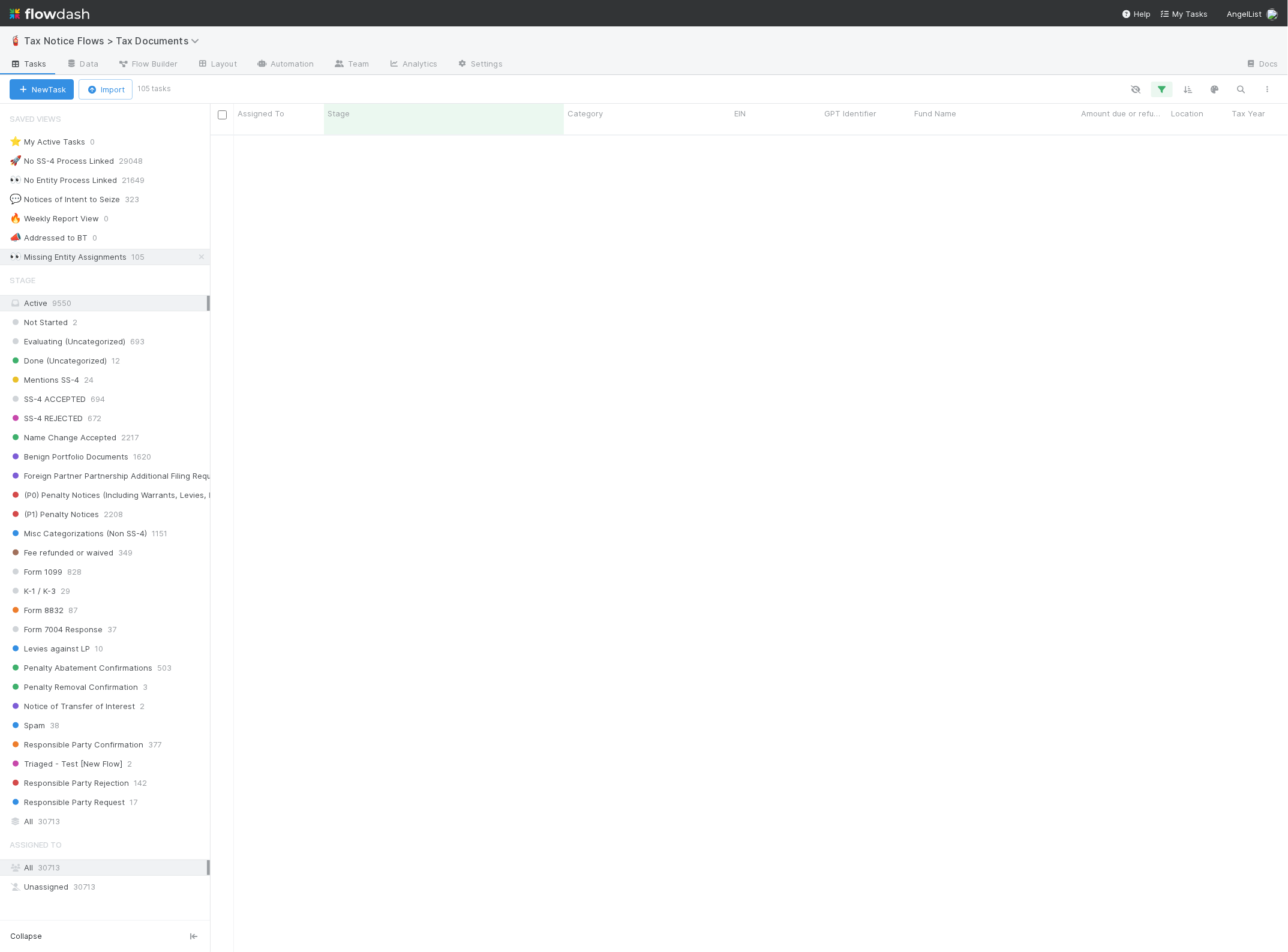
scroll to position [1125, 0]
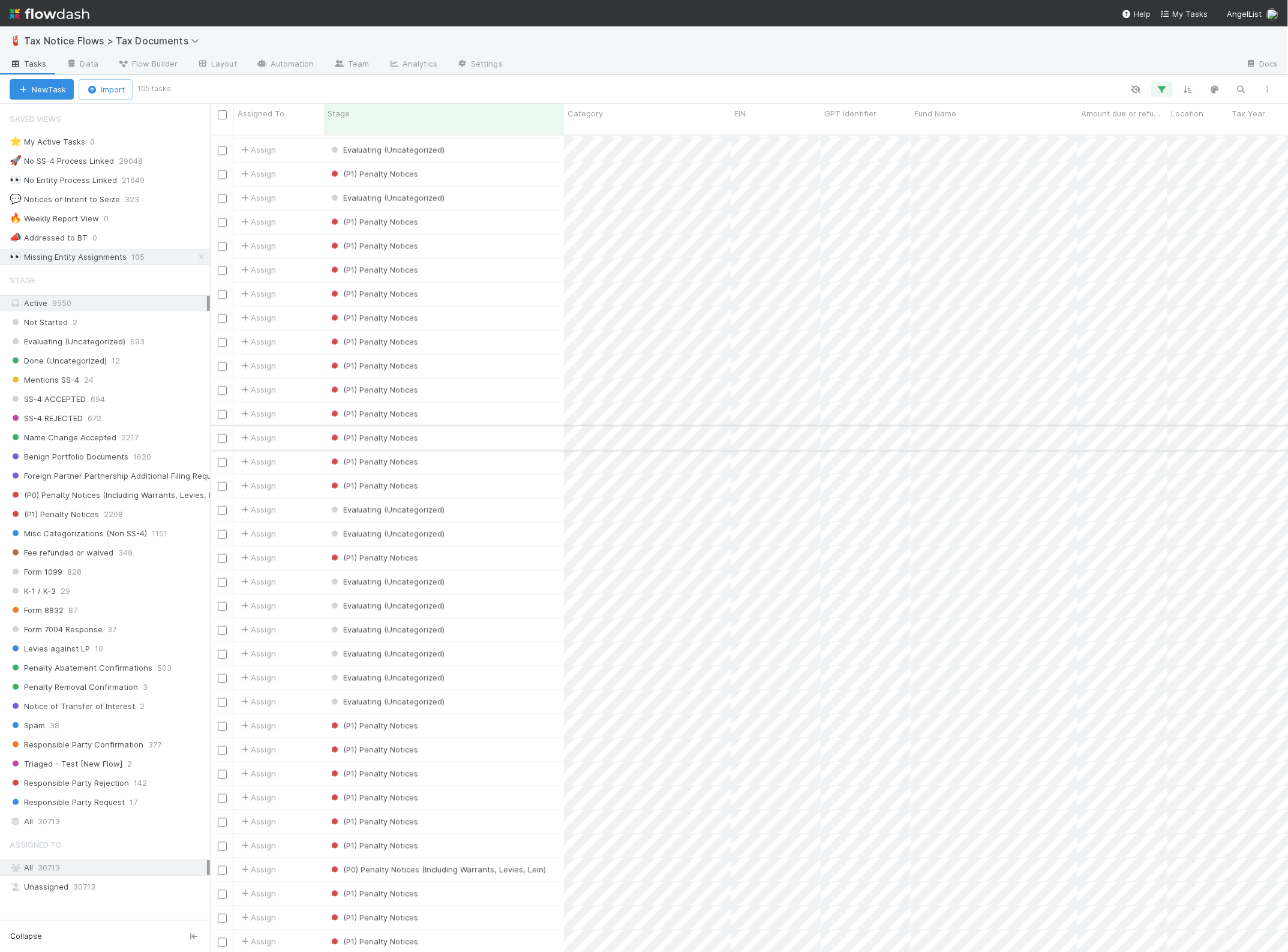
click at [222, 434] on input "checkbox" at bounding box center [222, 439] width 9 height 9
click at [222, 458] on input "checkbox" at bounding box center [222, 463] width 9 height 9
click at [220, 482] on div at bounding box center [222, 486] width 14 height 13
click at [220, 483] on div at bounding box center [222, 486] width 24 height 23
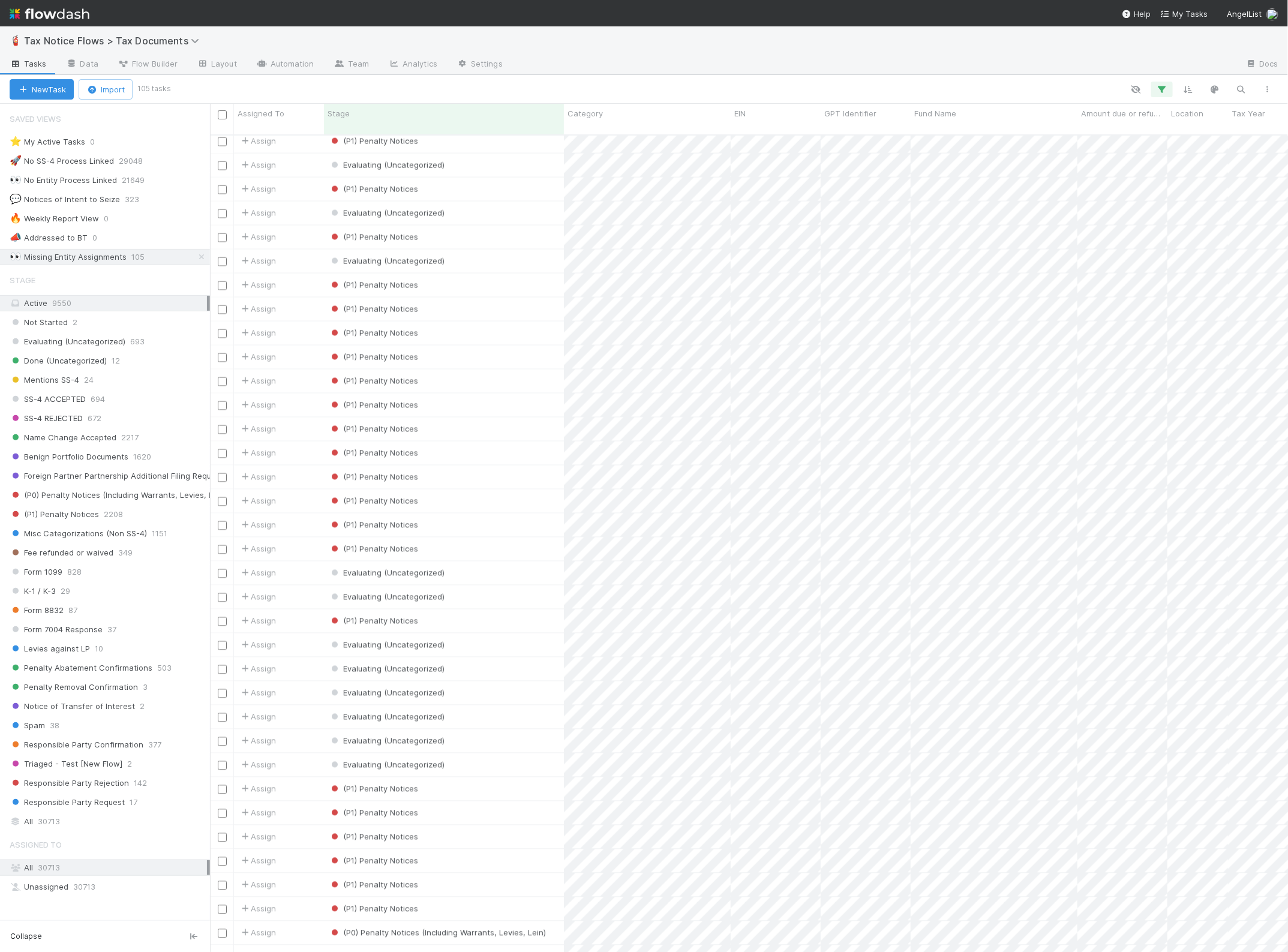
scroll to position [1500, 0]
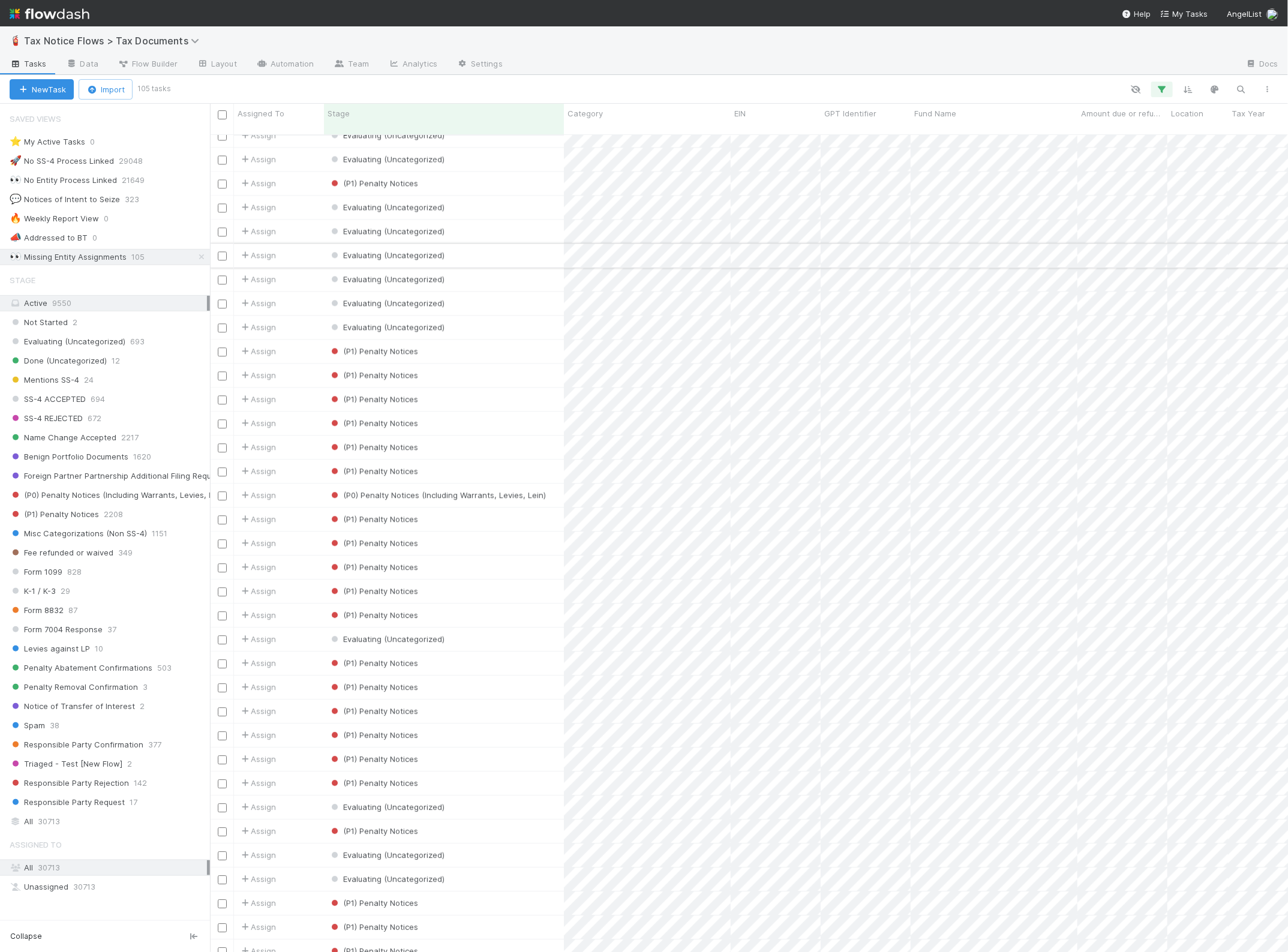
click at [221, 252] on input "checkbox" at bounding box center [222, 256] width 9 height 9
click at [222, 252] on input "checkbox" at bounding box center [222, 256] width 9 height 9
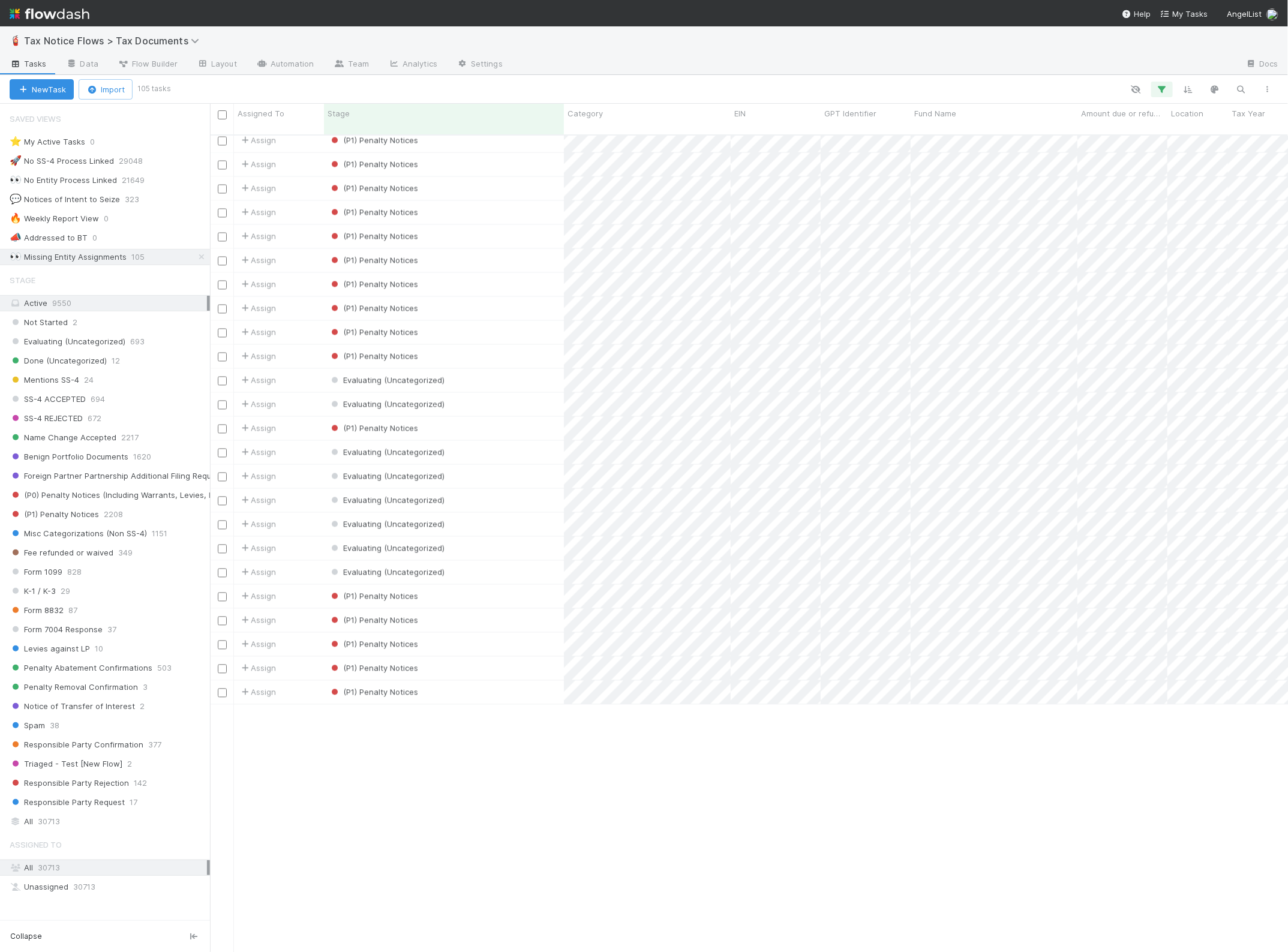
scroll to position [955, 0]
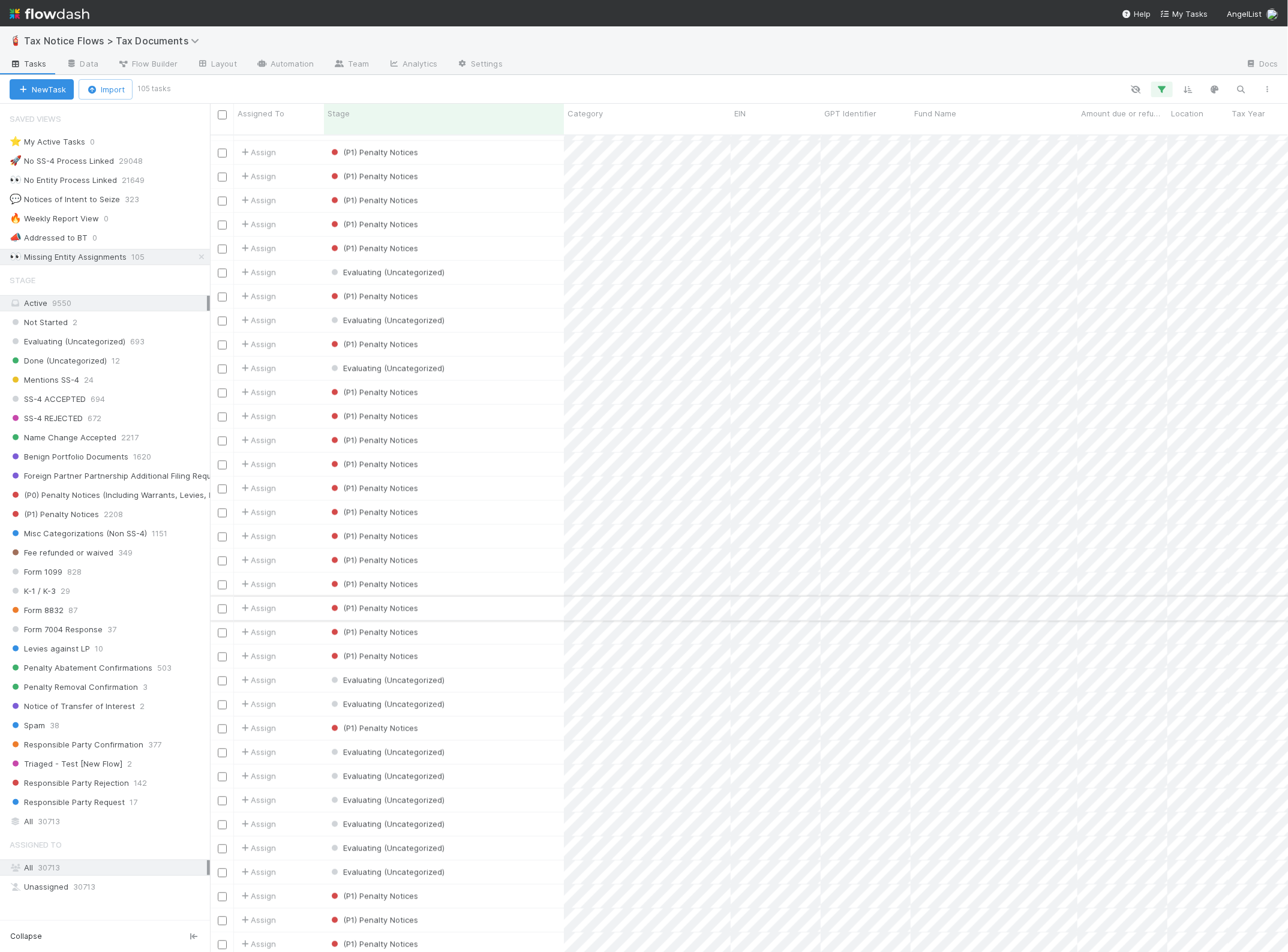
click at [222, 605] on input "checkbox" at bounding box center [222, 609] width 9 height 9
click at [222, 629] on input "checkbox" at bounding box center [222, 633] width 9 height 9
click at [222, 653] on input "checkbox" at bounding box center [222, 657] width 9 height 9
click at [201, 89] on span "Bulk Actions (3)" at bounding box center [177, 89] width 65 height 10
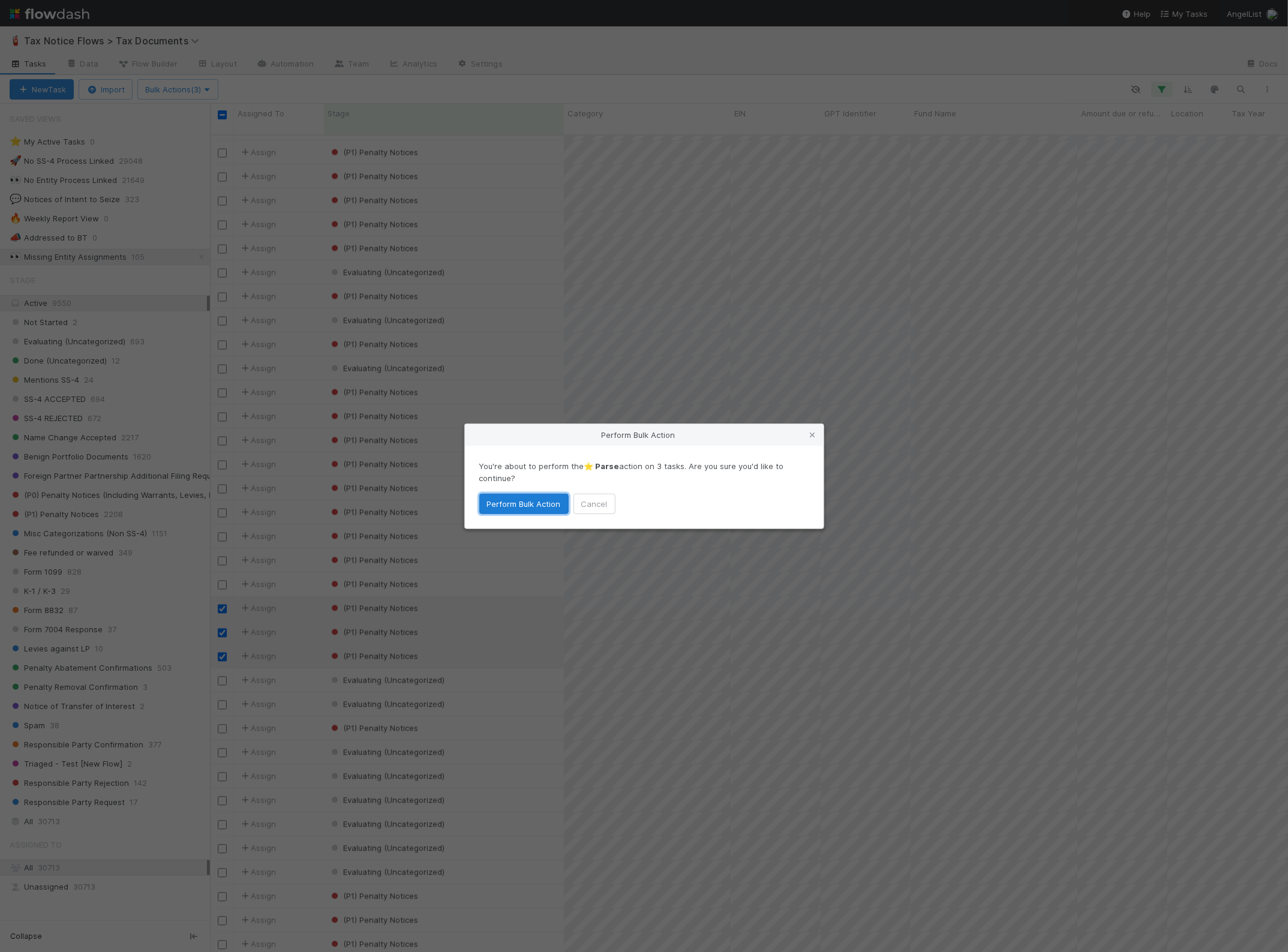
click at [514, 502] on button "Perform Bulk Action" at bounding box center [523, 503] width 89 height 20
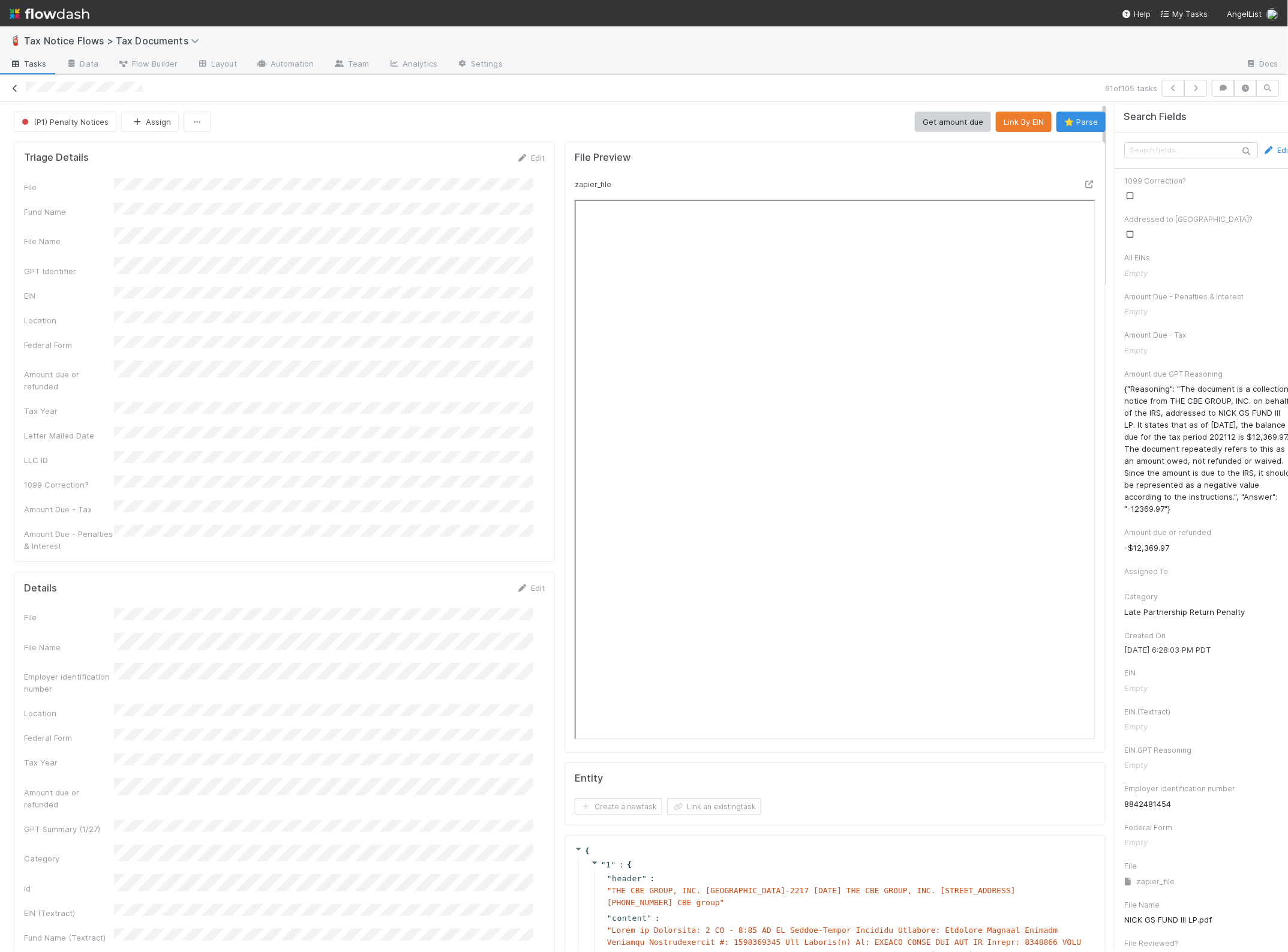
click at [17, 85] on icon at bounding box center [15, 88] width 12 height 8
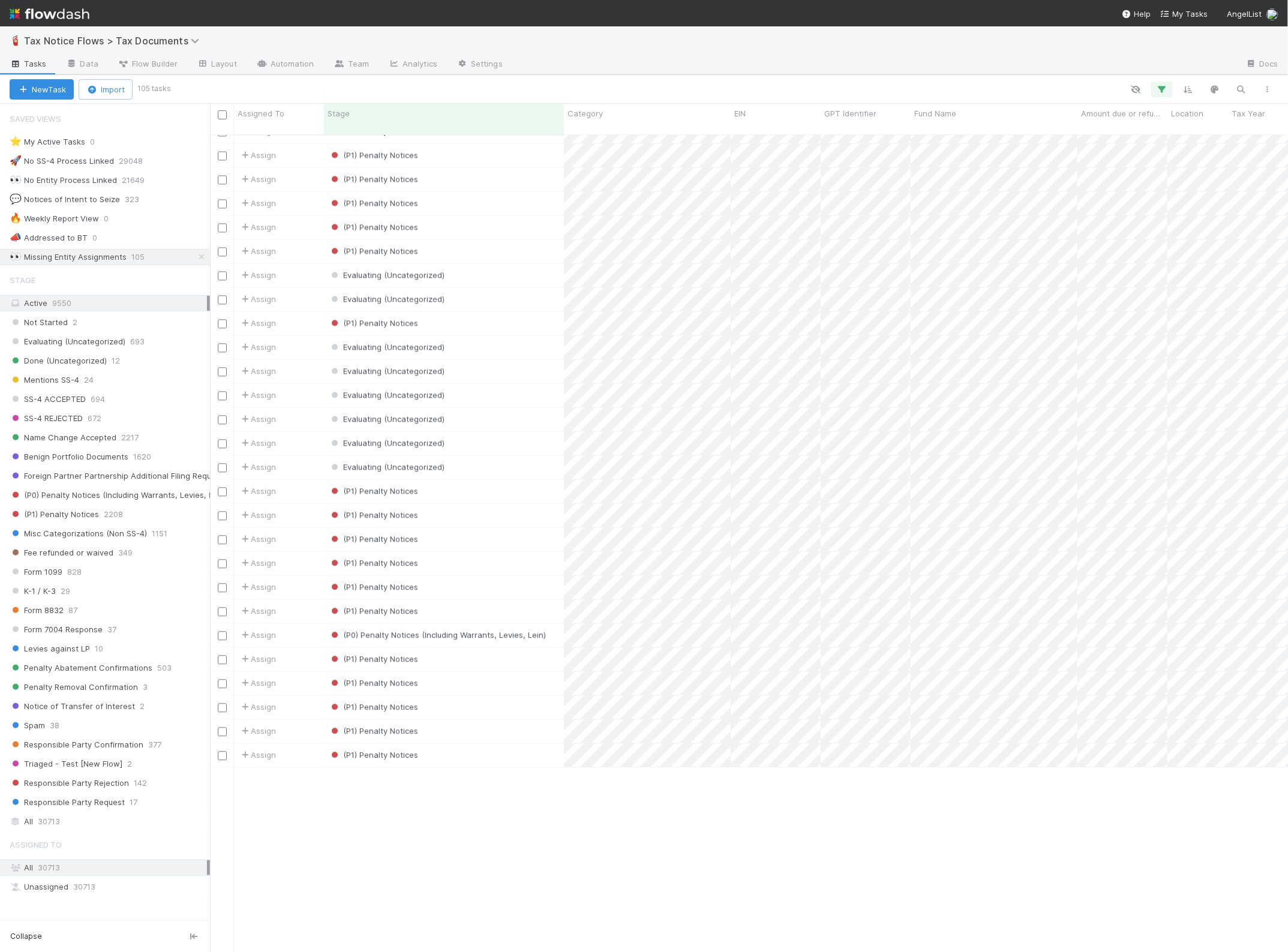
scroll to position [1135, 0]
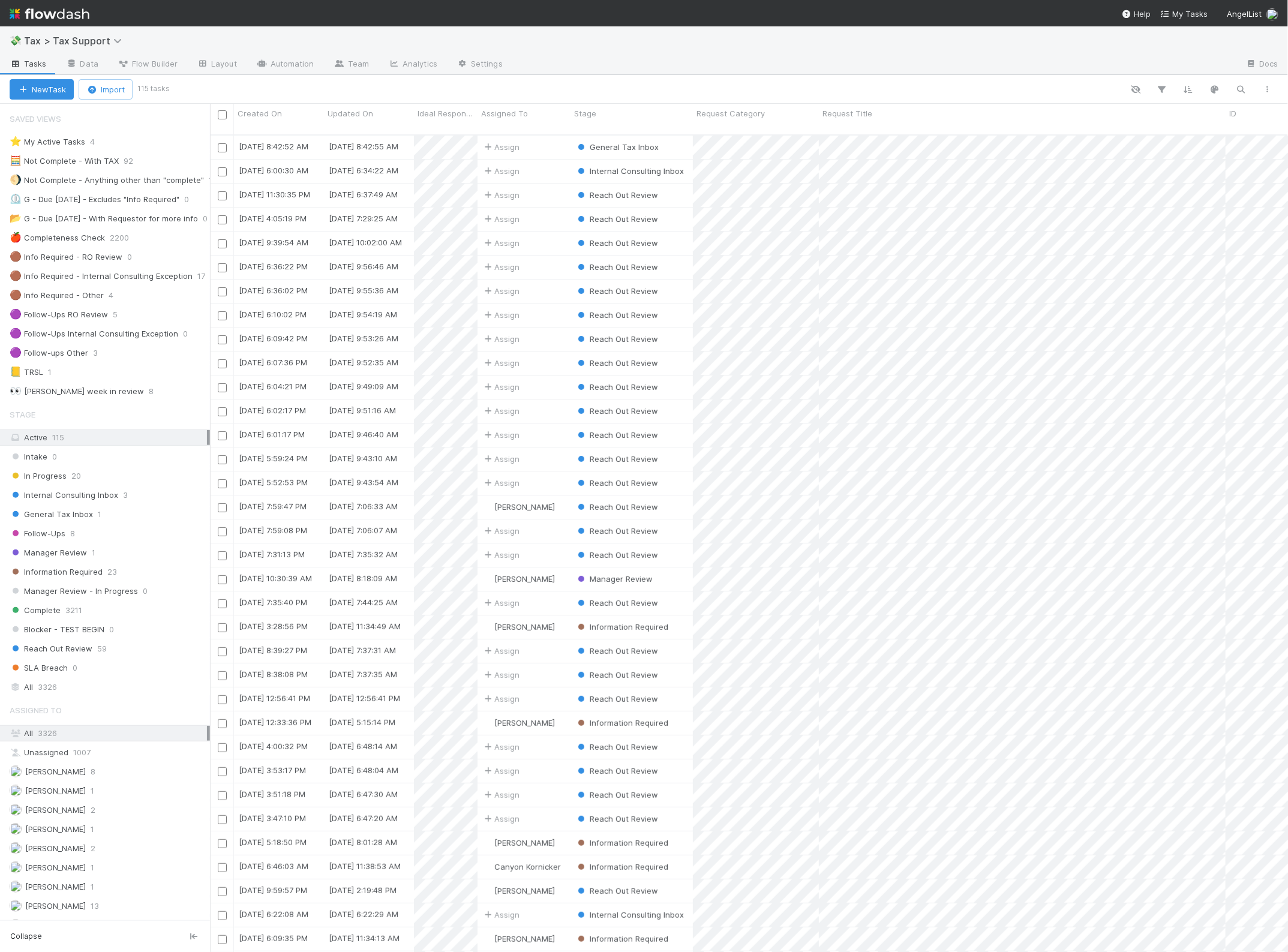
scroll to position [12, 12]
click at [117, 502] on div "Internal Consulting Inbox 3" at bounding box center [109, 495] width 200 height 15
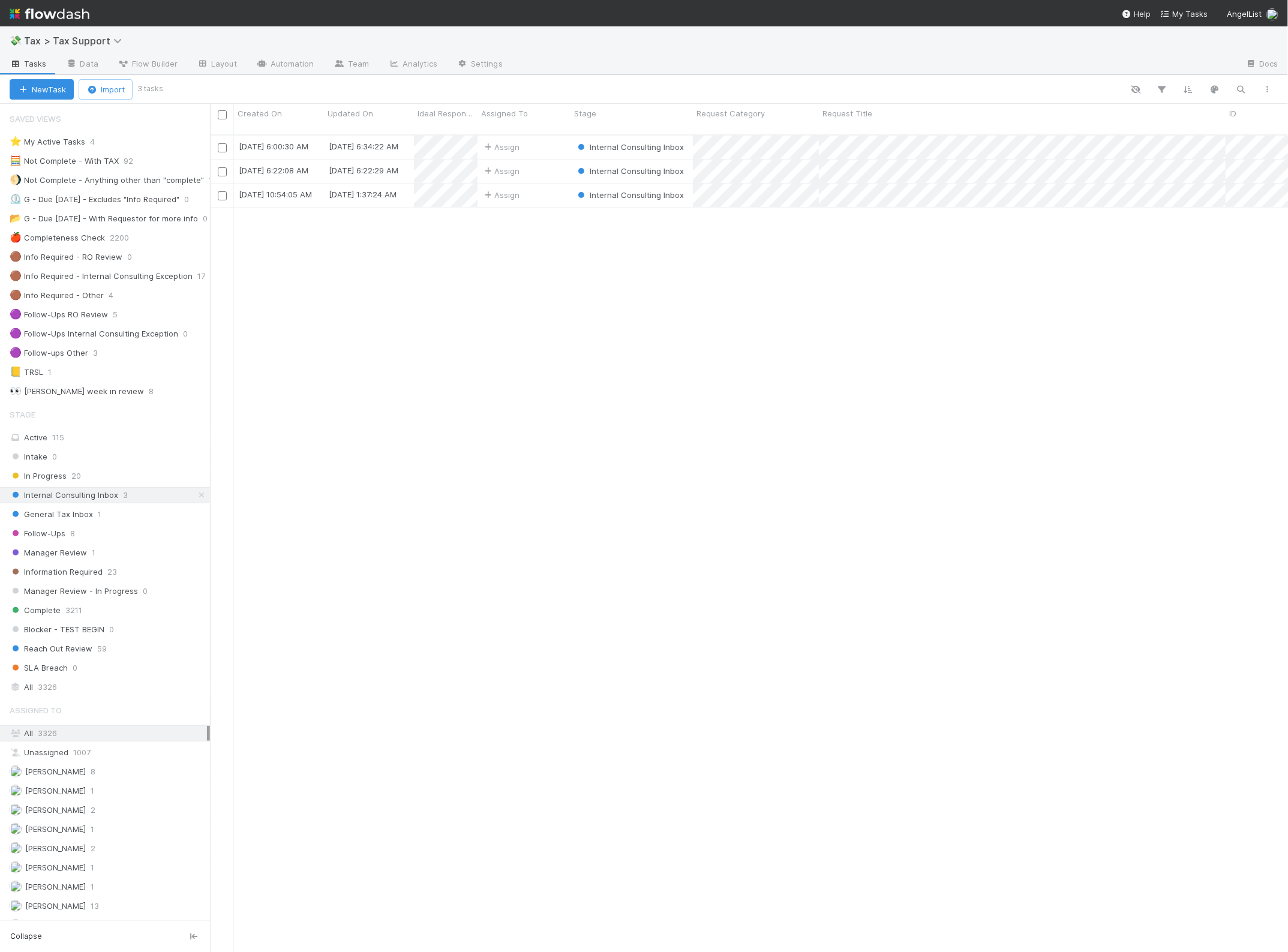
scroll to position [816, 1066]
click at [542, 184] on div "Assign" at bounding box center [523, 195] width 93 height 23
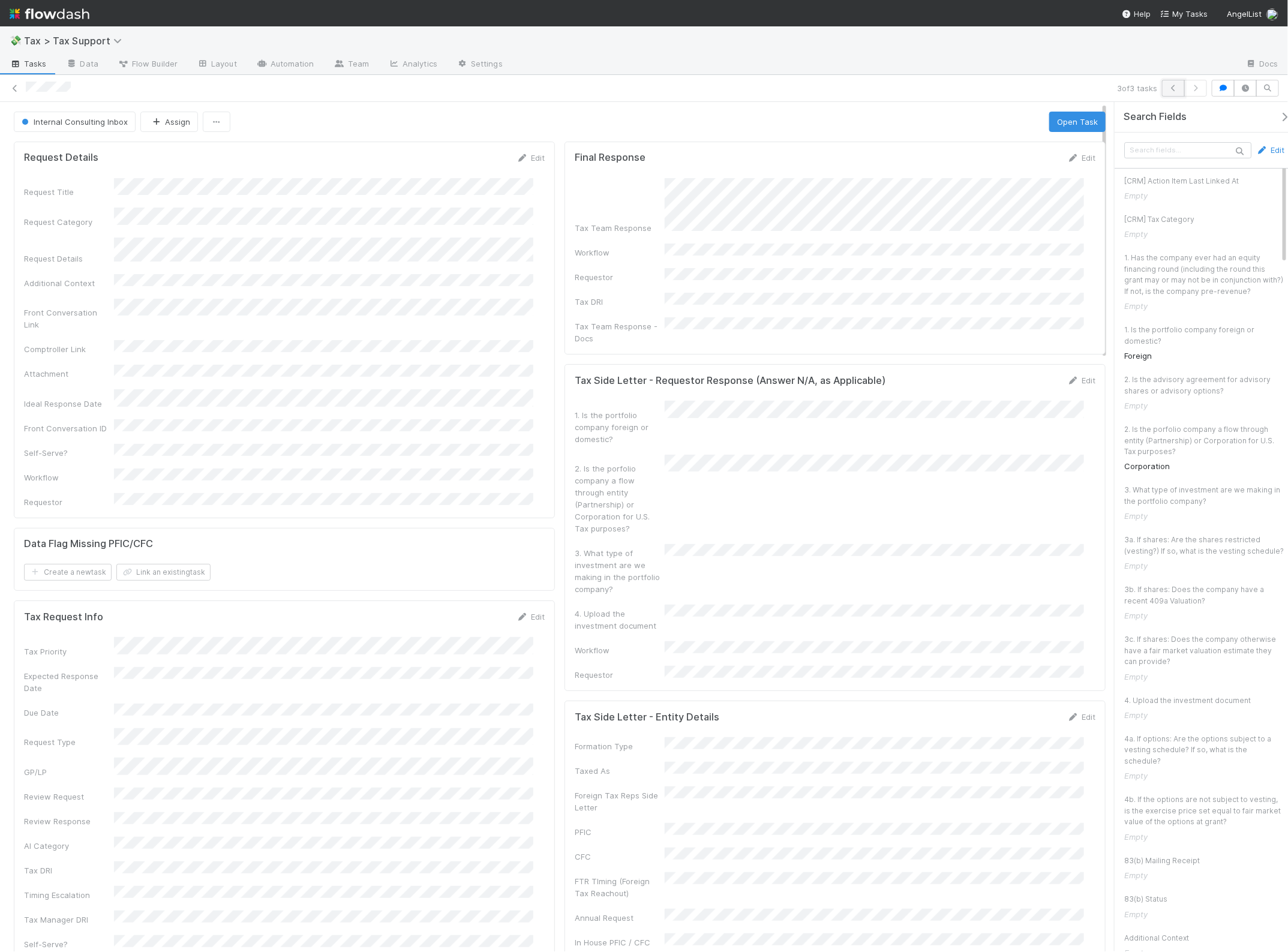
click at [1167, 90] on icon "button" at bounding box center [1173, 88] width 12 height 7
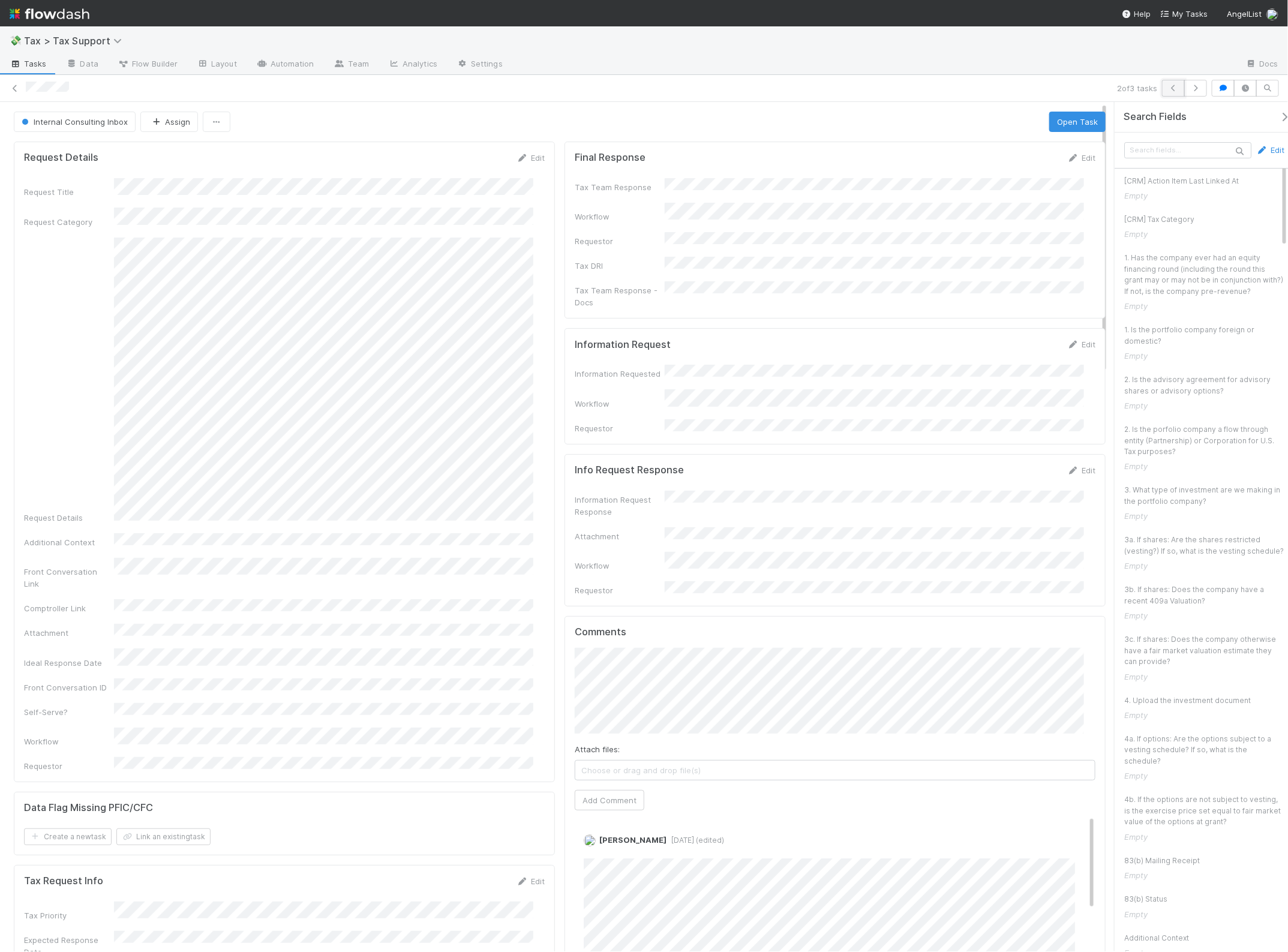
click at [1167, 89] on icon "button" at bounding box center [1173, 88] width 12 height 7
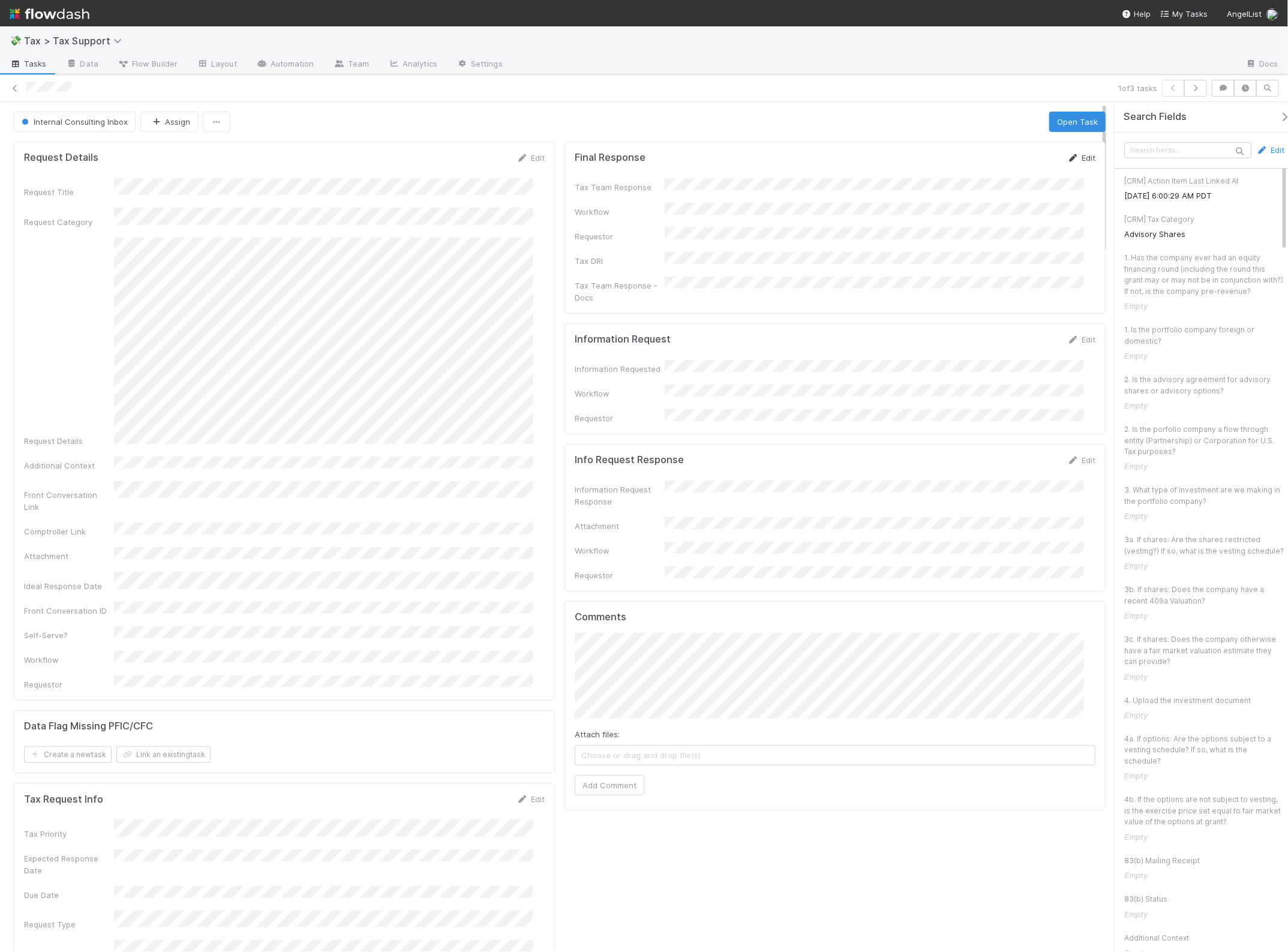
click at [1067, 160] on link "Edit" at bounding box center [1081, 157] width 28 height 10
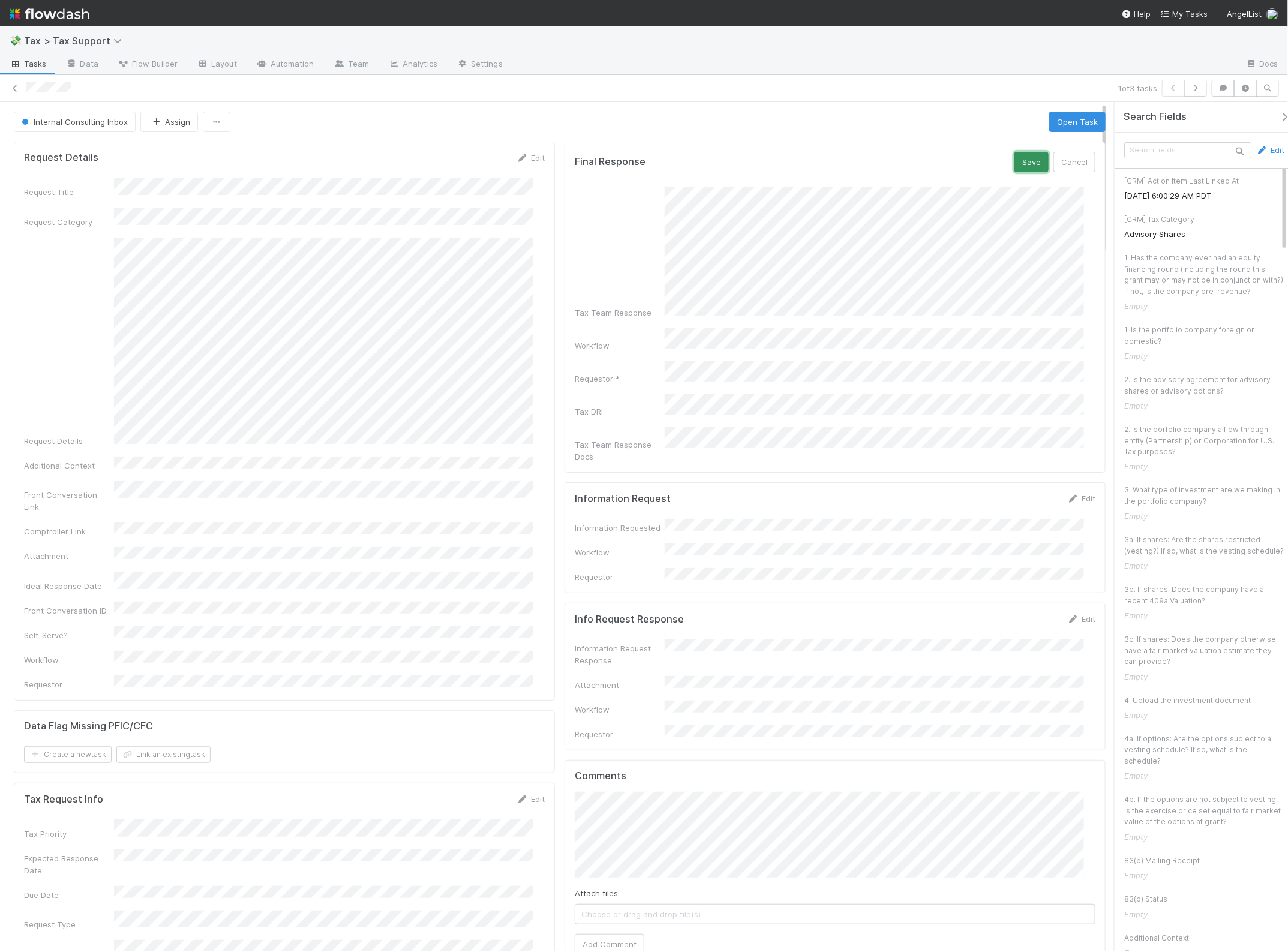
click at [1014, 166] on button "Save" at bounding box center [1031, 162] width 34 height 20
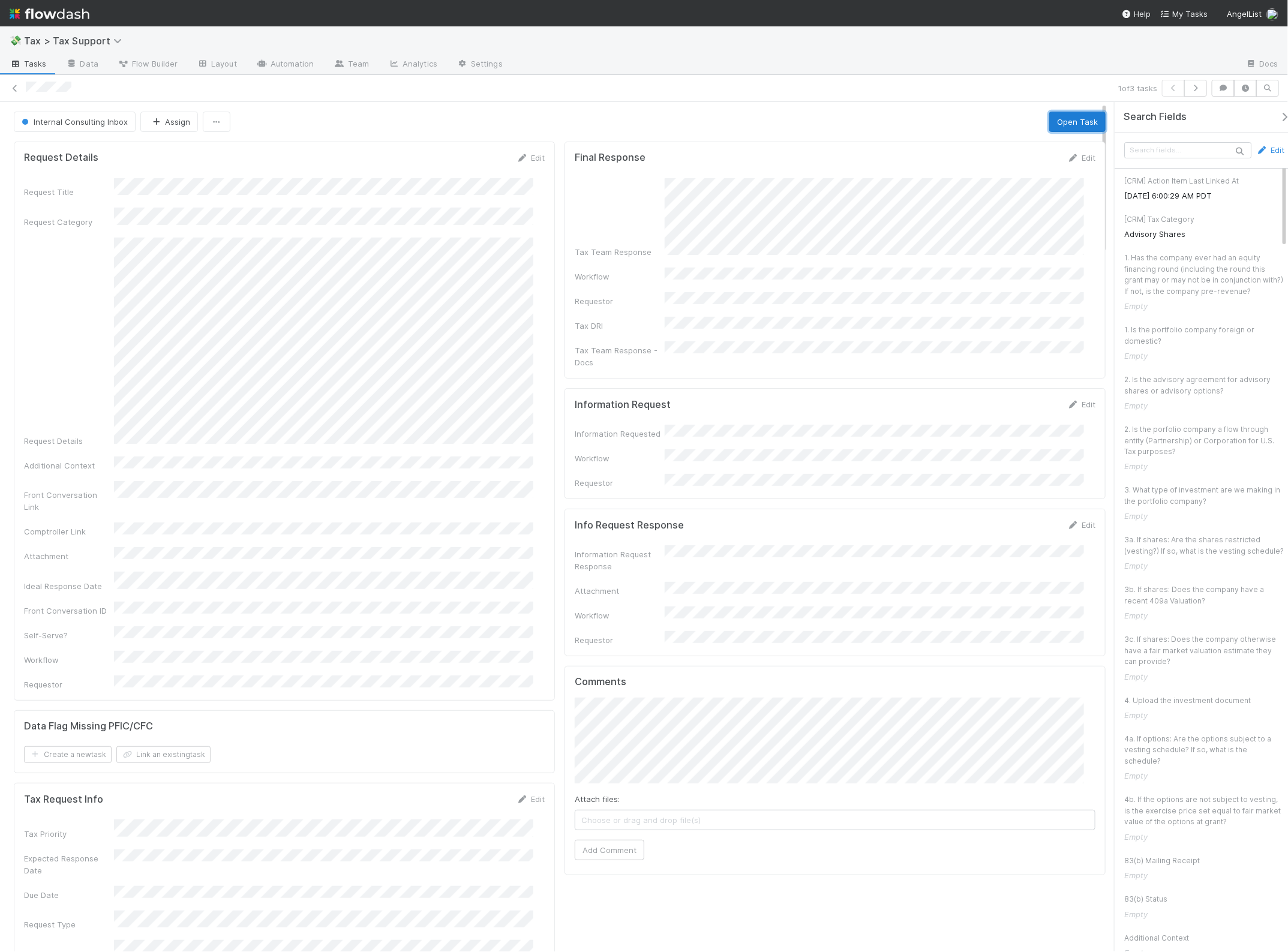
click at [1049, 118] on button "Open Task" at bounding box center [1077, 121] width 56 height 20
click at [841, 119] on button "Complete" at bounding box center [864, 121] width 52 height 20
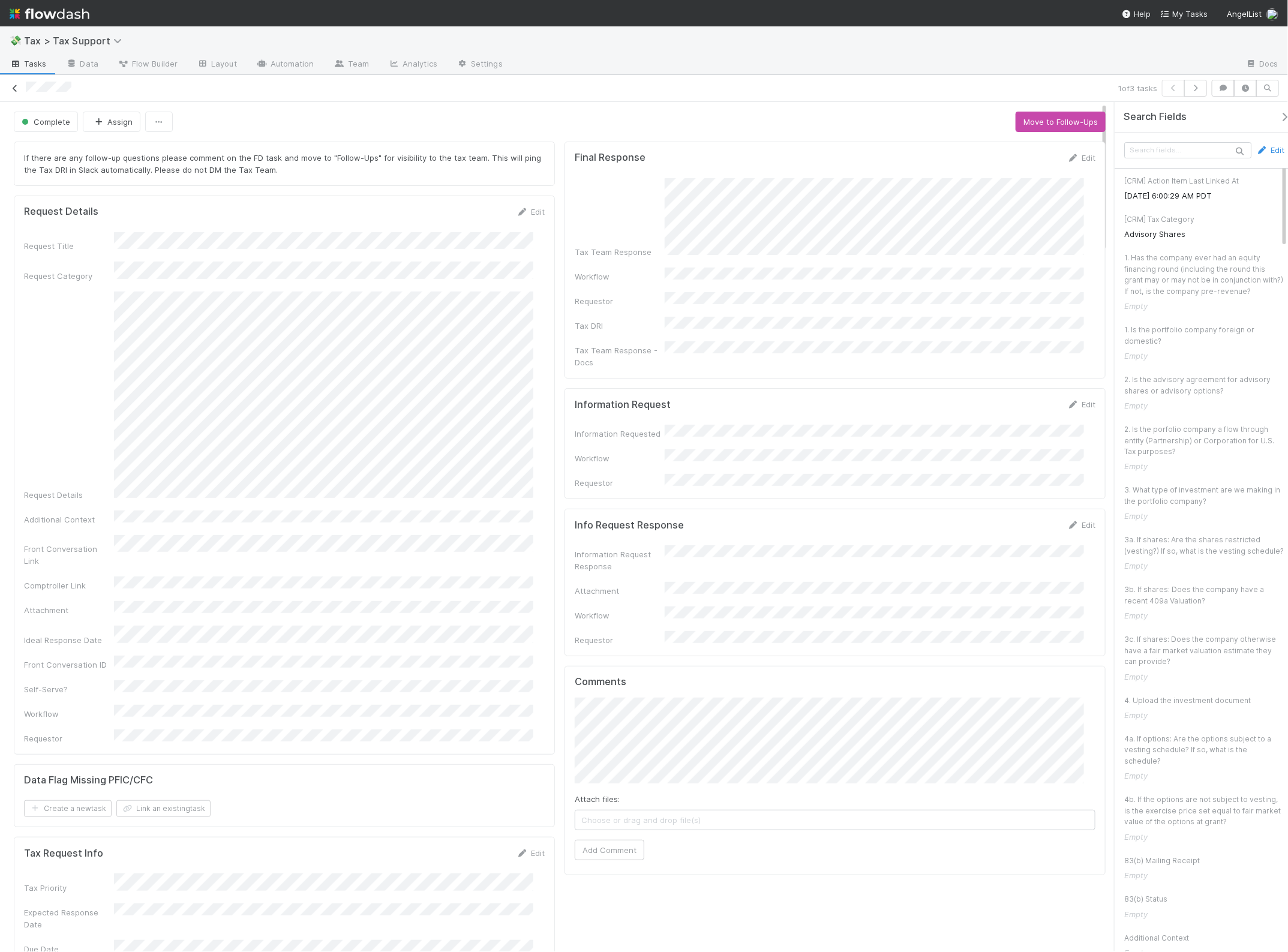
click at [13, 85] on icon at bounding box center [15, 88] width 12 height 8
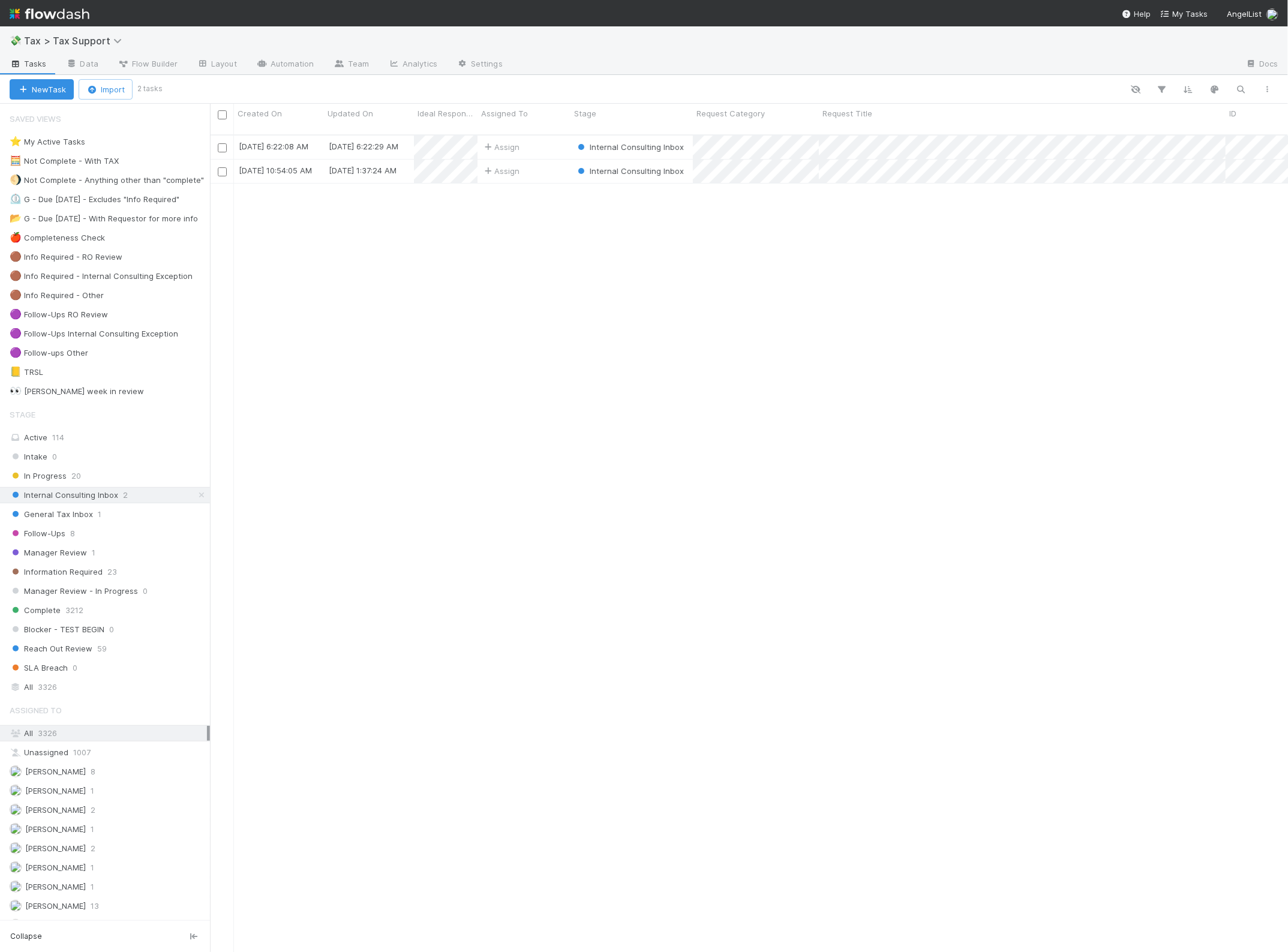
scroll to position [816, 1066]
click at [79, 11] on img at bounding box center [49, 13] width 79 height 20
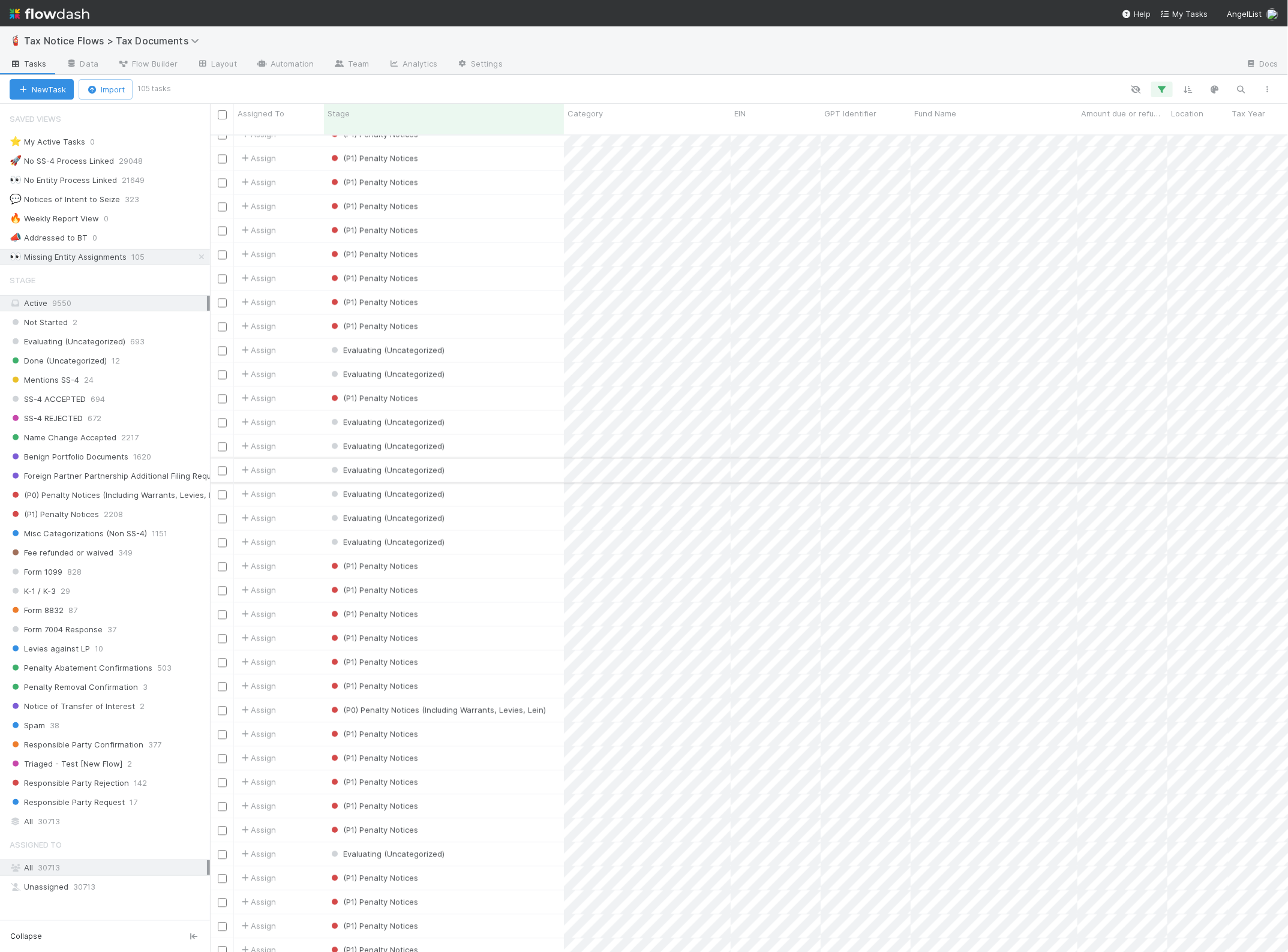
click at [525, 459] on div "Evaluating (Uncategorized)" at bounding box center [444, 471] width 240 height 23
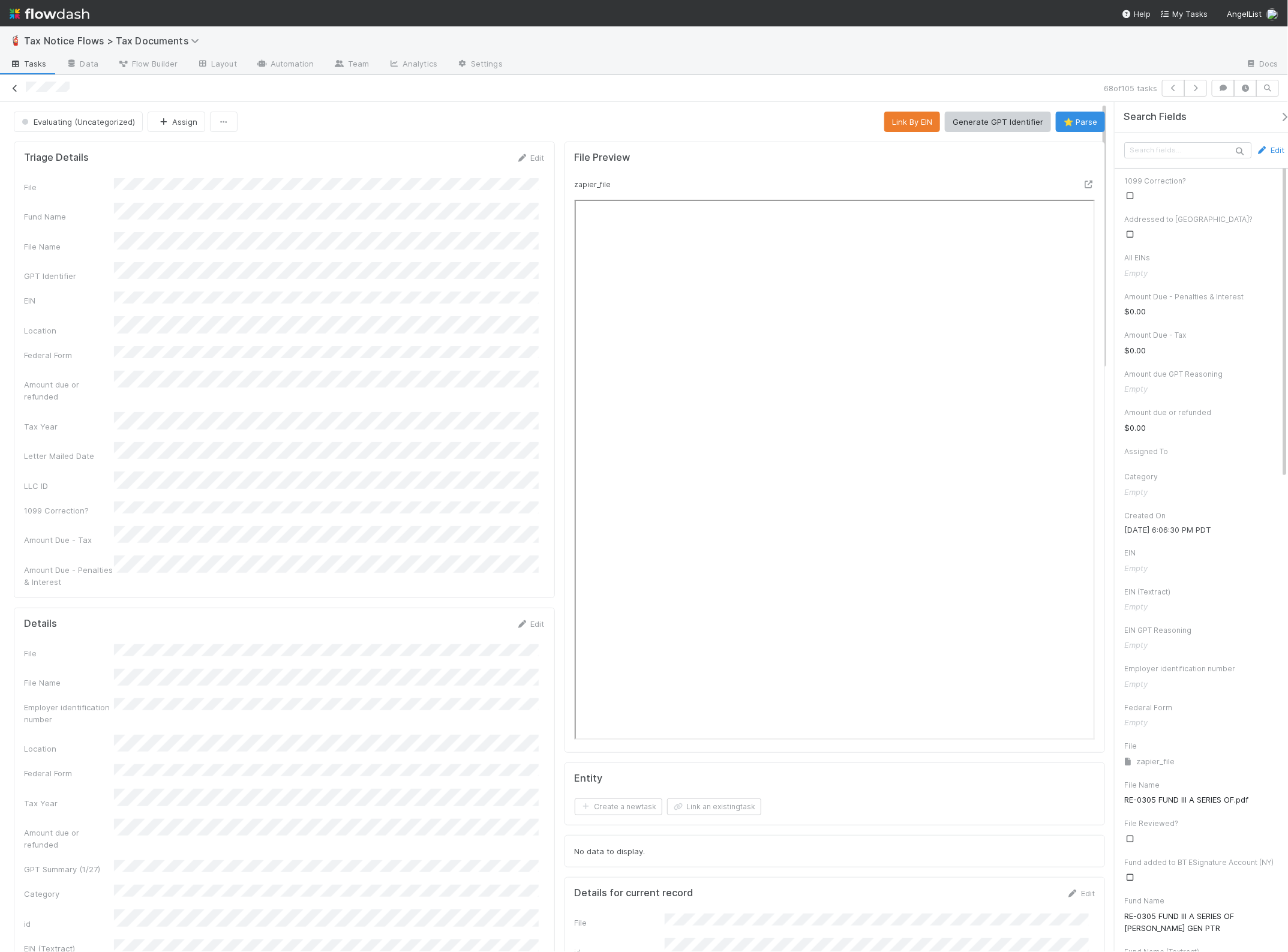
click at [16, 88] on icon at bounding box center [15, 88] width 12 height 8
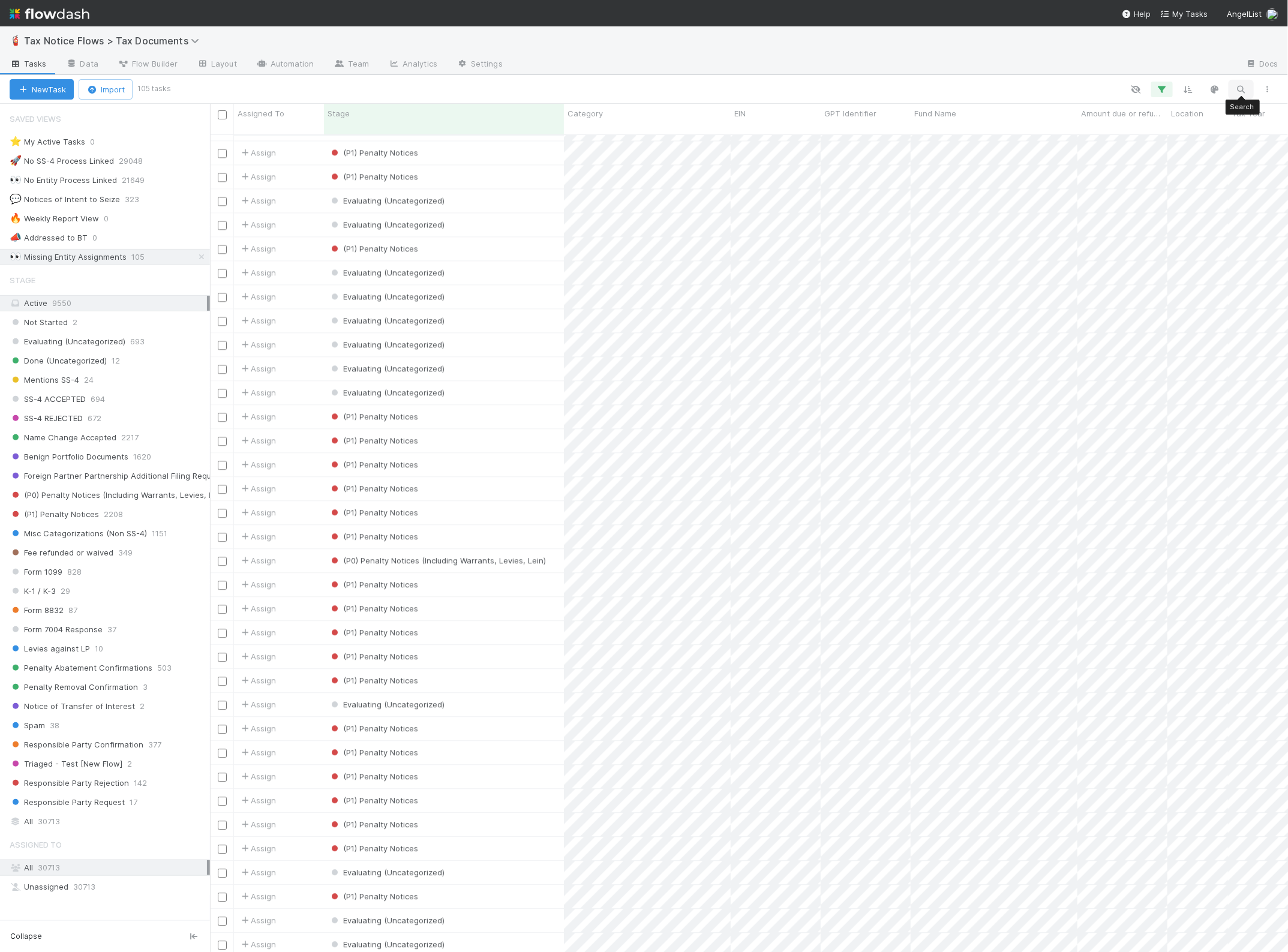
click at [1245, 82] on button "button" at bounding box center [1240, 89] width 21 height 16
click at [1139, 64] on input at bounding box center [1179, 69] width 120 height 14
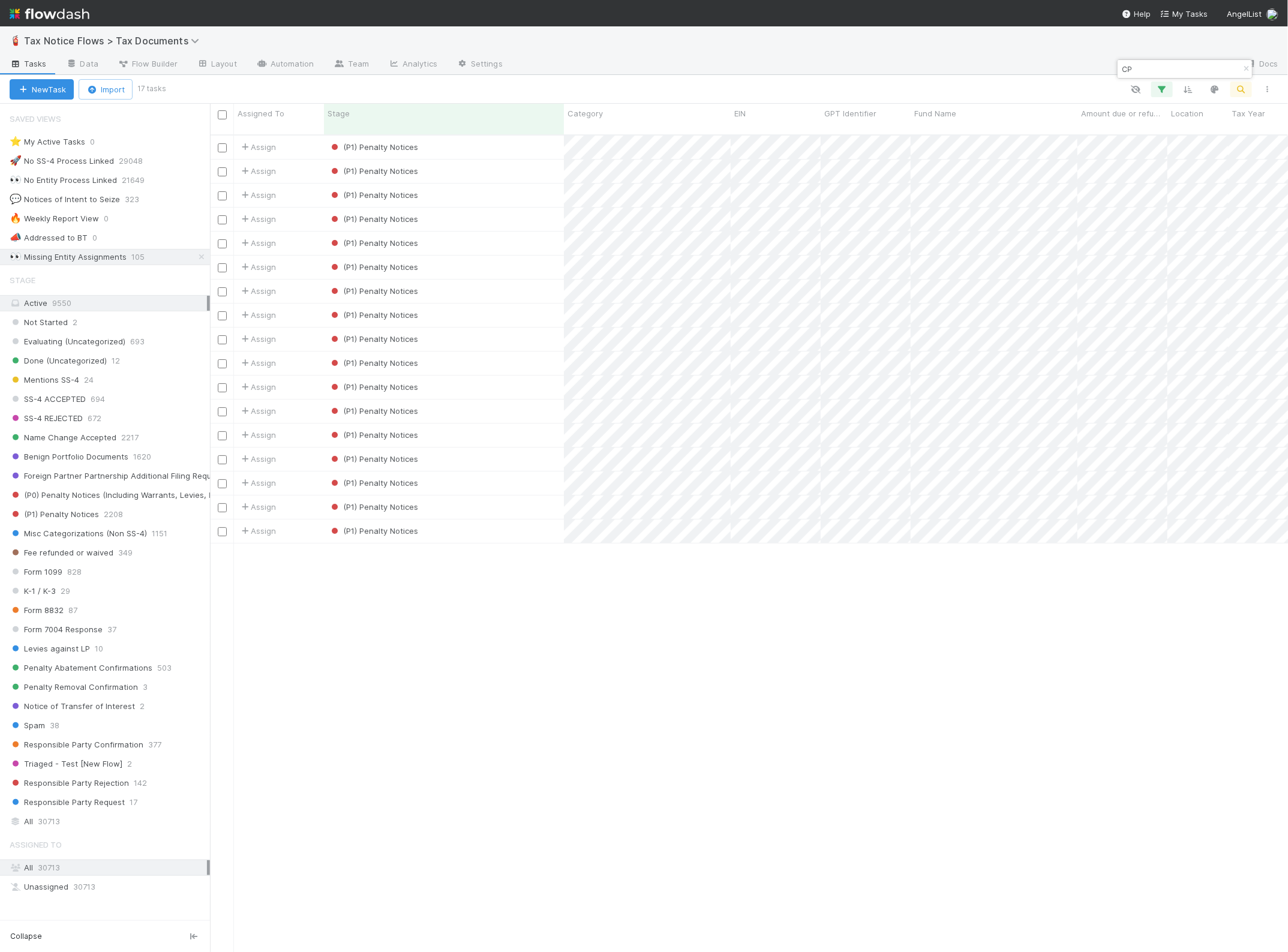
scroll to position [816, 1066]
type input "C"
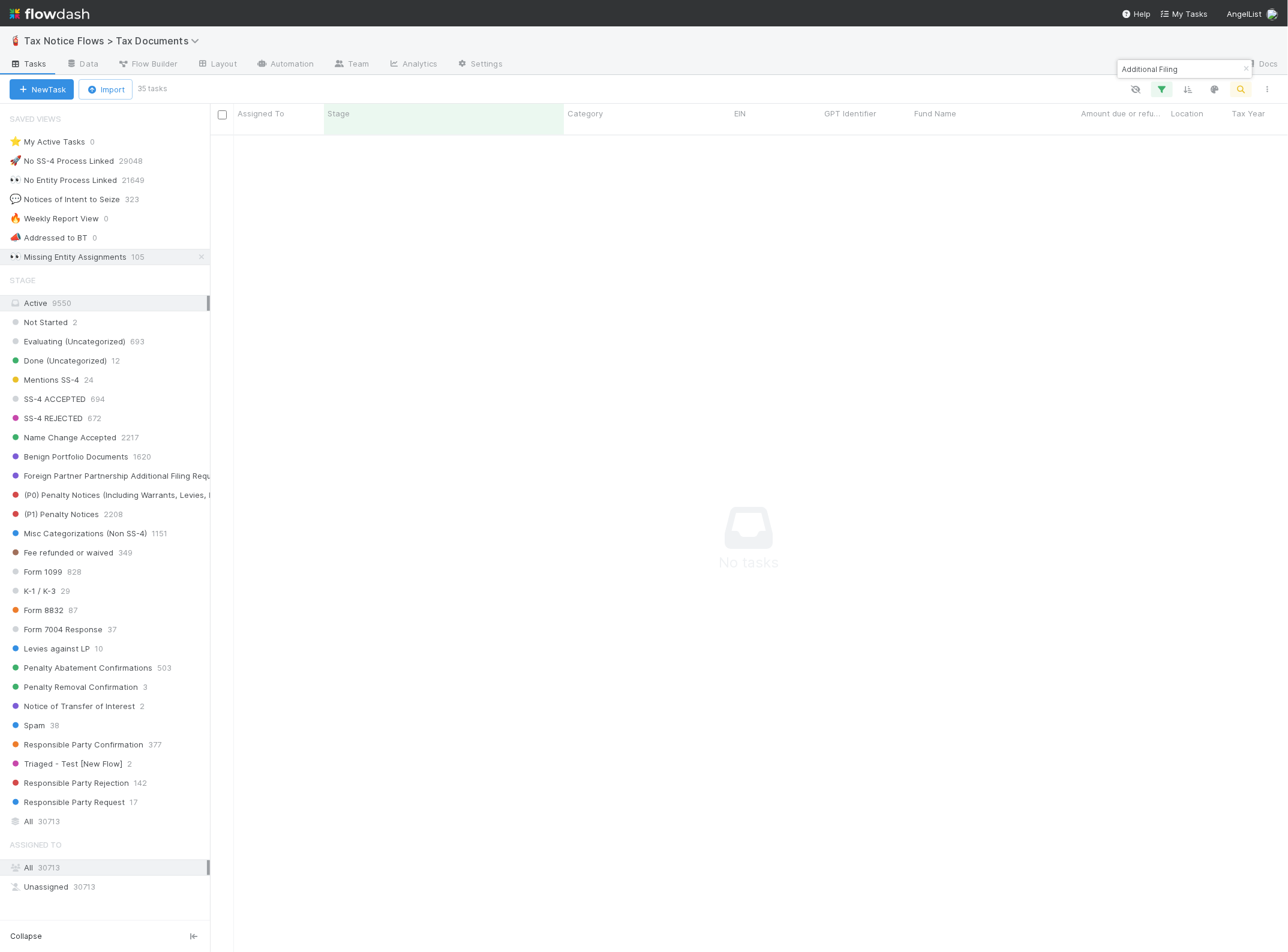
scroll to position [805, 1056]
type input "A"
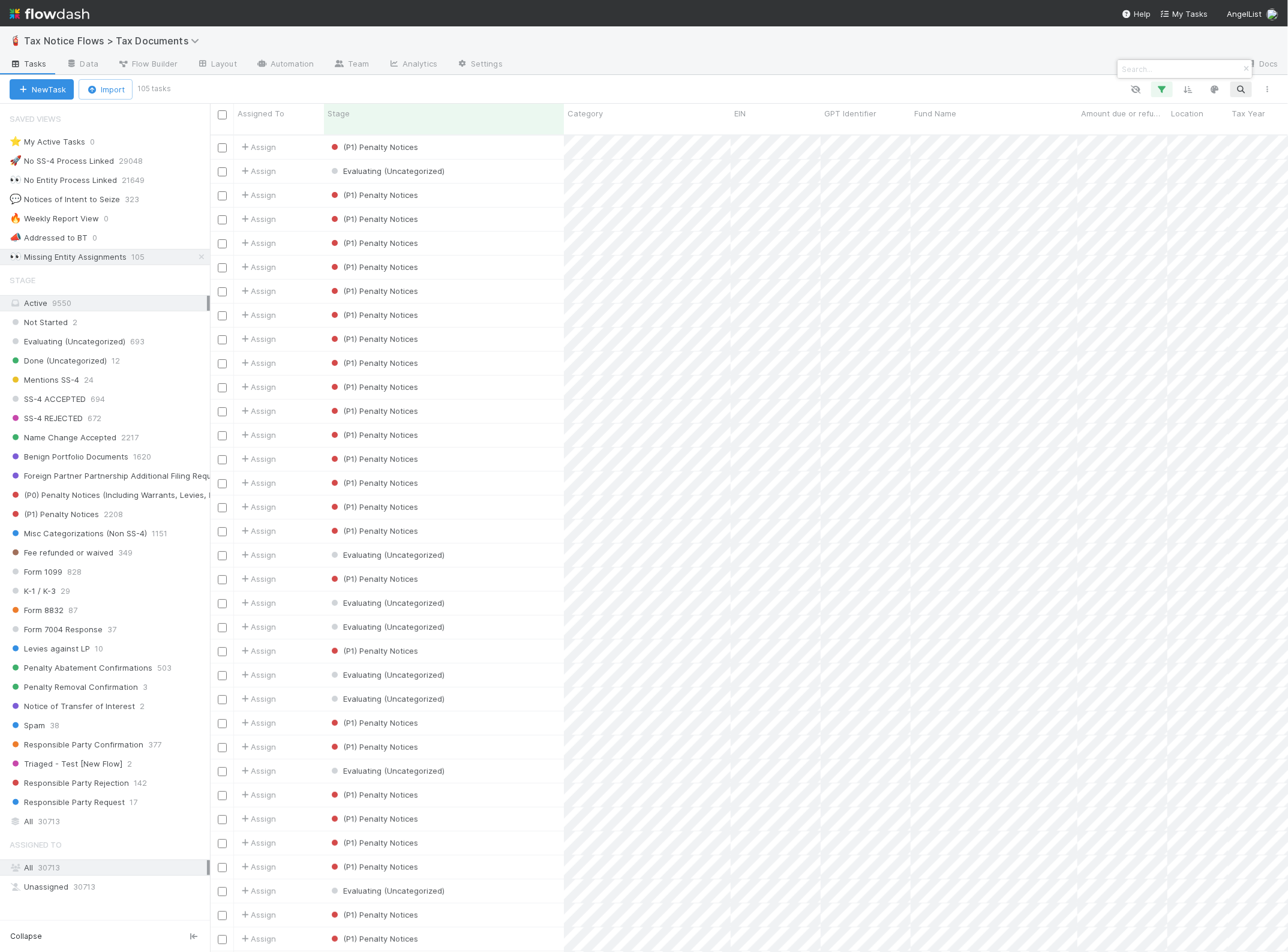
scroll to position [816, 1066]
click at [801, 57] on div at bounding box center [644, 476] width 1288 height 952
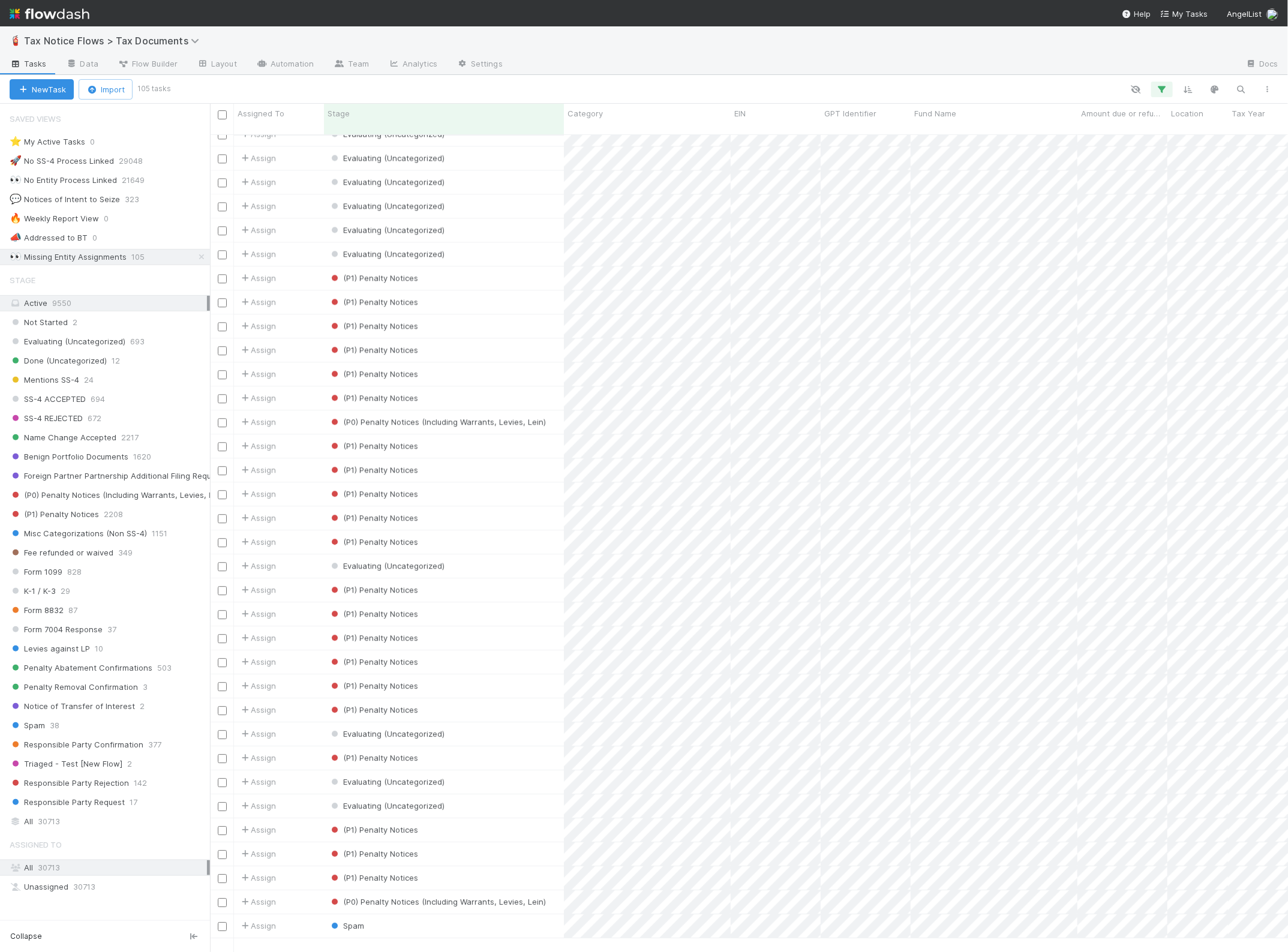
scroll to position [1509, 0]
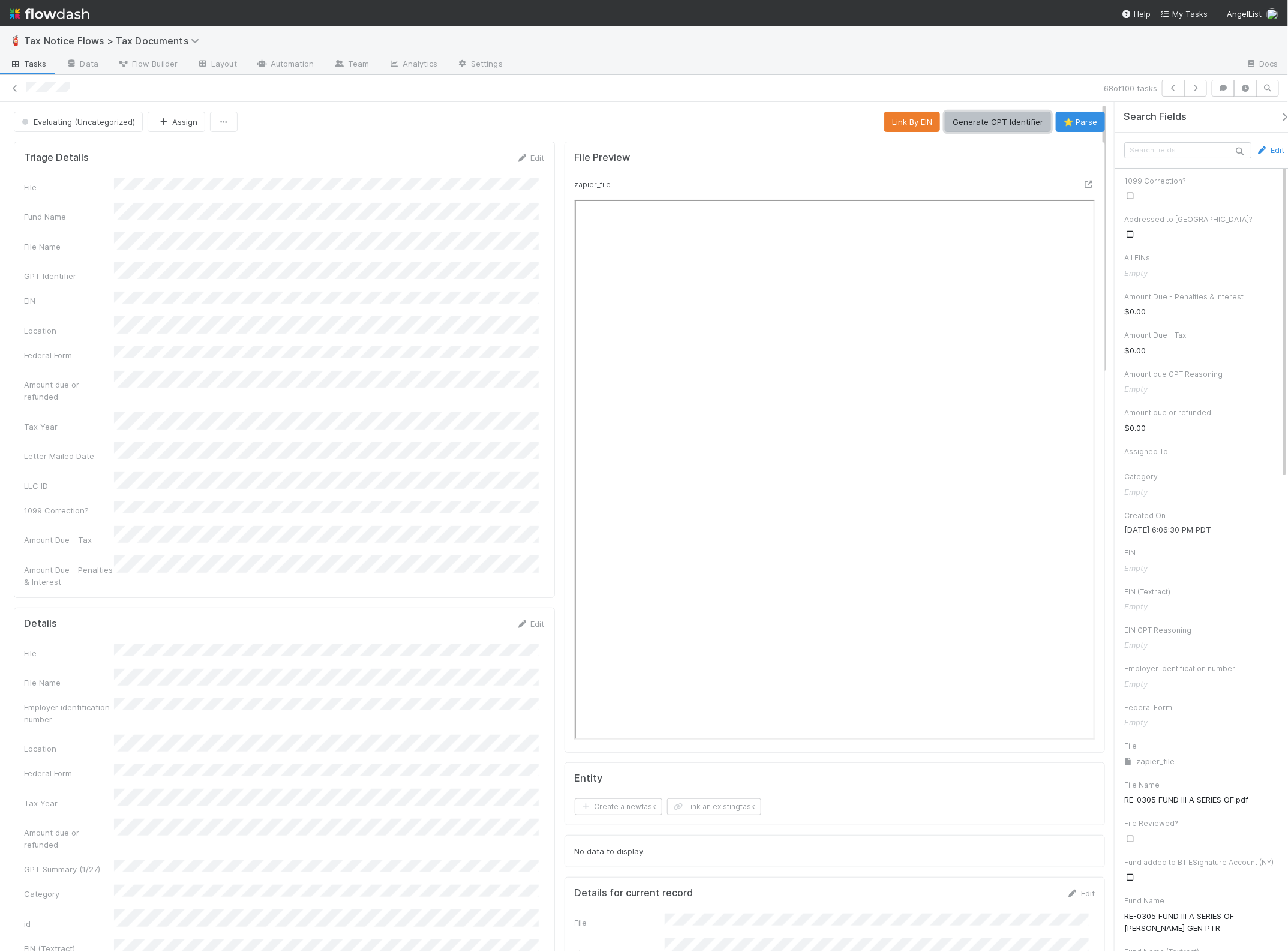
click at [970, 121] on button "Generate GPT Identifier" at bounding box center [998, 121] width 106 height 20
click at [101, 123] on span "Evaluating (Uncategorized)" at bounding box center [77, 121] width 116 height 10
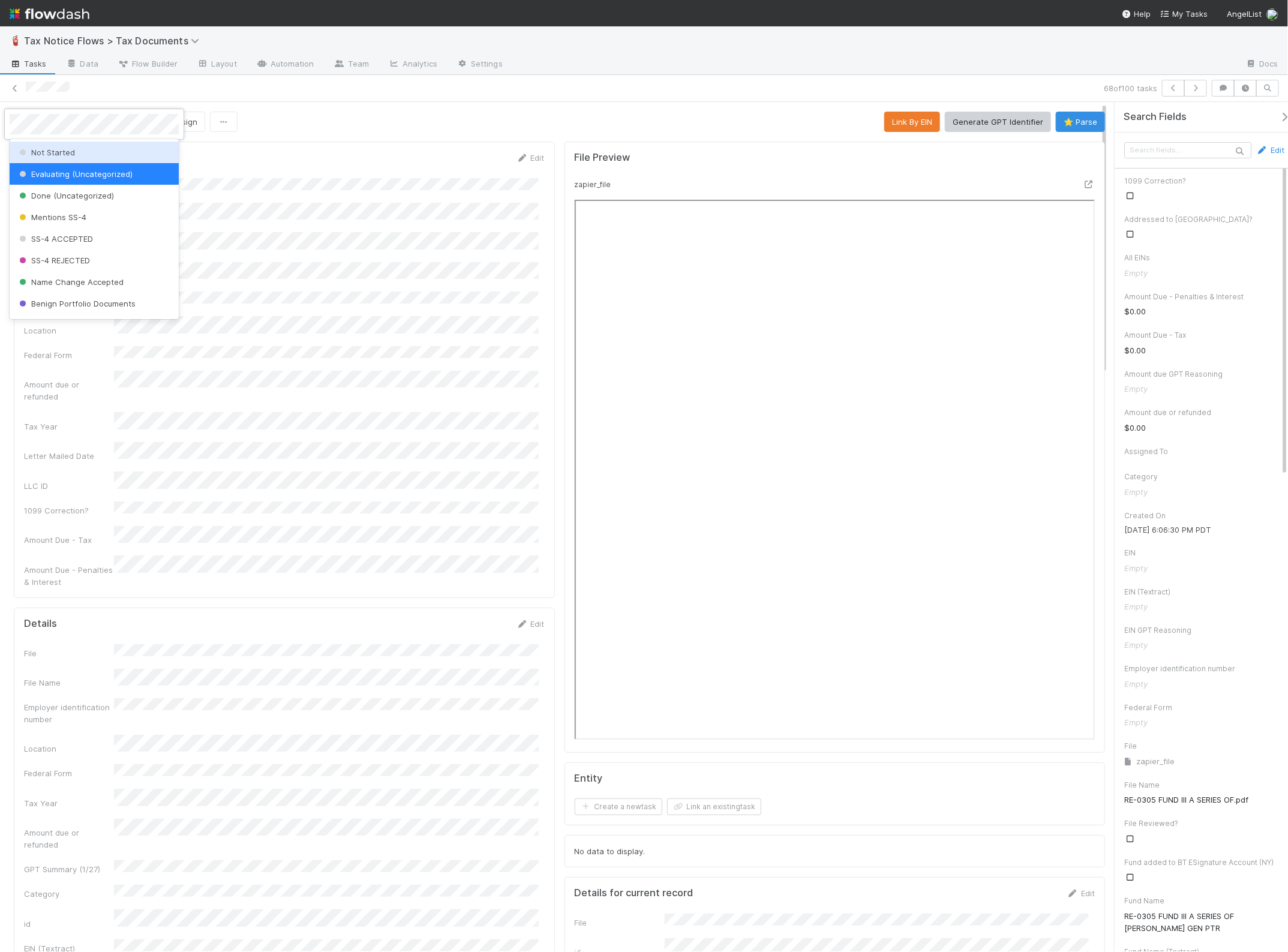
click at [92, 148] on div "Not Started" at bounding box center [94, 152] width 169 height 21
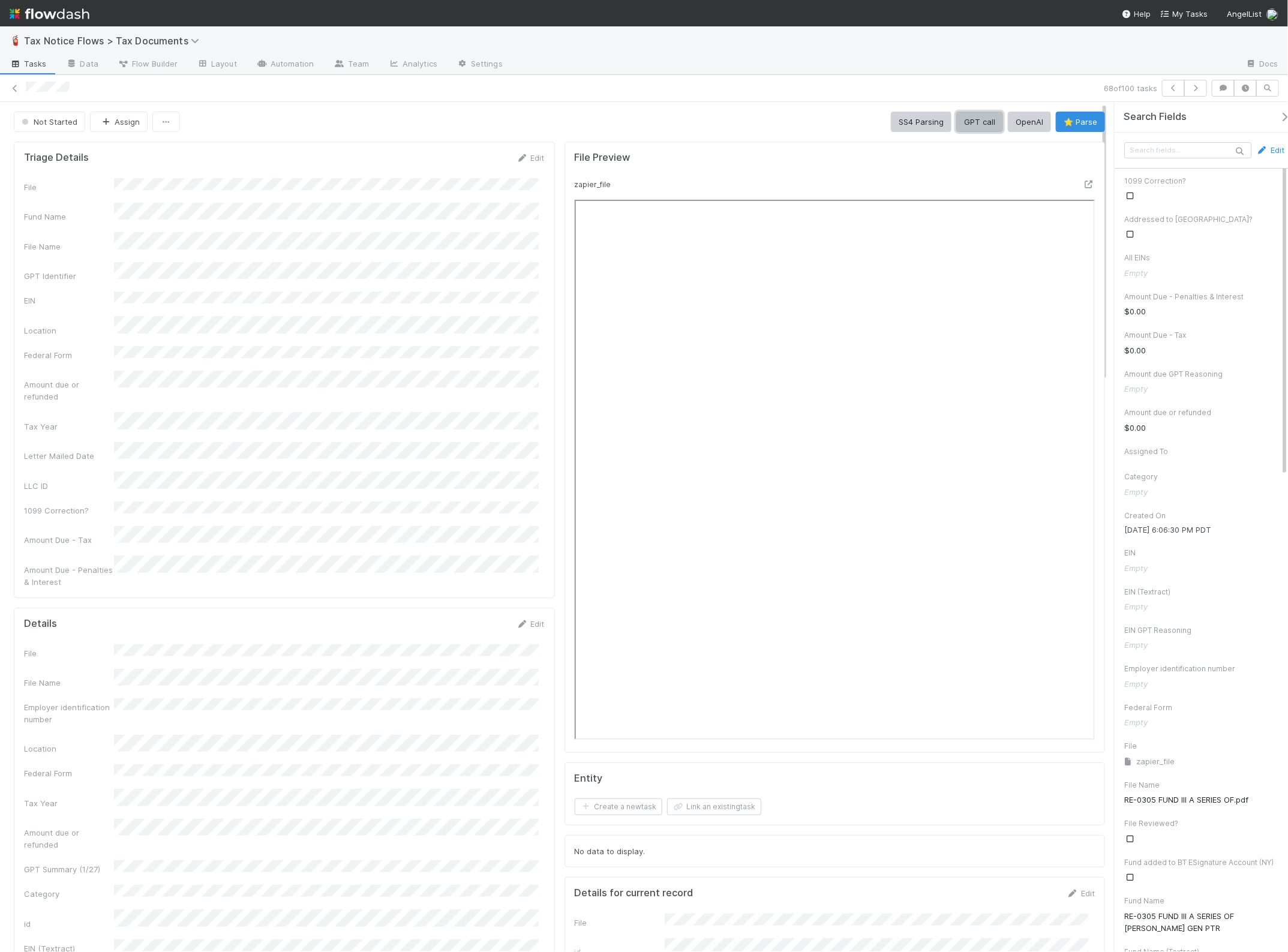
click at [972, 120] on button "GPT call" at bounding box center [979, 121] width 47 height 20
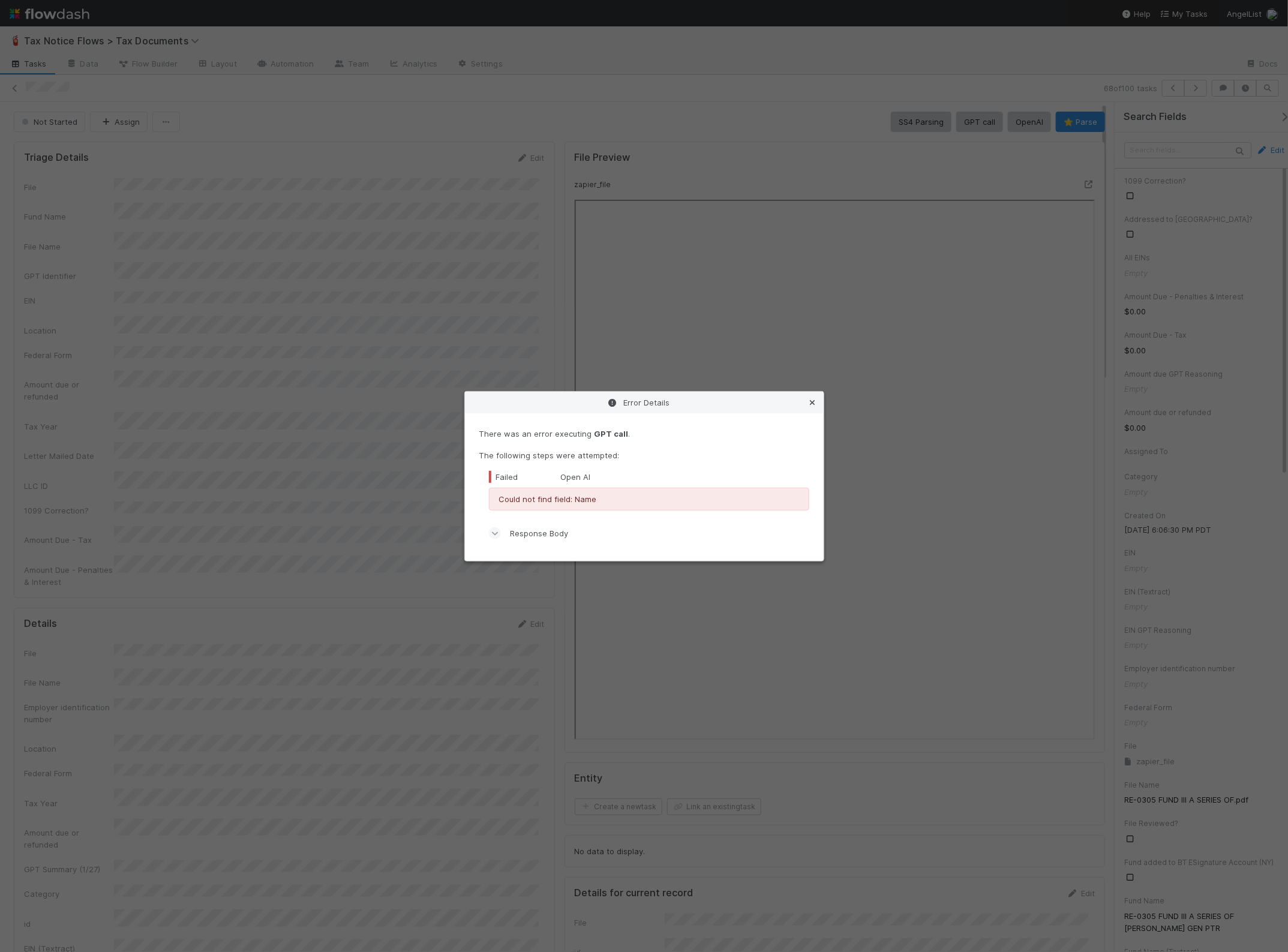
click at [813, 399] on icon at bounding box center [813, 403] width 12 height 8
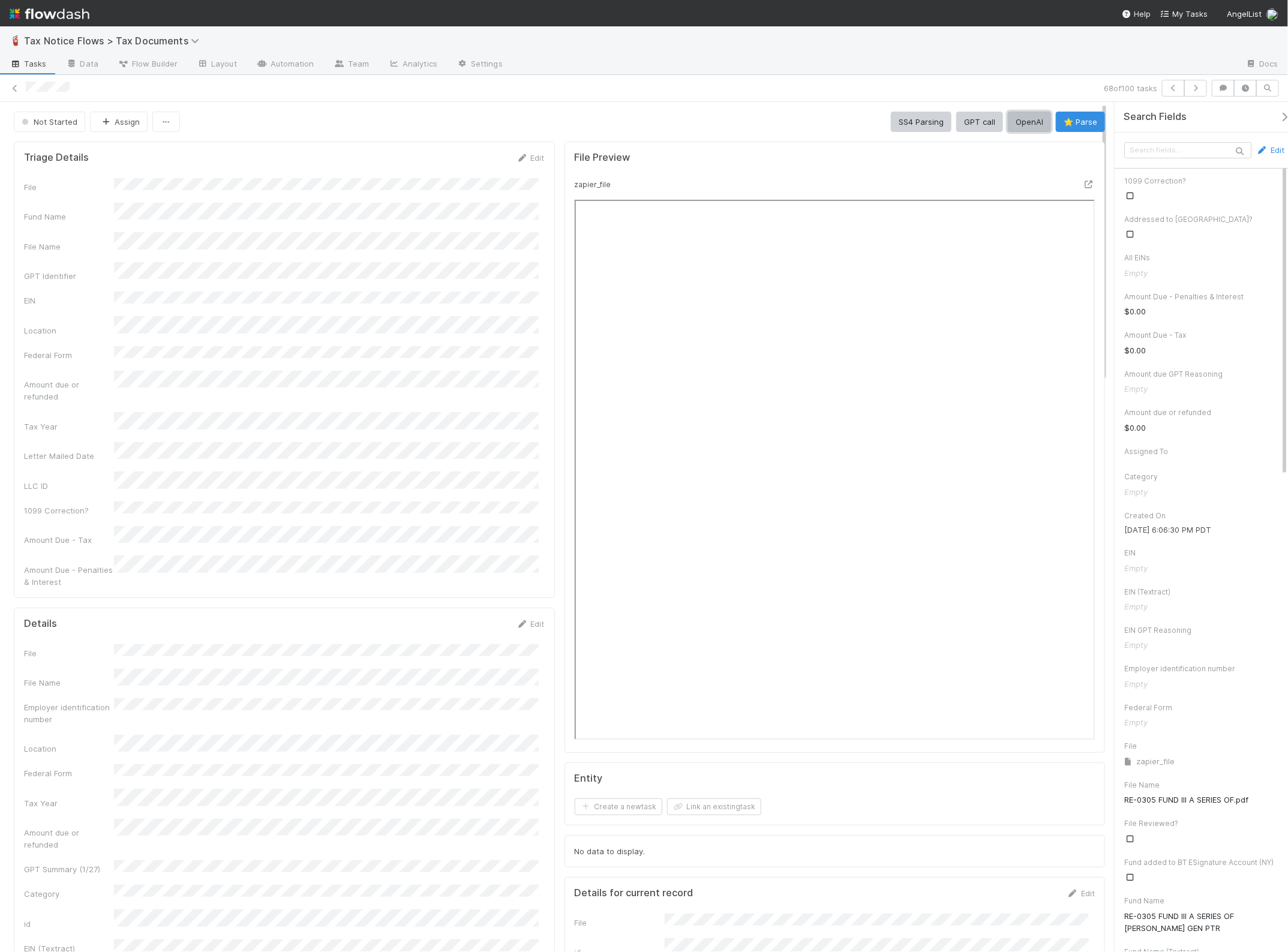
click at [1021, 124] on button "OpenAI" at bounding box center [1028, 121] width 43 height 20
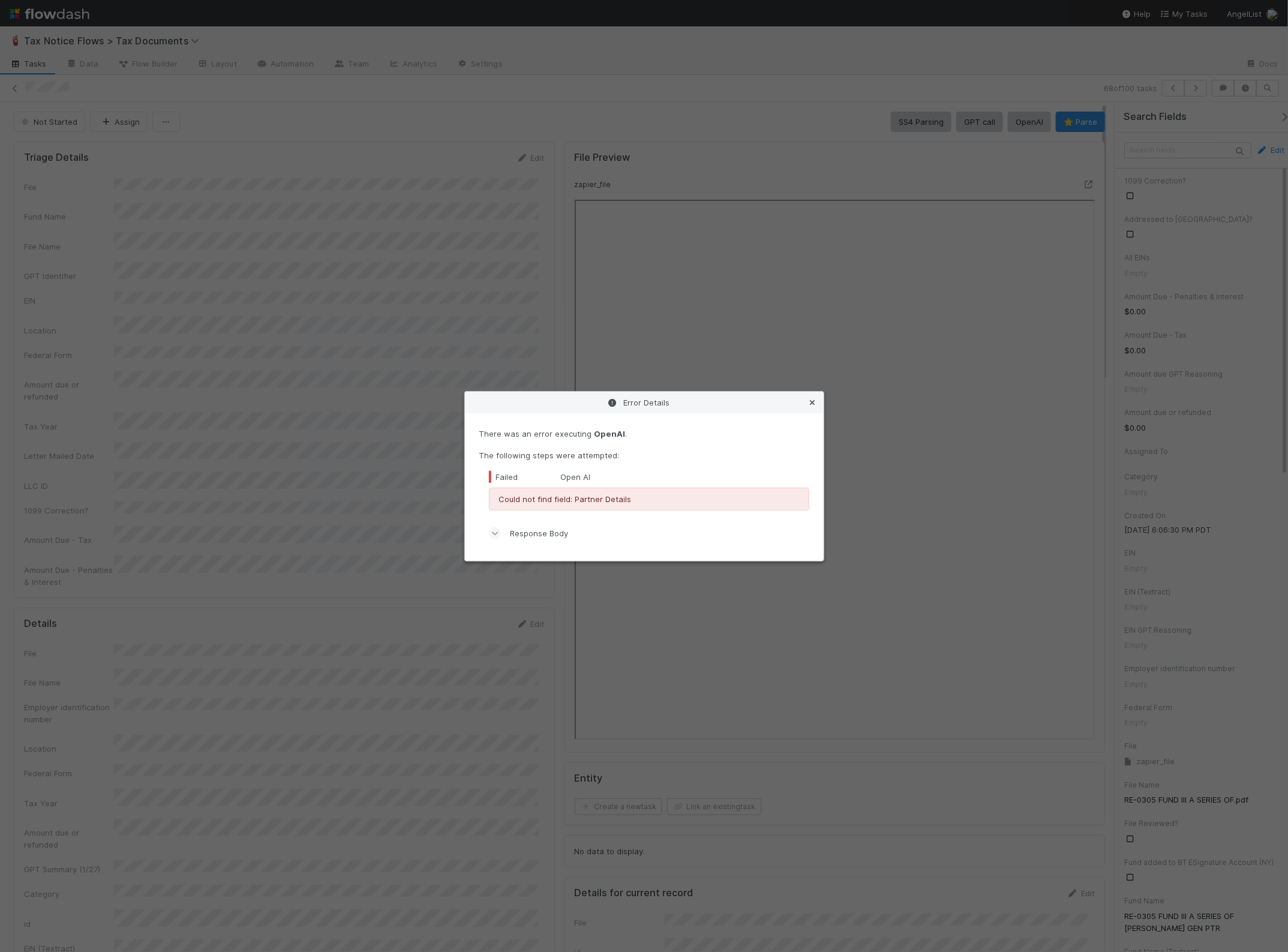
click at [808, 402] on icon at bounding box center [813, 403] width 12 height 8
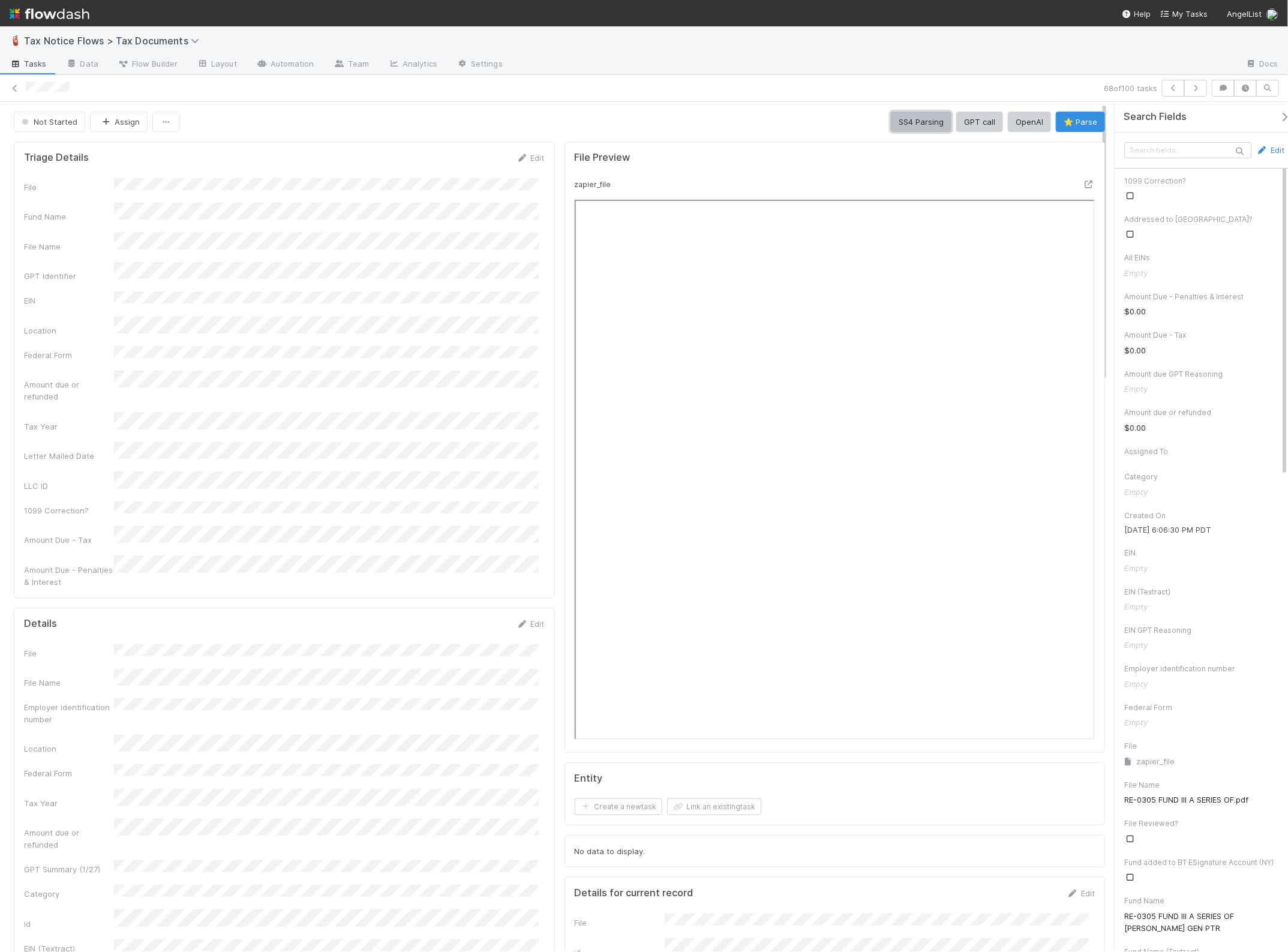
click at [907, 121] on button "SS4 Parsing" at bounding box center [921, 121] width 61 height 20
